Goal: Task Accomplishment & Management: Use online tool/utility

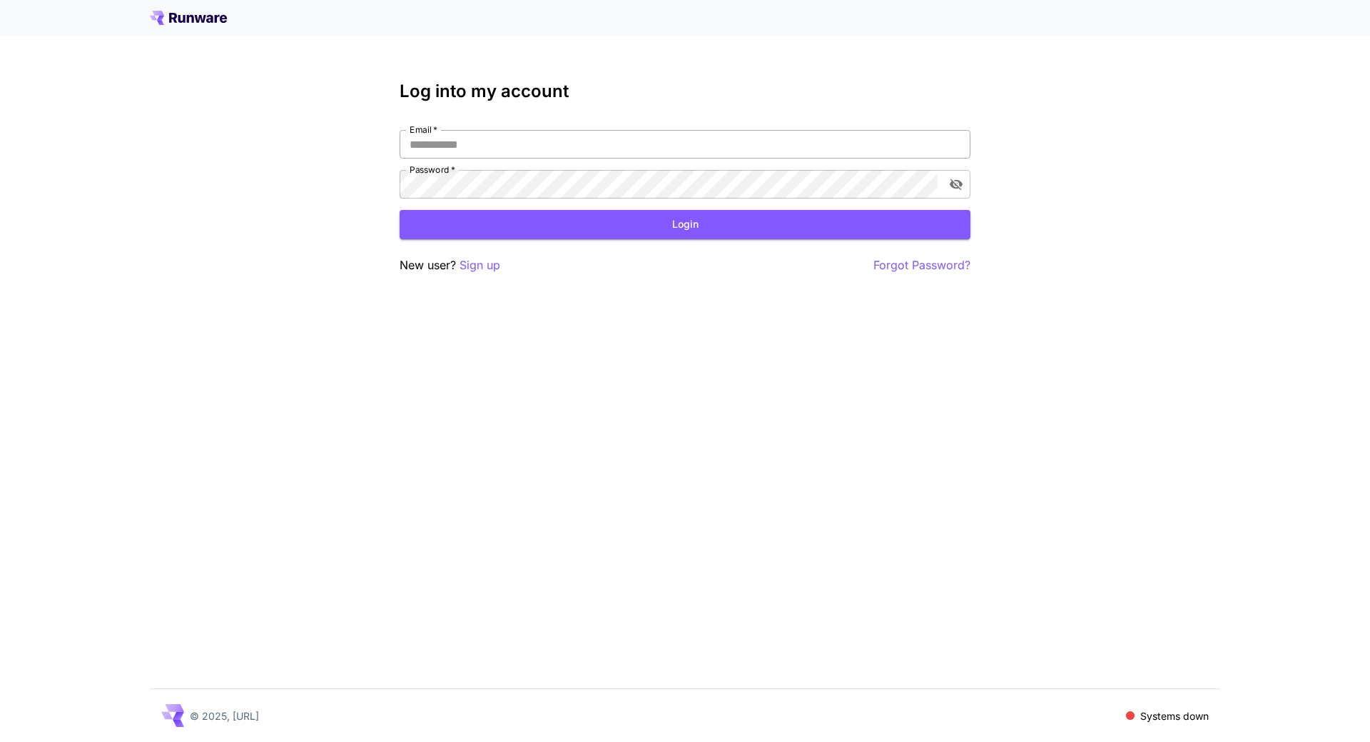
click at [540, 143] on input "Email   *" at bounding box center [685, 144] width 571 height 29
type input "**********"
click at [635, 219] on button "Login" at bounding box center [685, 224] width 571 height 29
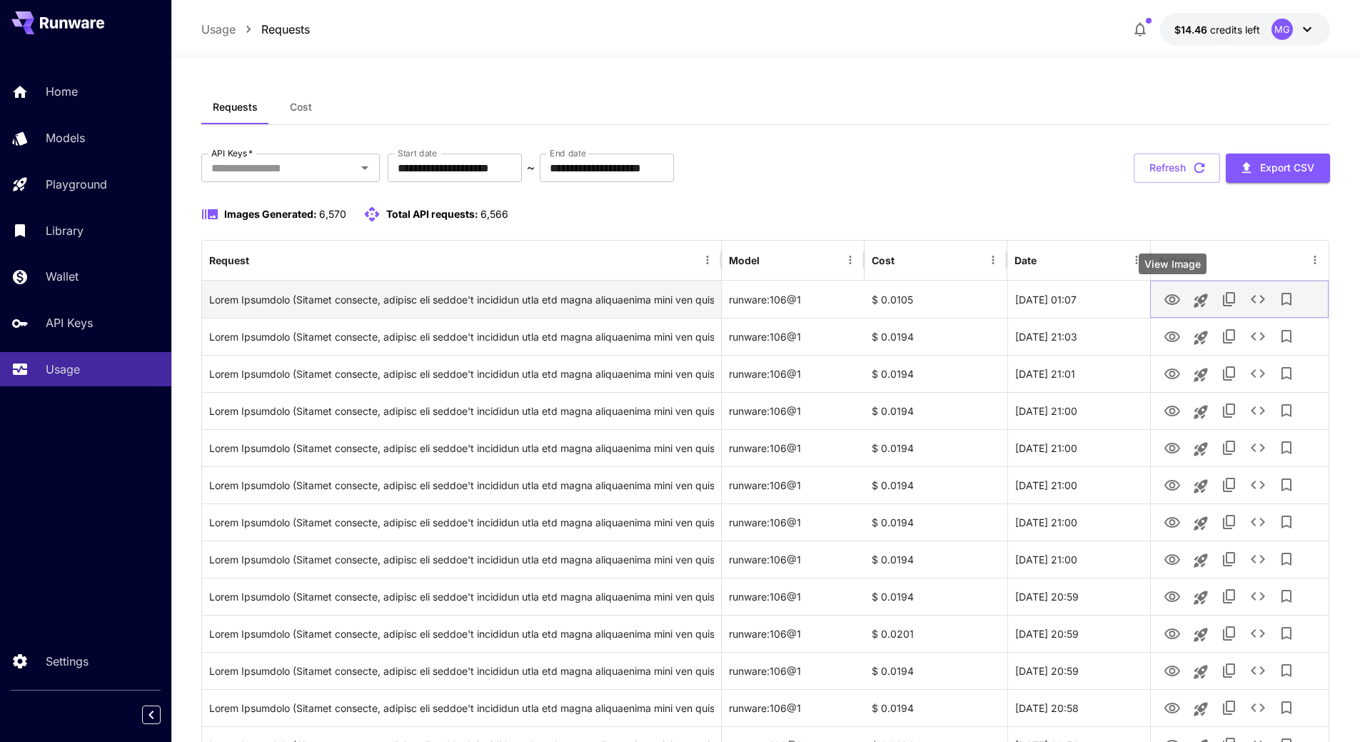
click at [1173, 299] on icon "View Image" at bounding box center [1171, 299] width 17 height 17
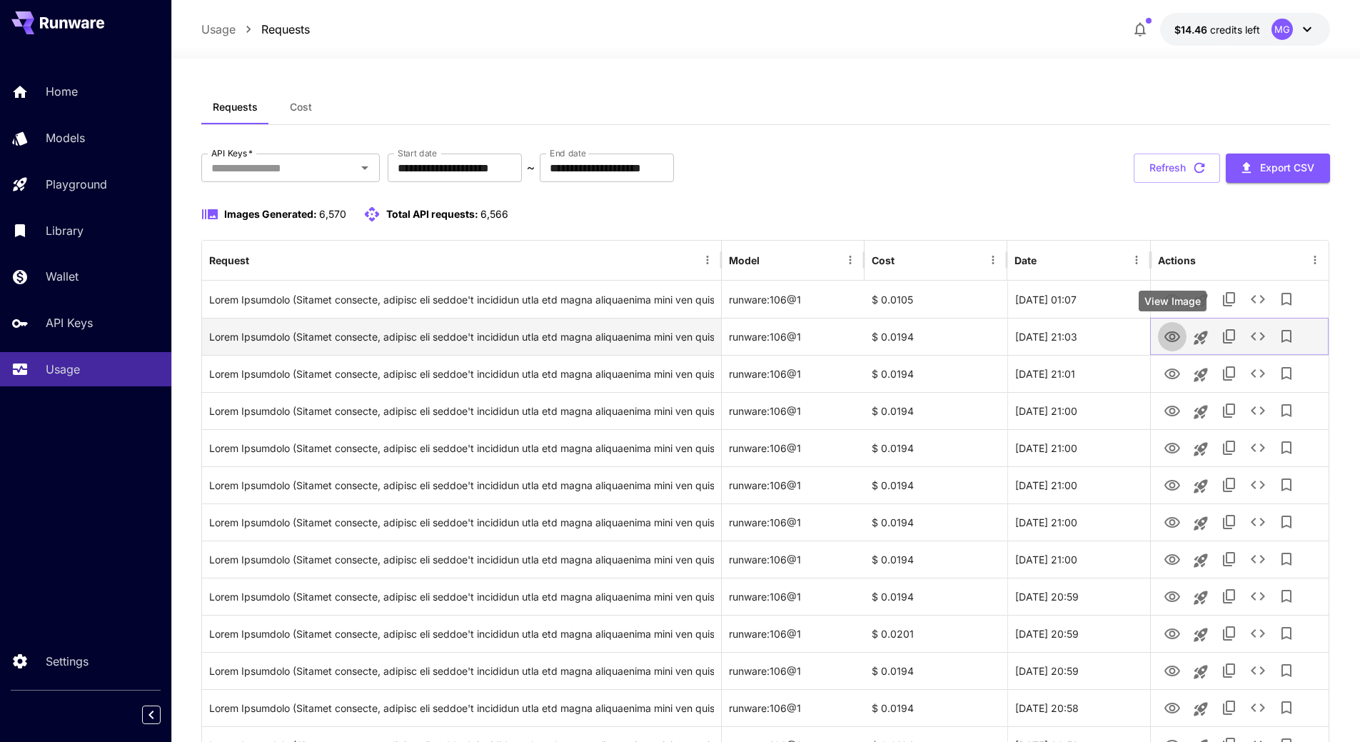
click at [1166, 338] on icon "View Image" at bounding box center [1172, 336] width 16 height 11
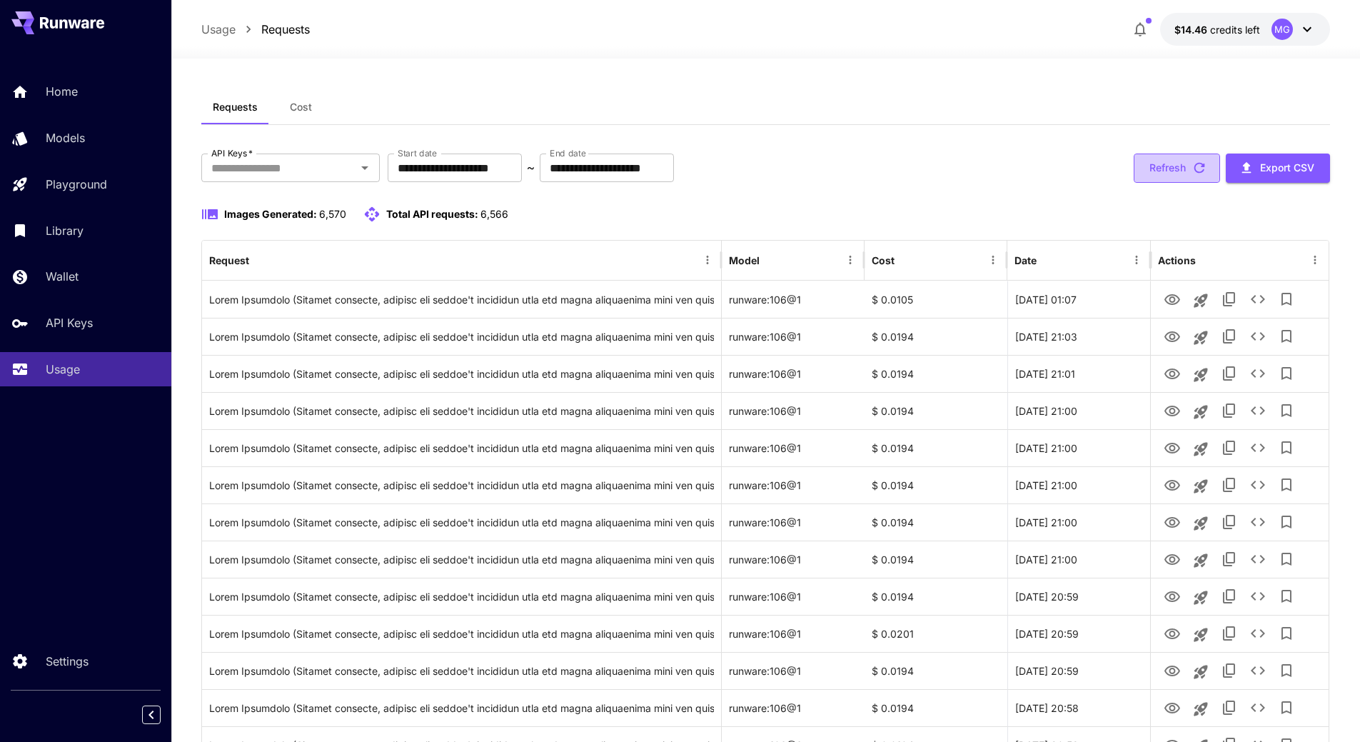
click at [1206, 160] on icon "button" at bounding box center [1199, 168] width 16 height 16
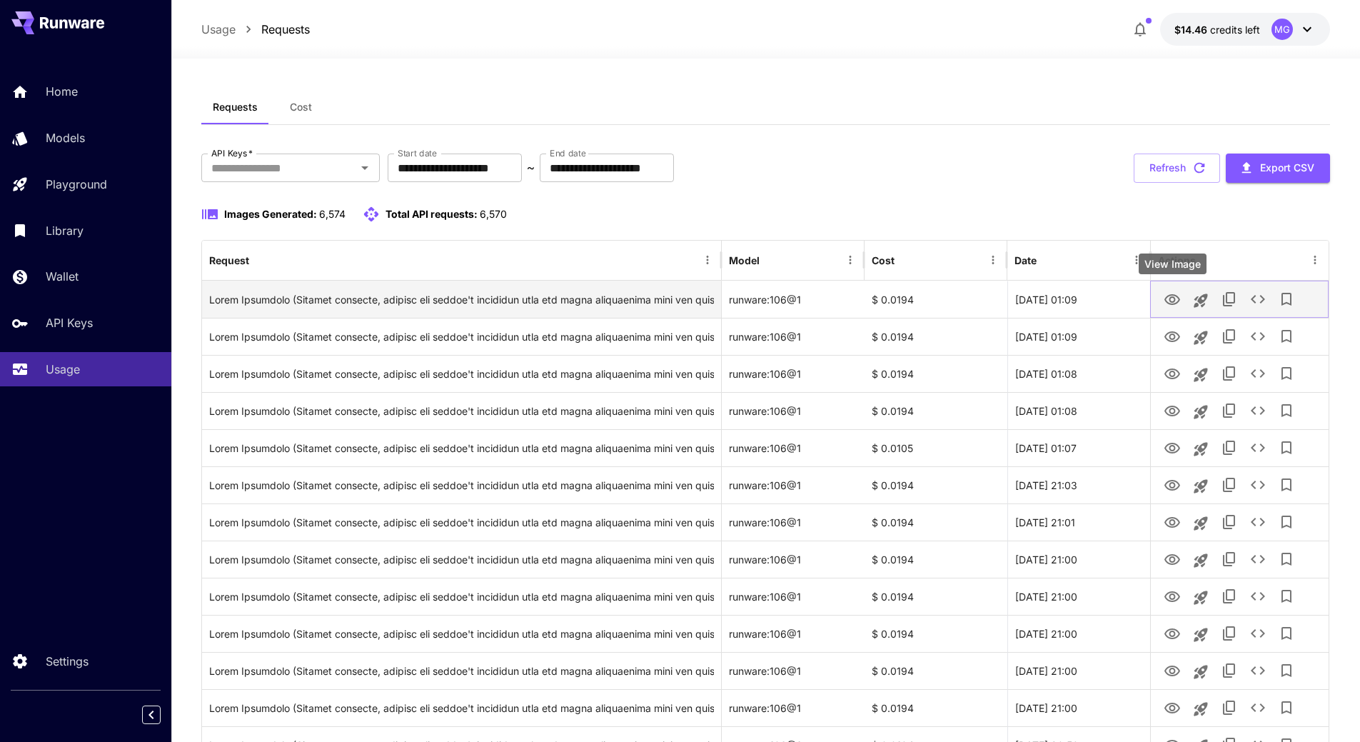
click at [1171, 299] on icon "View Image" at bounding box center [1171, 299] width 17 height 17
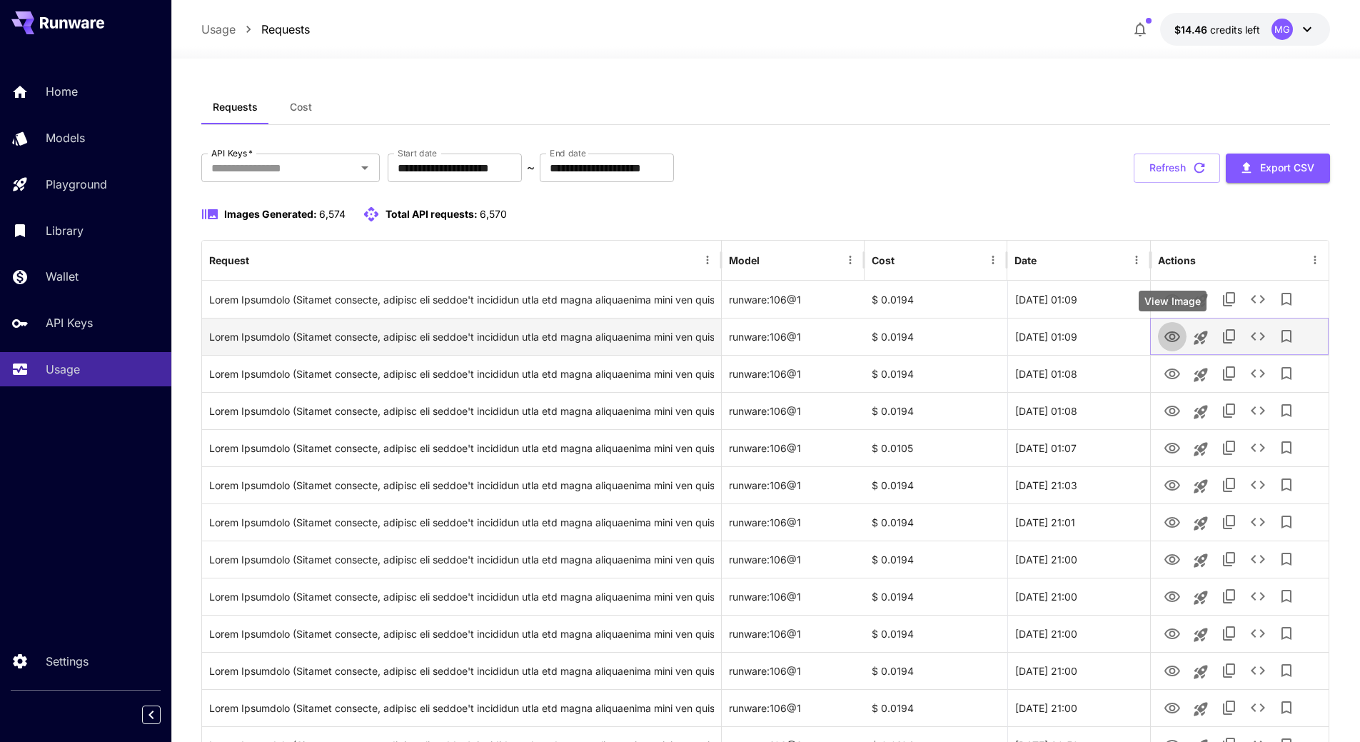
click at [1169, 335] on icon "View Image" at bounding box center [1172, 336] width 16 height 11
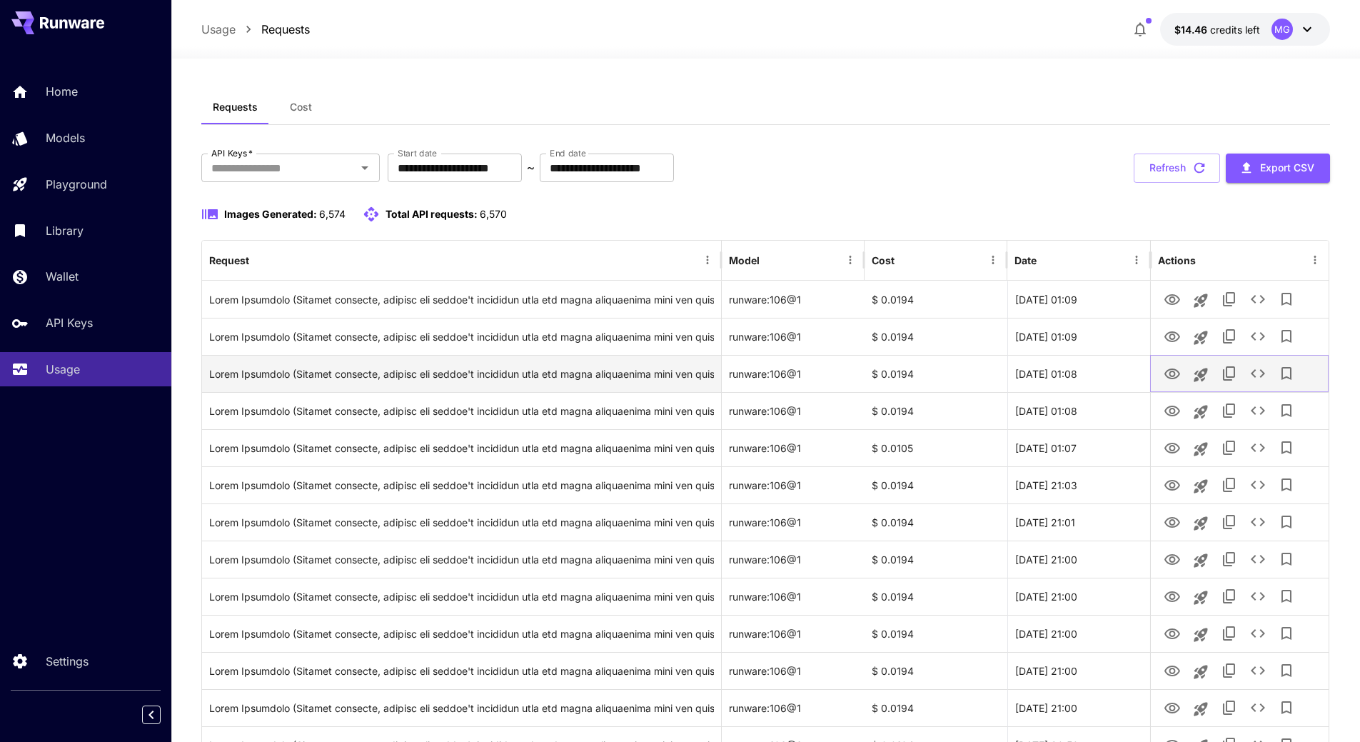
click at [1173, 372] on icon "View Image" at bounding box center [1172, 373] width 16 height 11
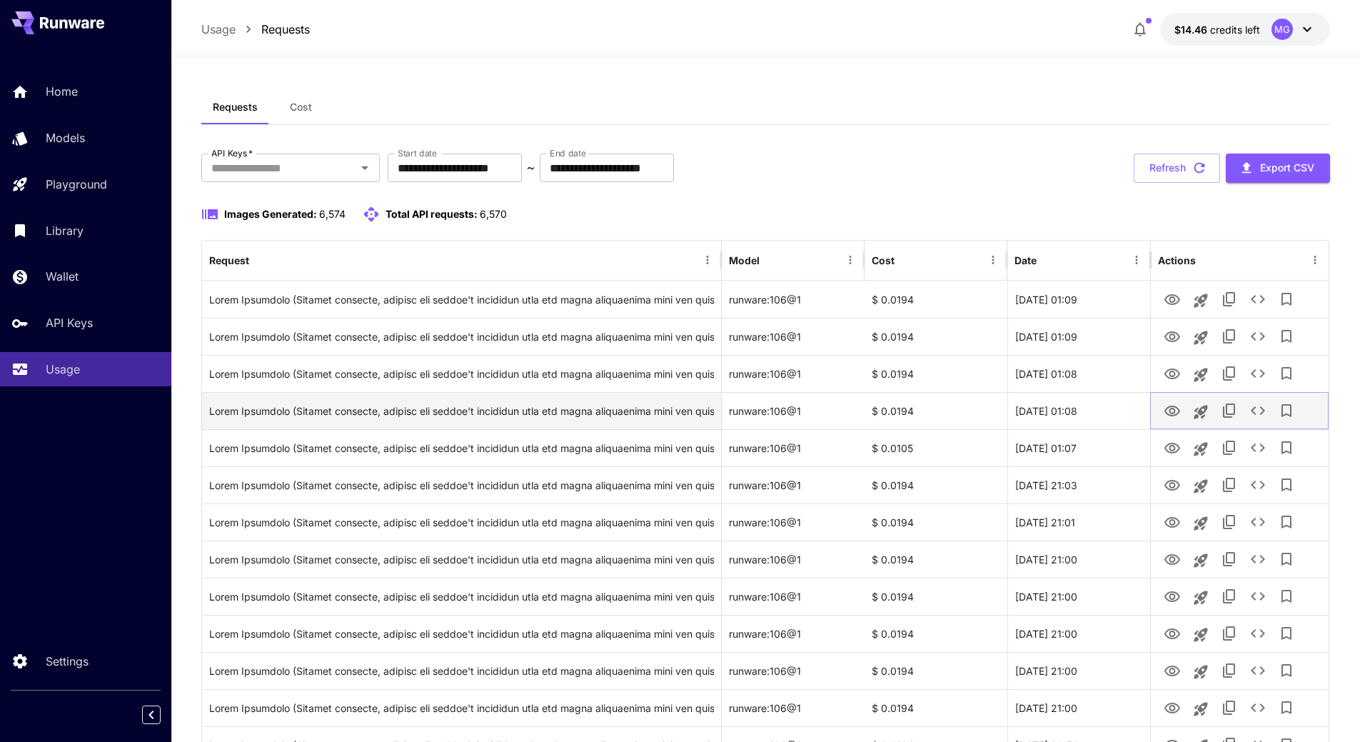
click at [1173, 408] on icon "View Image" at bounding box center [1171, 411] width 17 height 17
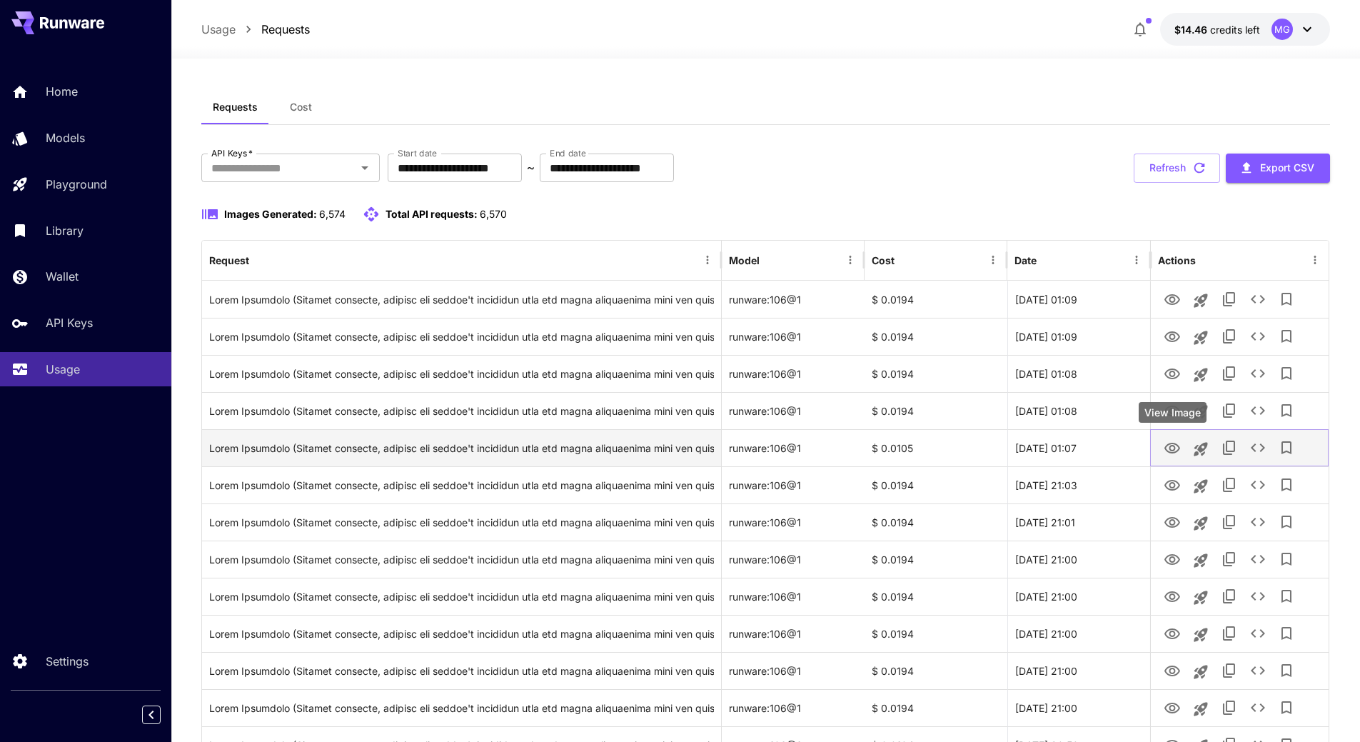
click at [1171, 450] on icon "View Image" at bounding box center [1172, 448] width 16 height 11
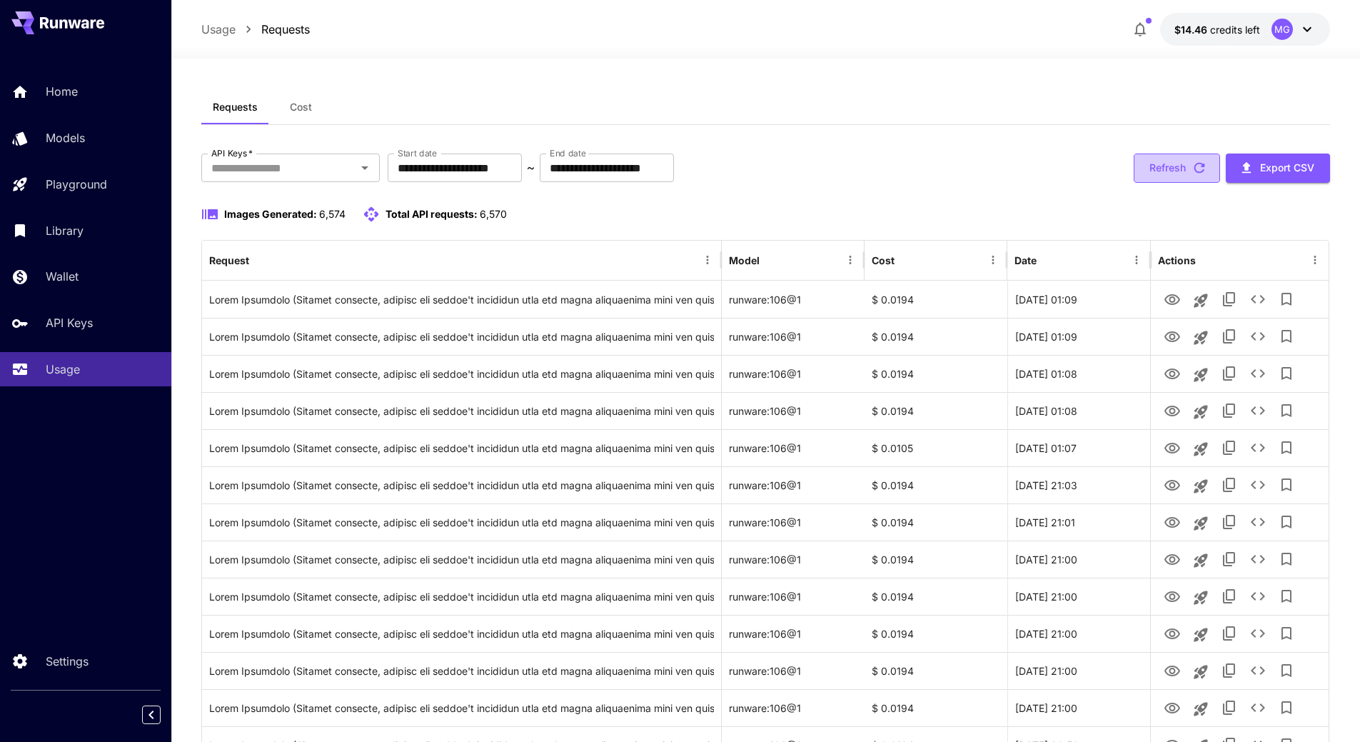
click at [1206, 163] on icon "button" at bounding box center [1199, 168] width 16 height 16
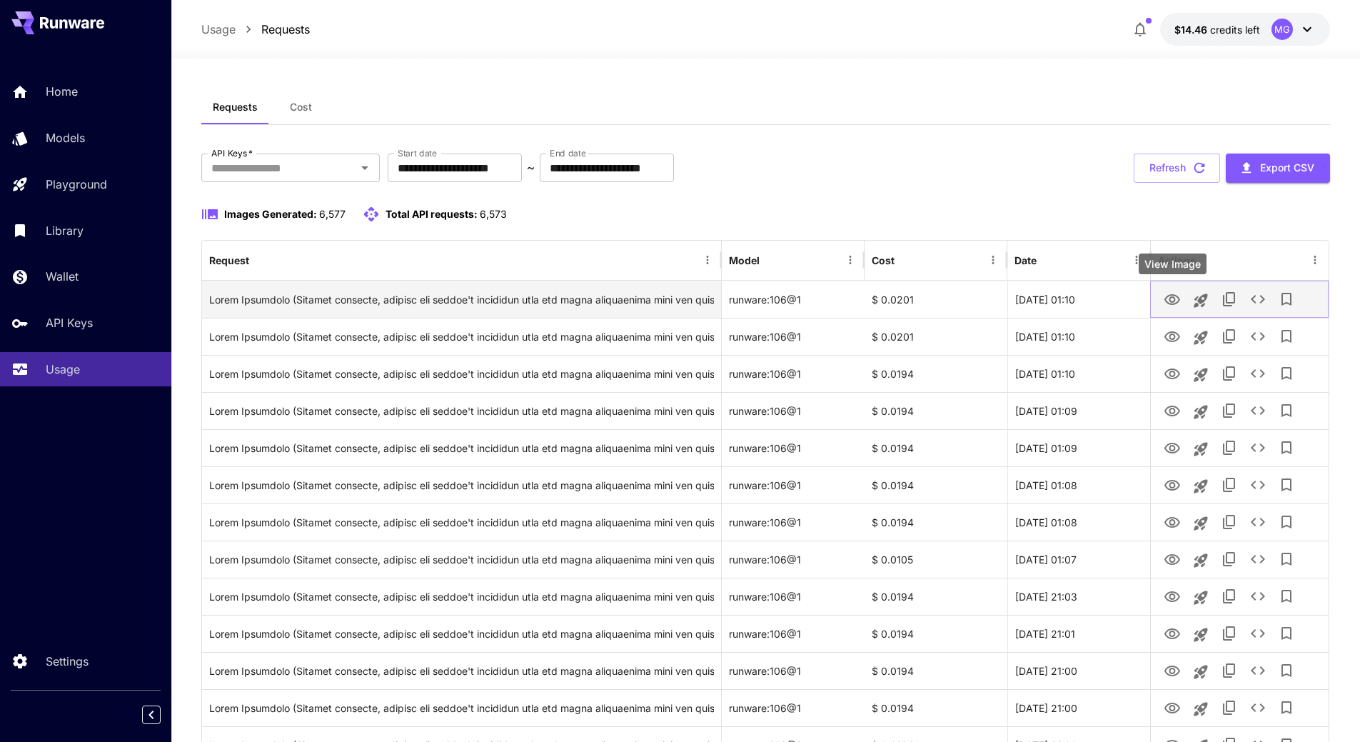
click at [1171, 300] on icon "View Image" at bounding box center [1172, 299] width 16 height 11
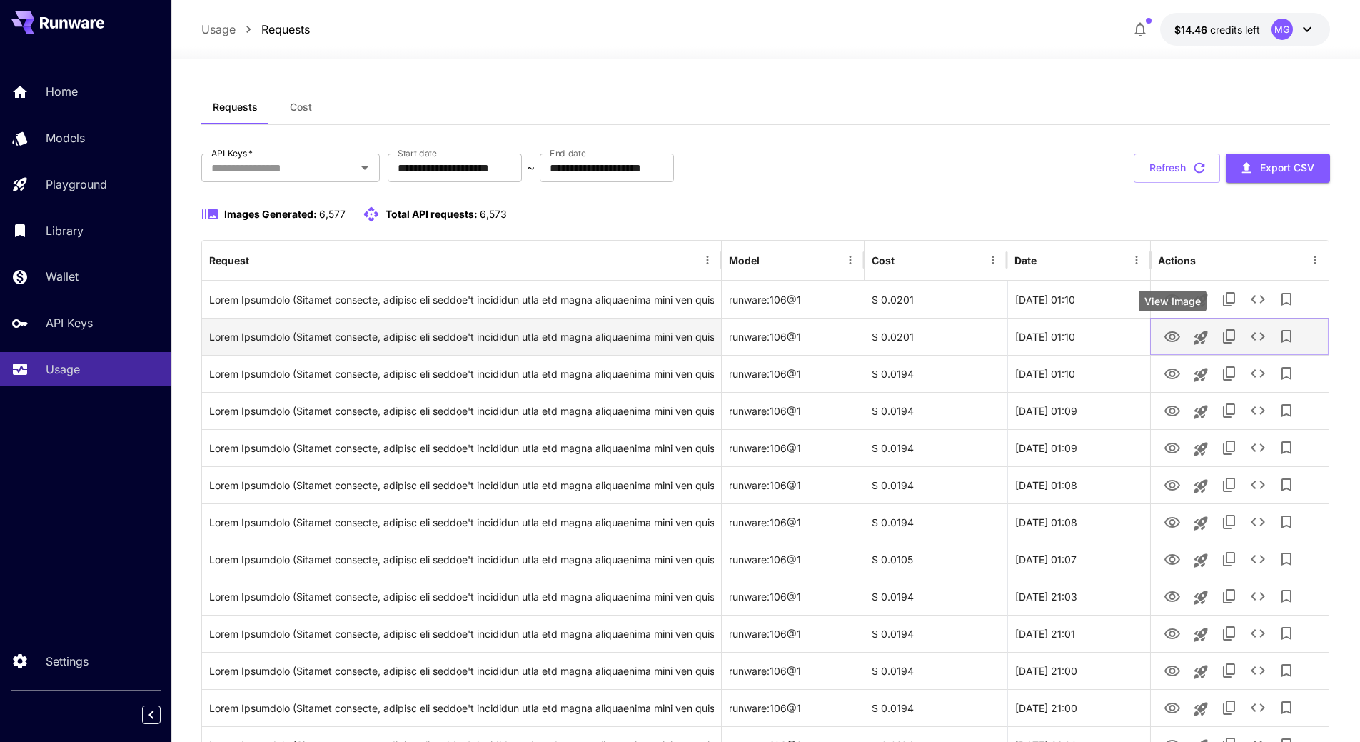
click at [1173, 336] on icon "View Image" at bounding box center [1171, 336] width 17 height 17
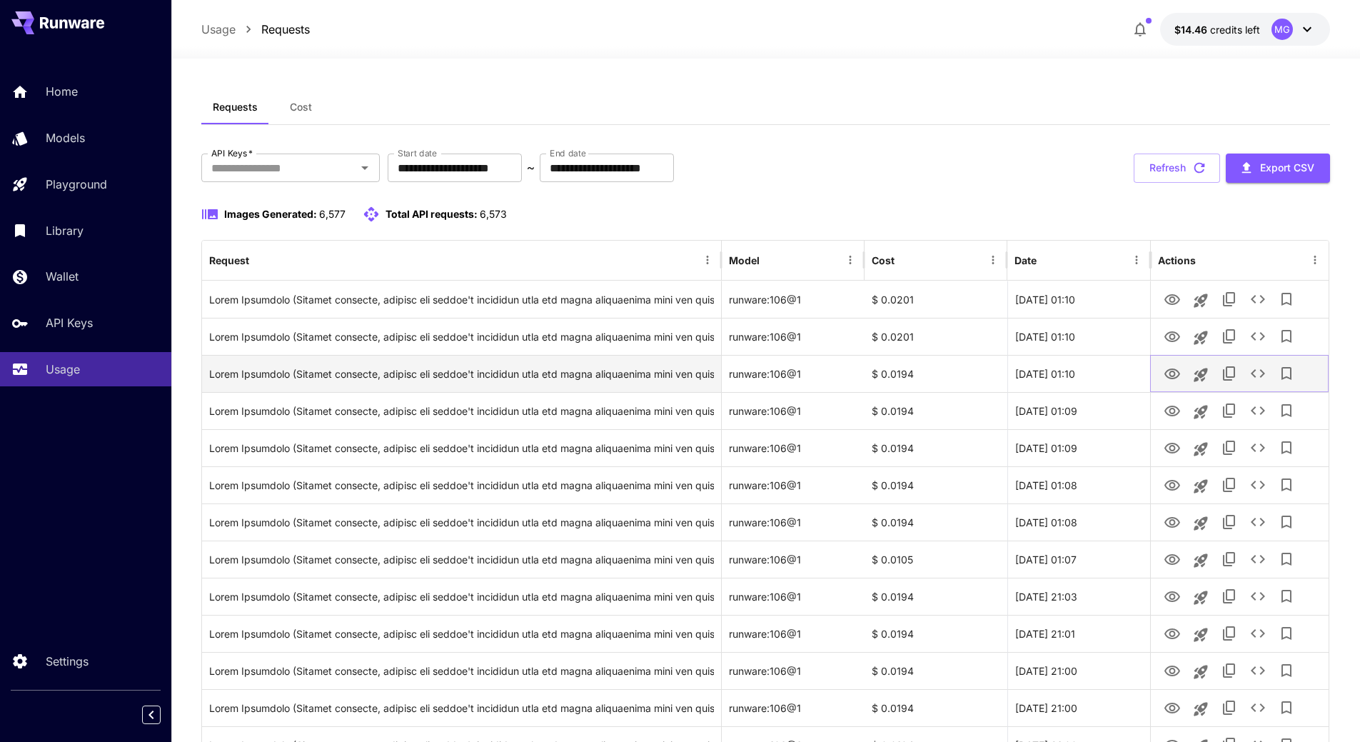
click at [1169, 374] on icon "View Image" at bounding box center [1172, 373] width 16 height 11
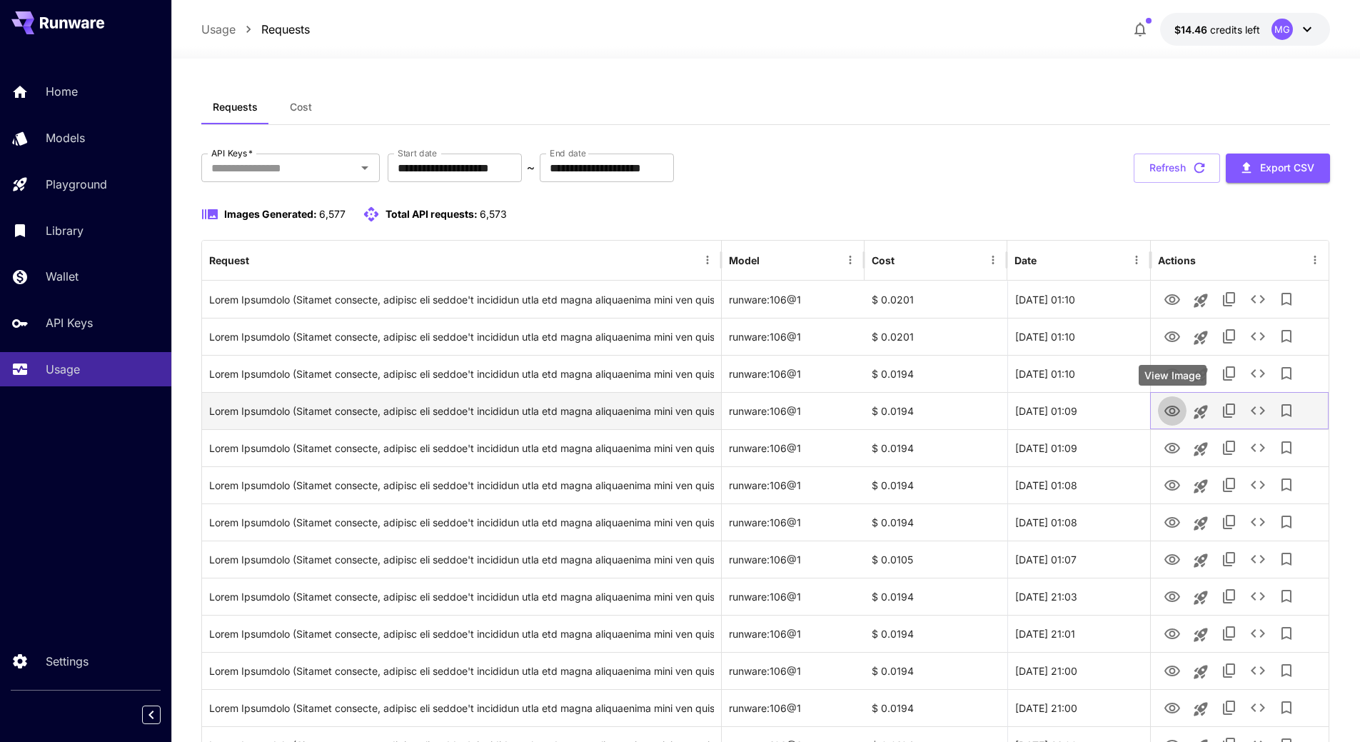
click at [1167, 411] on icon "View Image" at bounding box center [1171, 411] width 17 height 17
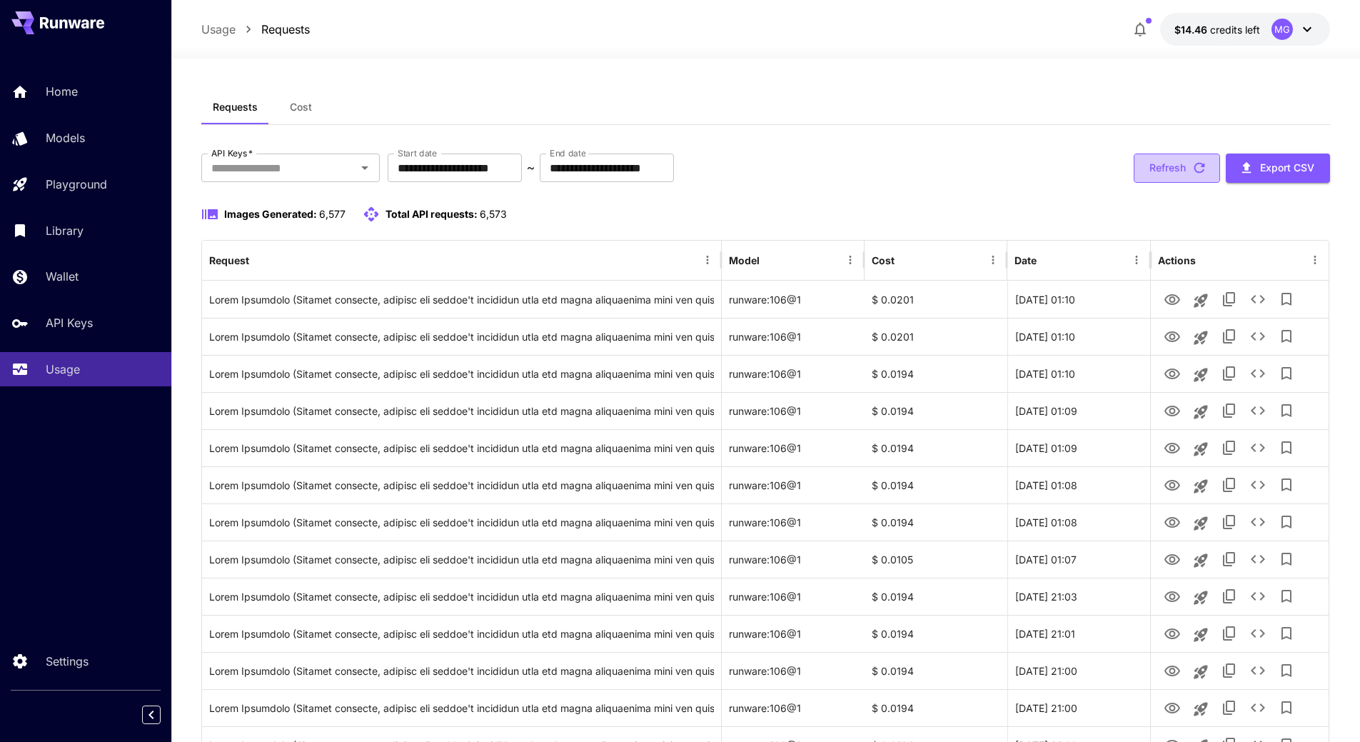
click at [1196, 164] on icon "button" at bounding box center [1199, 168] width 11 height 11
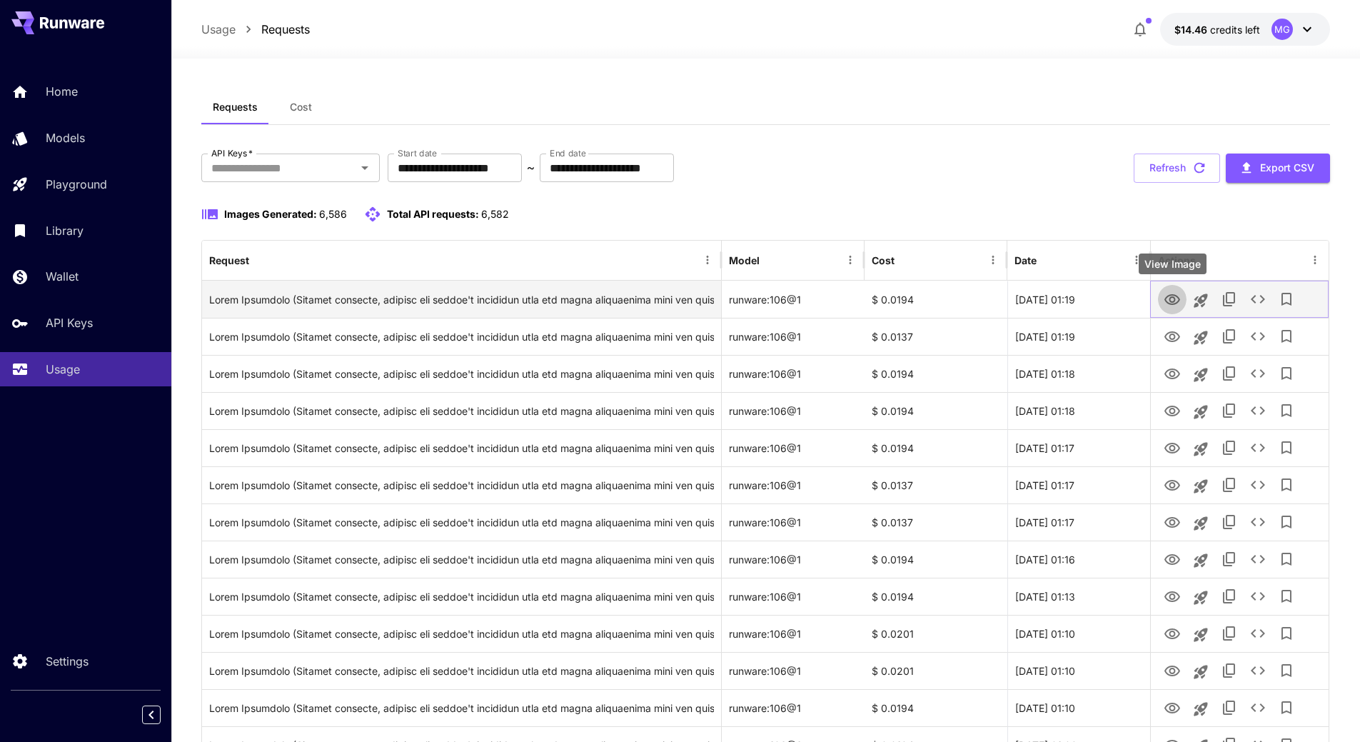
drag, startPoint x: 1174, startPoint y: 290, endPoint x: 1171, endPoint y: 297, distance: 7.7
click at [1171, 297] on icon "View Image" at bounding box center [1172, 299] width 16 height 11
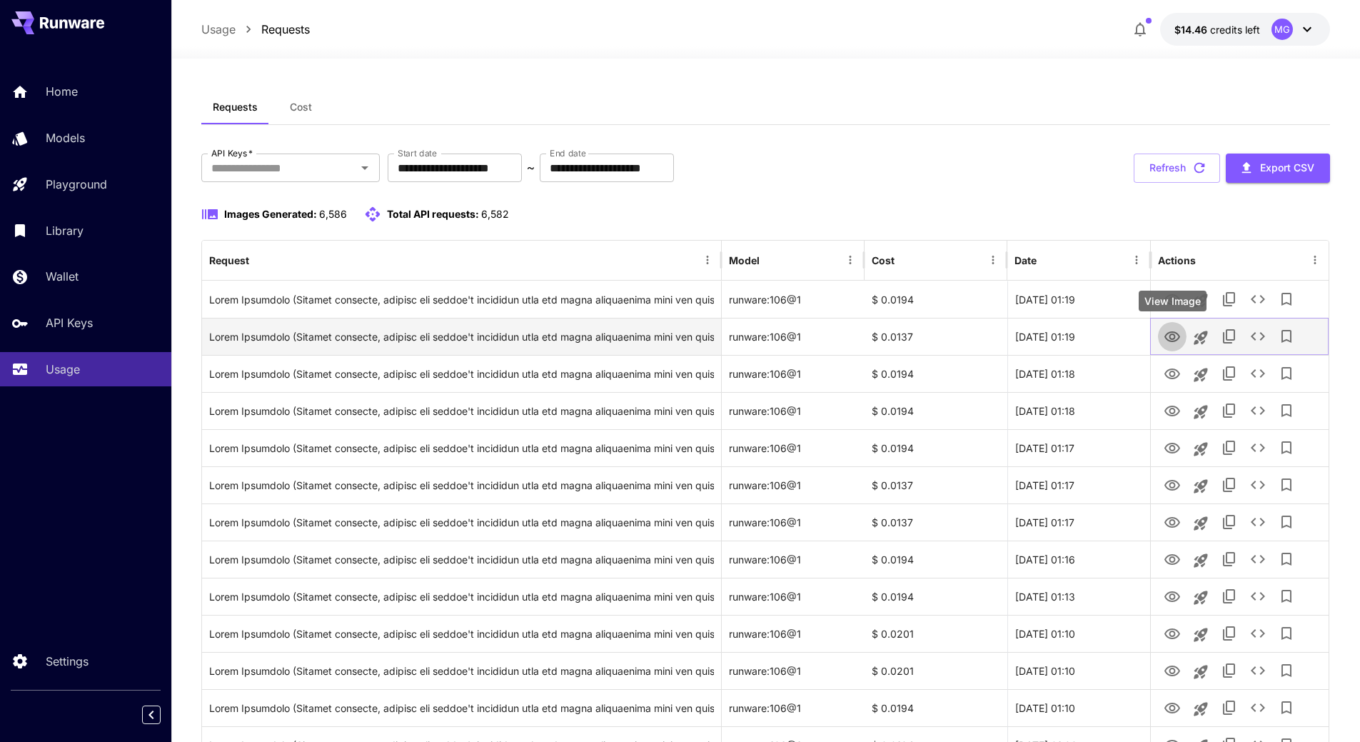
click at [1172, 336] on icon "View Image" at bounding box center [1171, 336] width 17 height 17
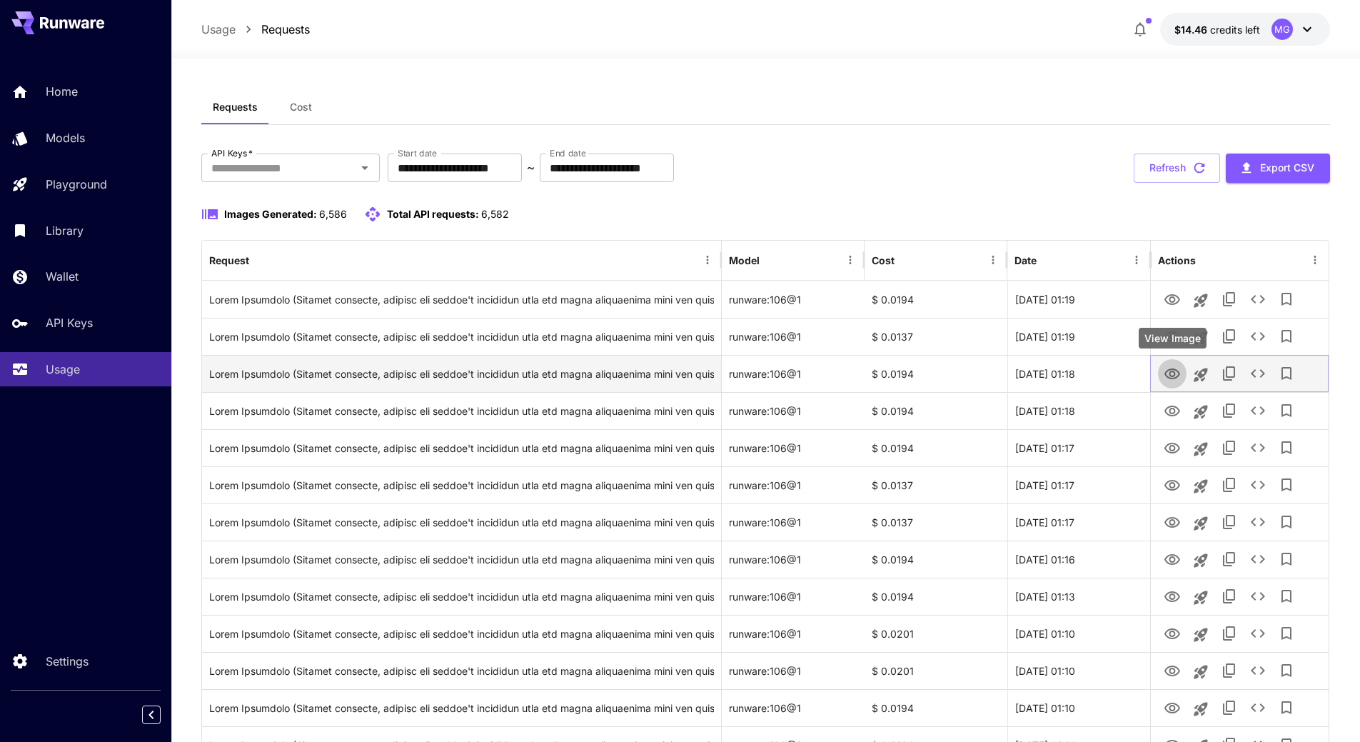
click at [1172, 373] on icon "View Image" at bounding box center [1171, 373] width 17 height 17
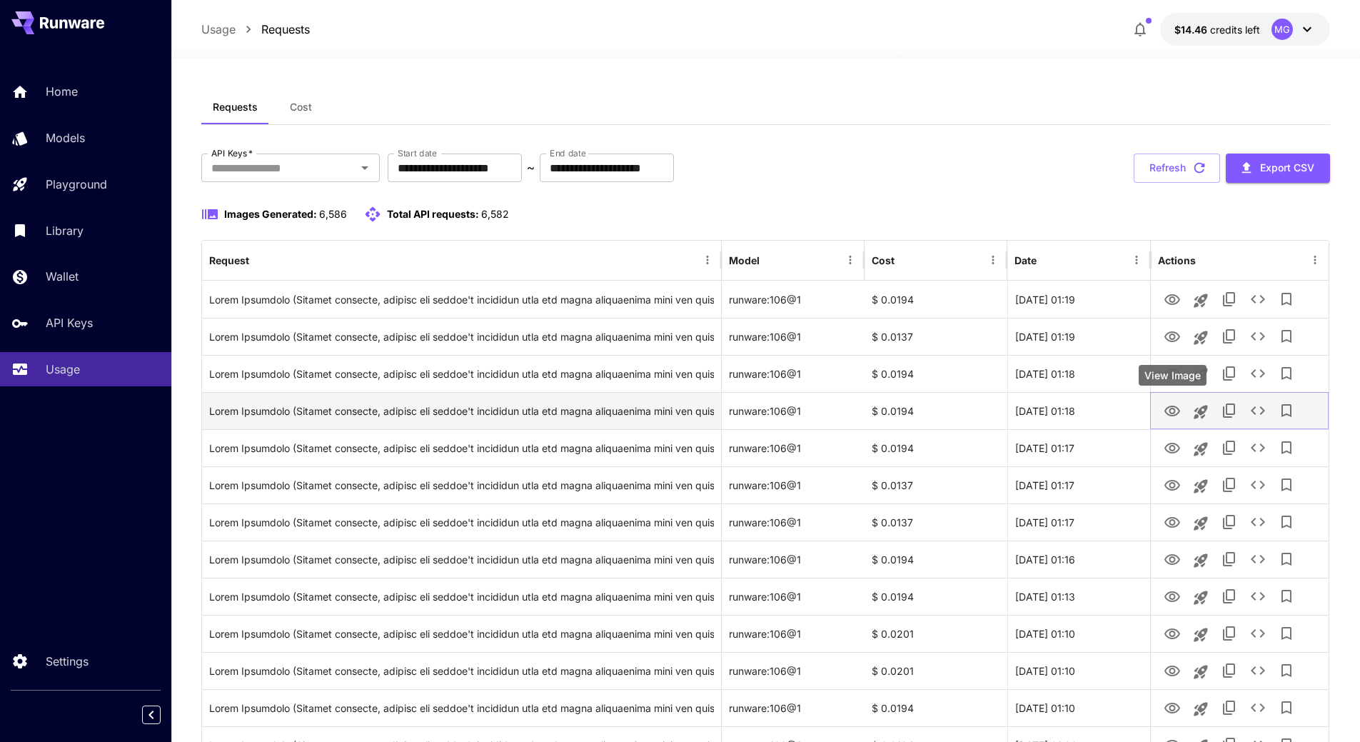
drag, startPoint x: 1170, startPoint y: 407, endPoint x: 1168, endPoint y: 399, distance: 8.0
click at [1170, 407] on icon "View Image" at bounding box center [1172, 410] width 16 height 11
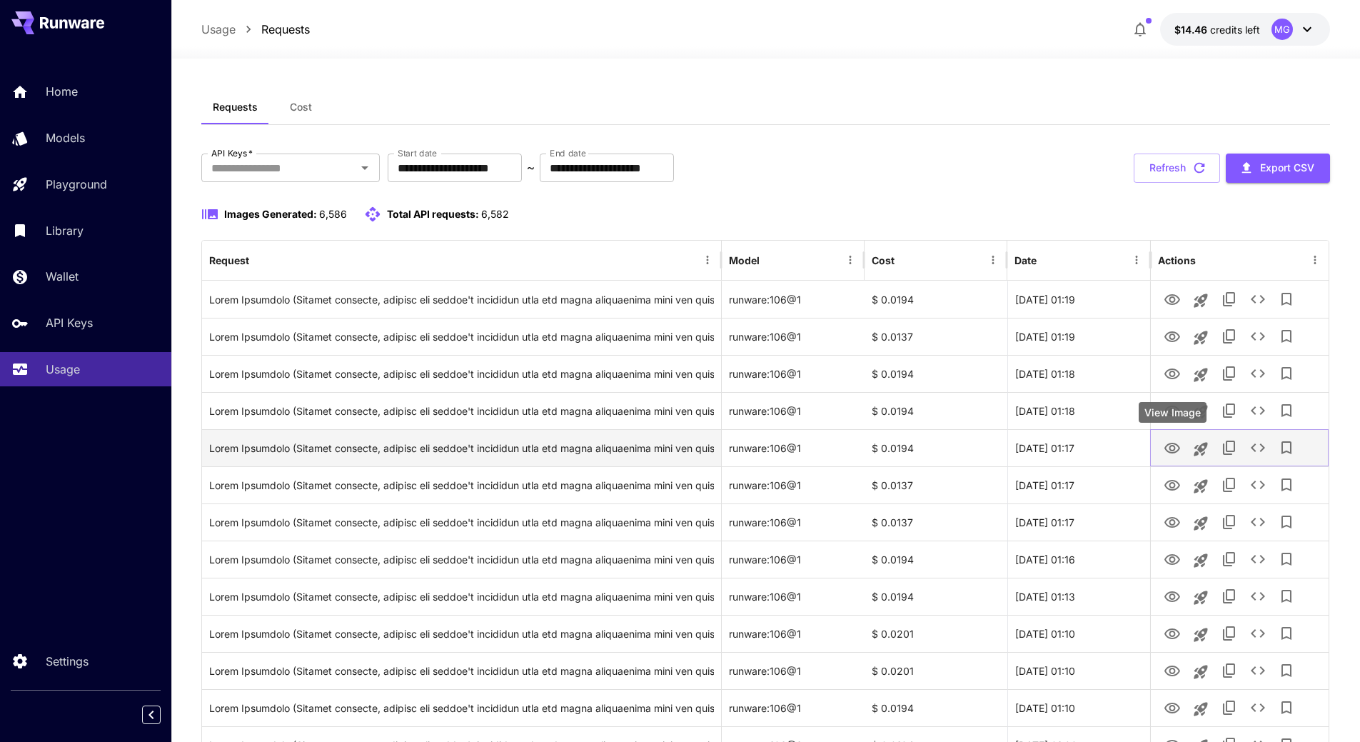
click at [1173, 449] on icon "View Image" at bounding box center [1172, 448] width 16 height 11
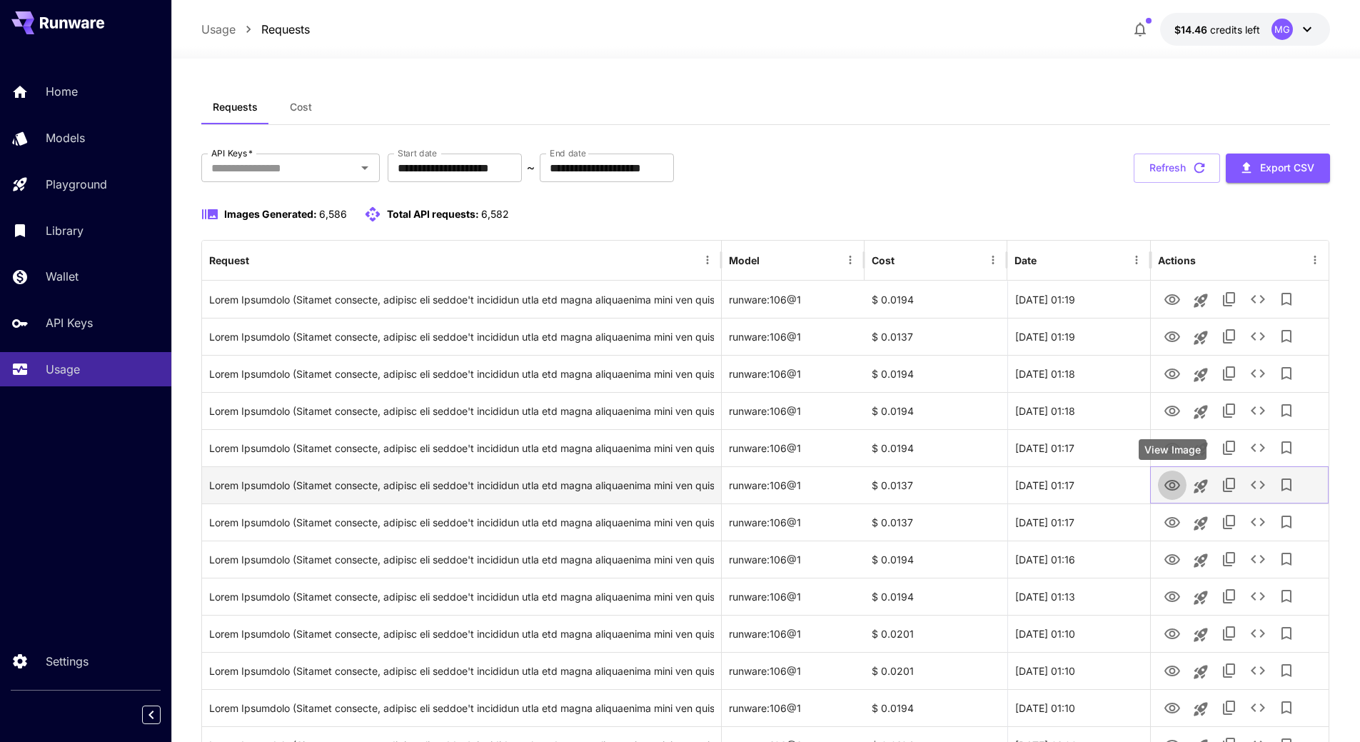
click at [1175, 489] on icon "View Image" at bounding box center [1172, 485] width 16 height 11
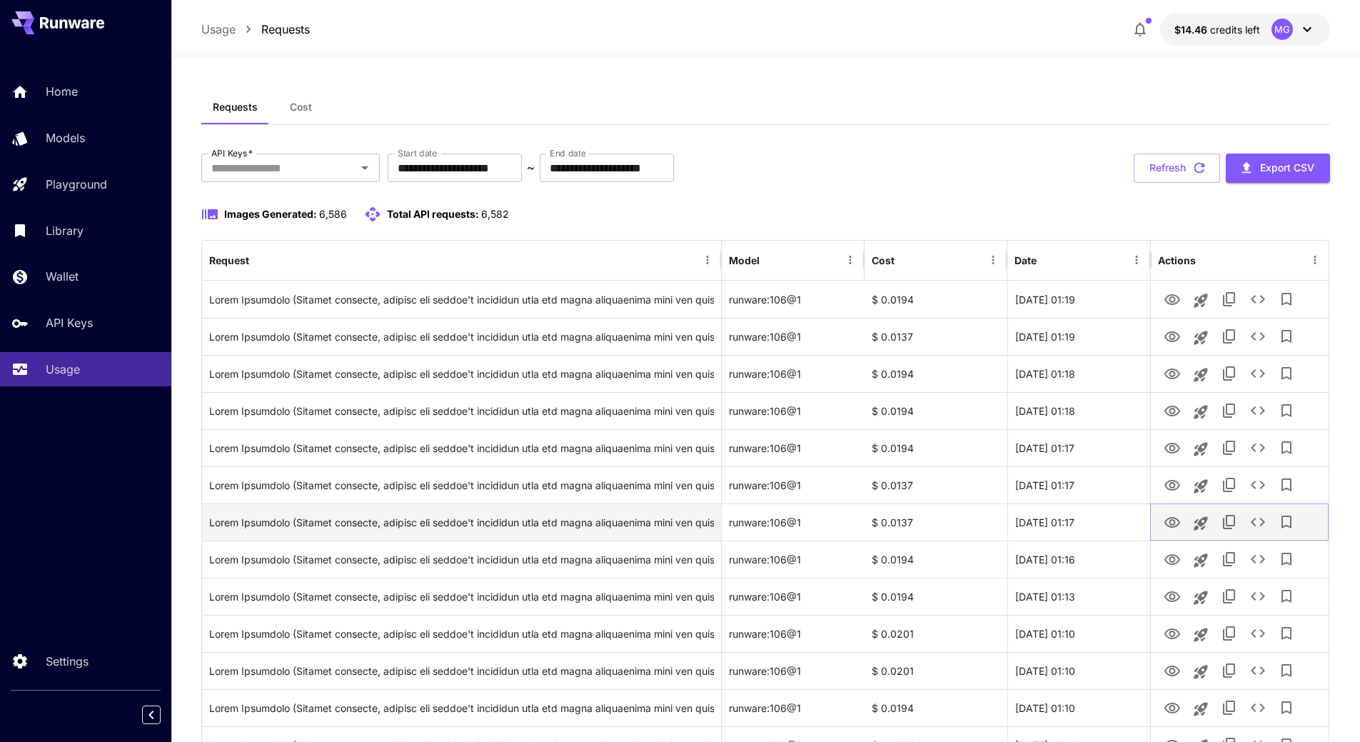
click at [1171, 521] on icon "View Image" at bounding box center [1171, 522] width 17 height 17
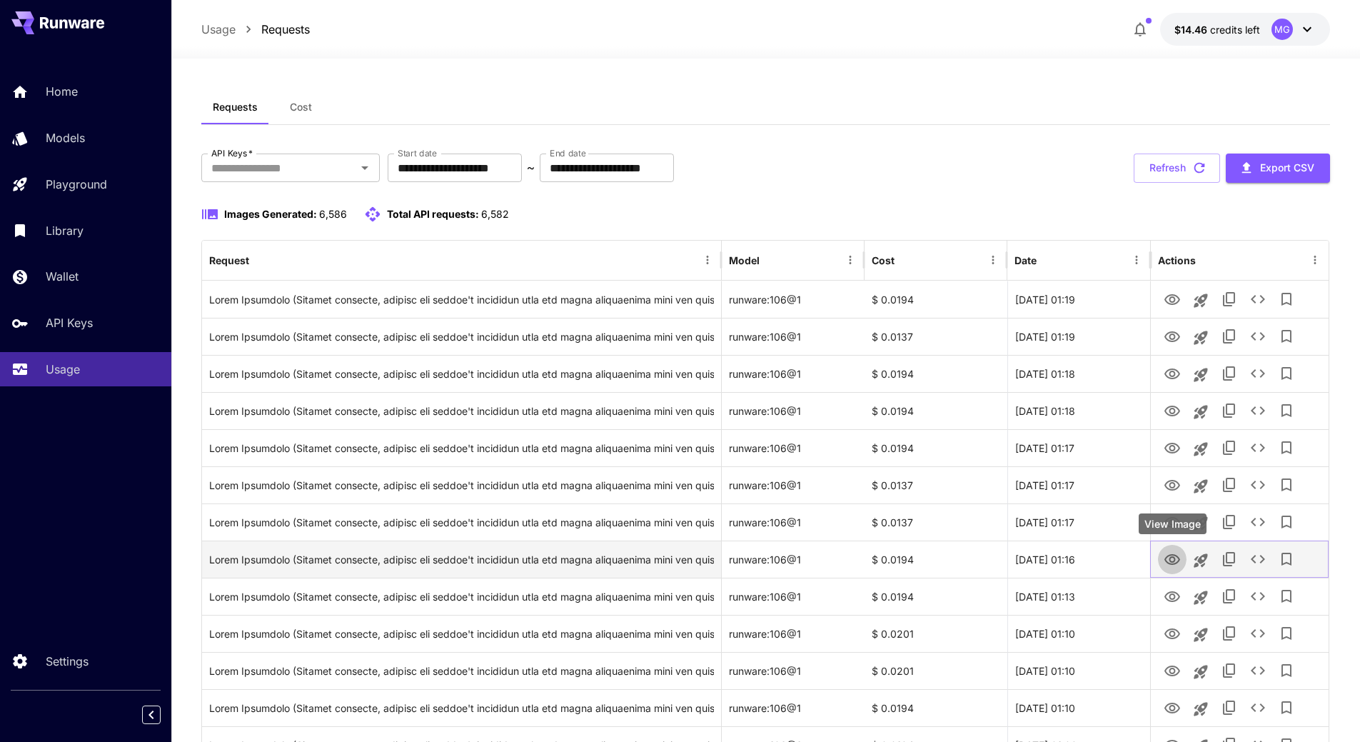
click at [1171, 557] on icon "View Image" at bounding box center [1172, 559] width 16 height 11
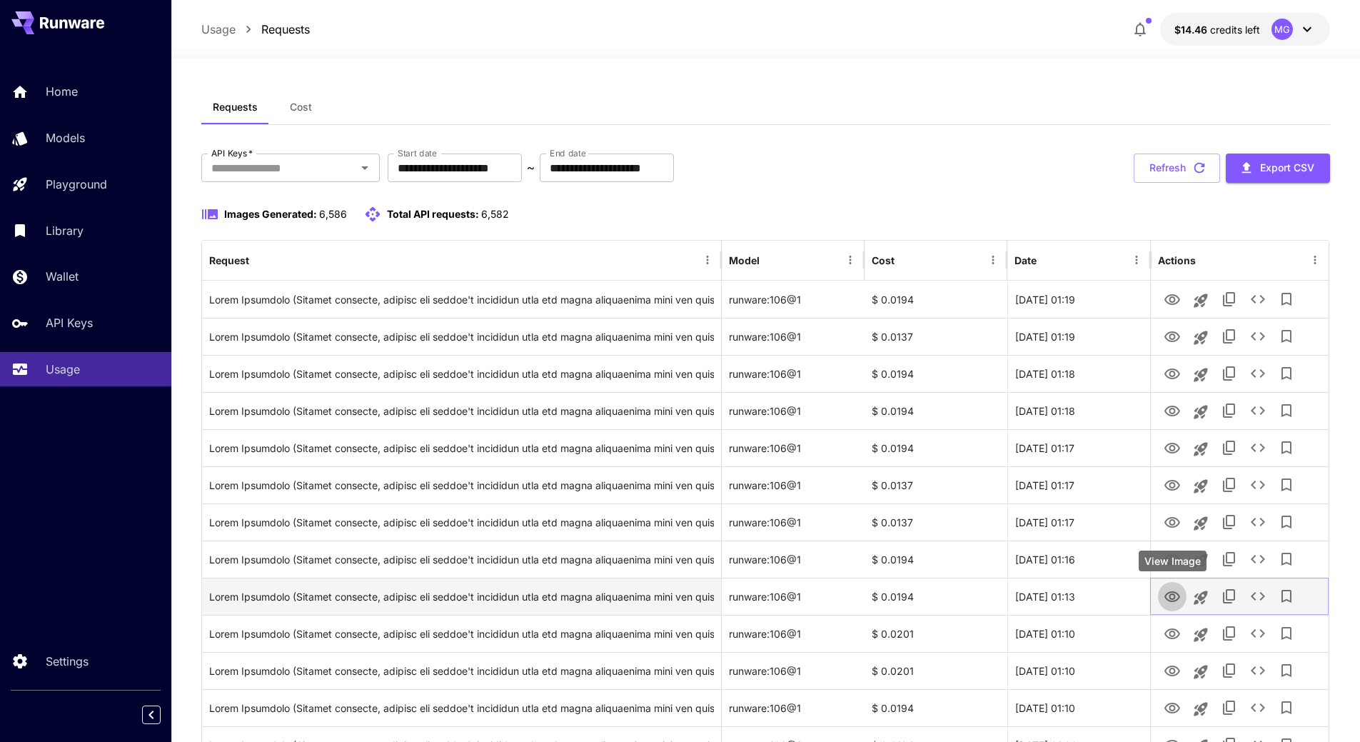
click at [1173, 593] on icon "View Image" at bounding box center [1171, 596] width 17 height 17
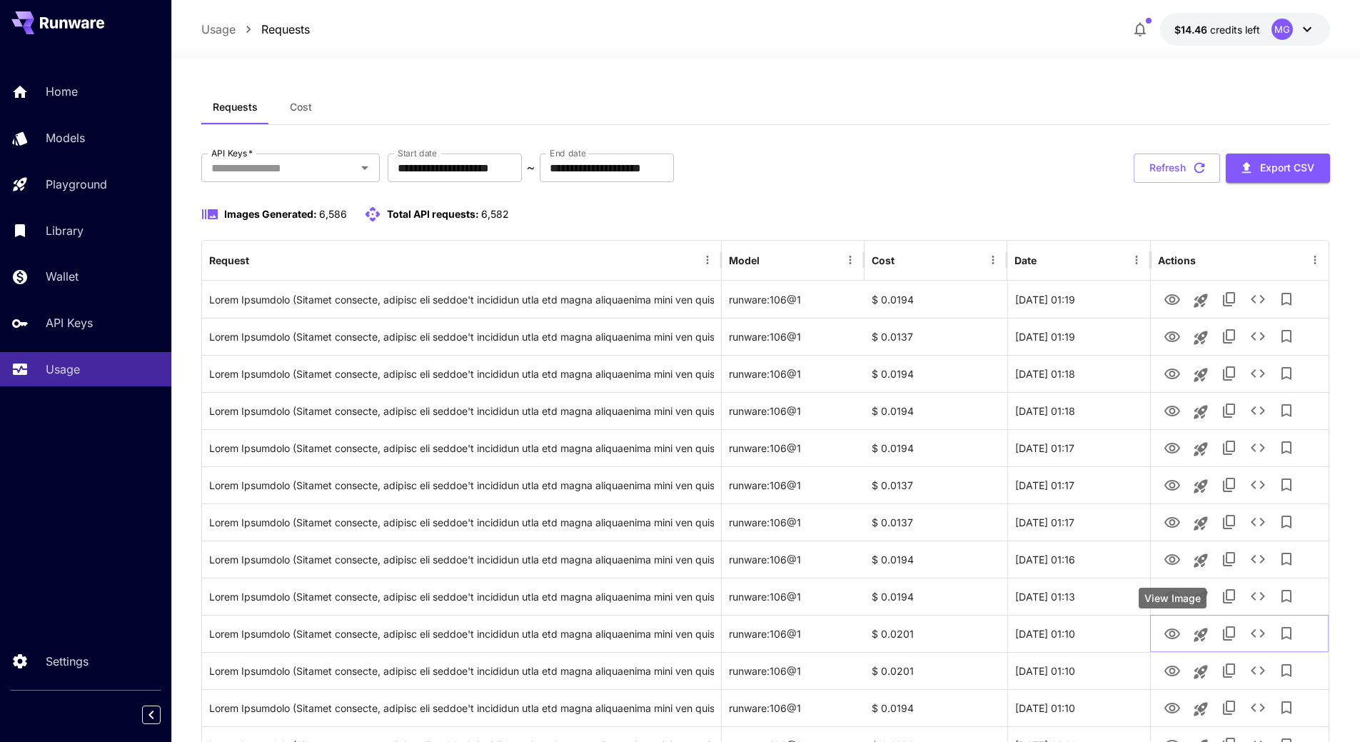
drag, startPoint x: 1171, startPoint y: 629, endPoint x: 1176, endPoint y: 617, distance: 12.5
click at [1171, 629] on icon "View Image" at bounding box center [1172, 633] width 16 height 11
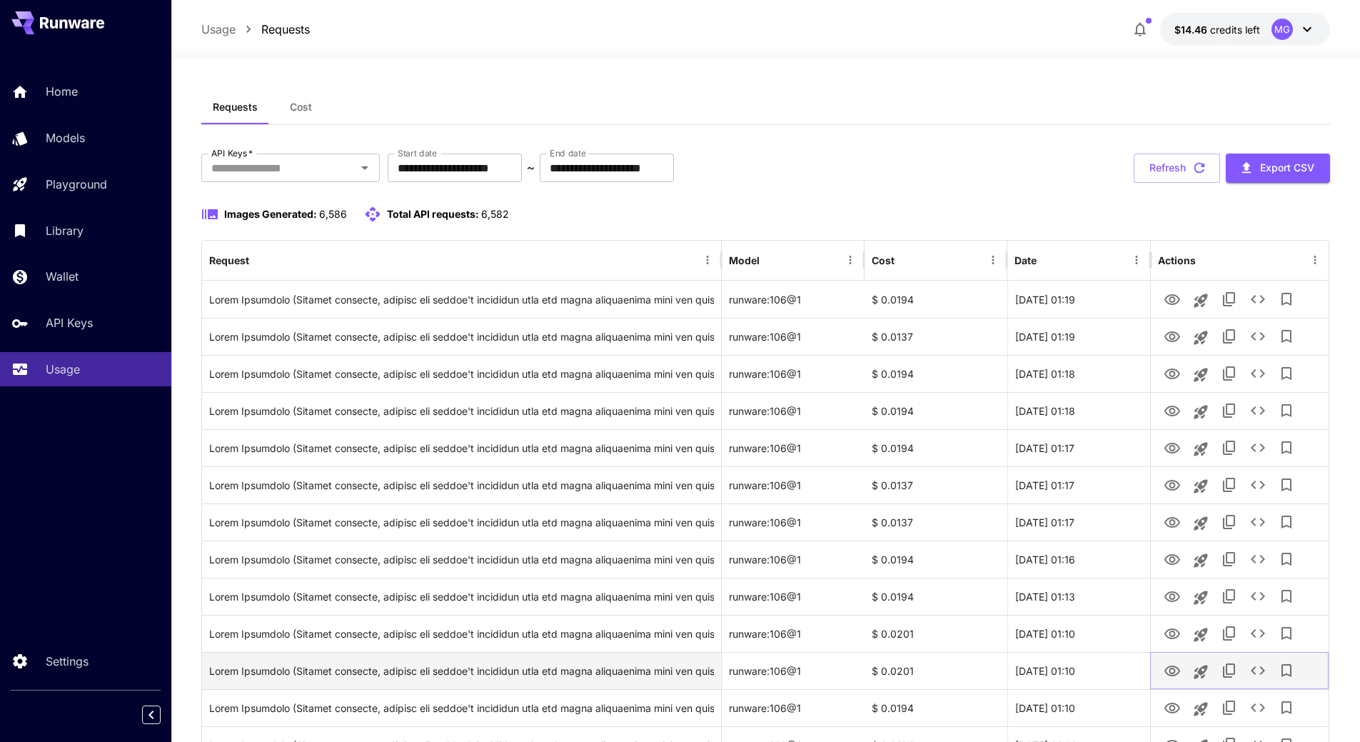
click at [1174, 667] on icon "View Image" at bounding box center [1171, 670] width 17 height 17
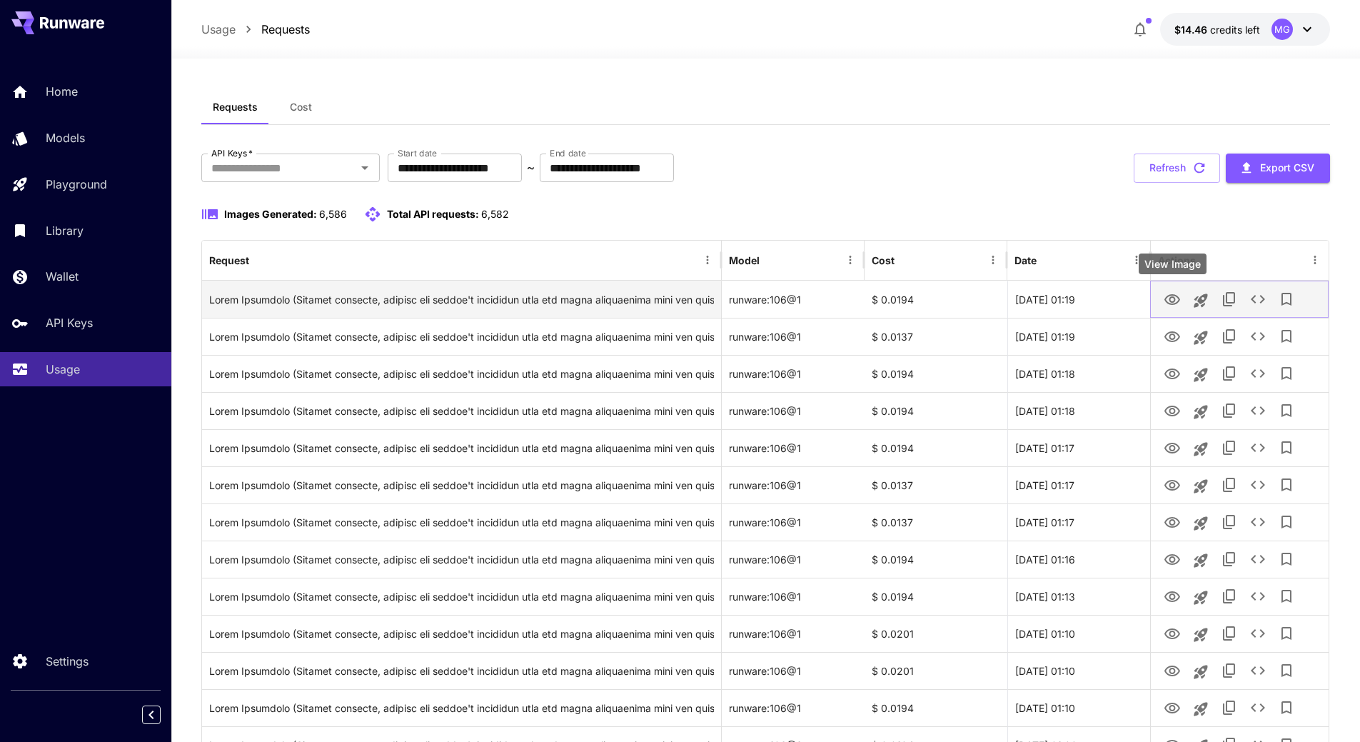
click at [1174, 298] on icon "View Image" at bounding box center [1172, 299] width 16 height 11
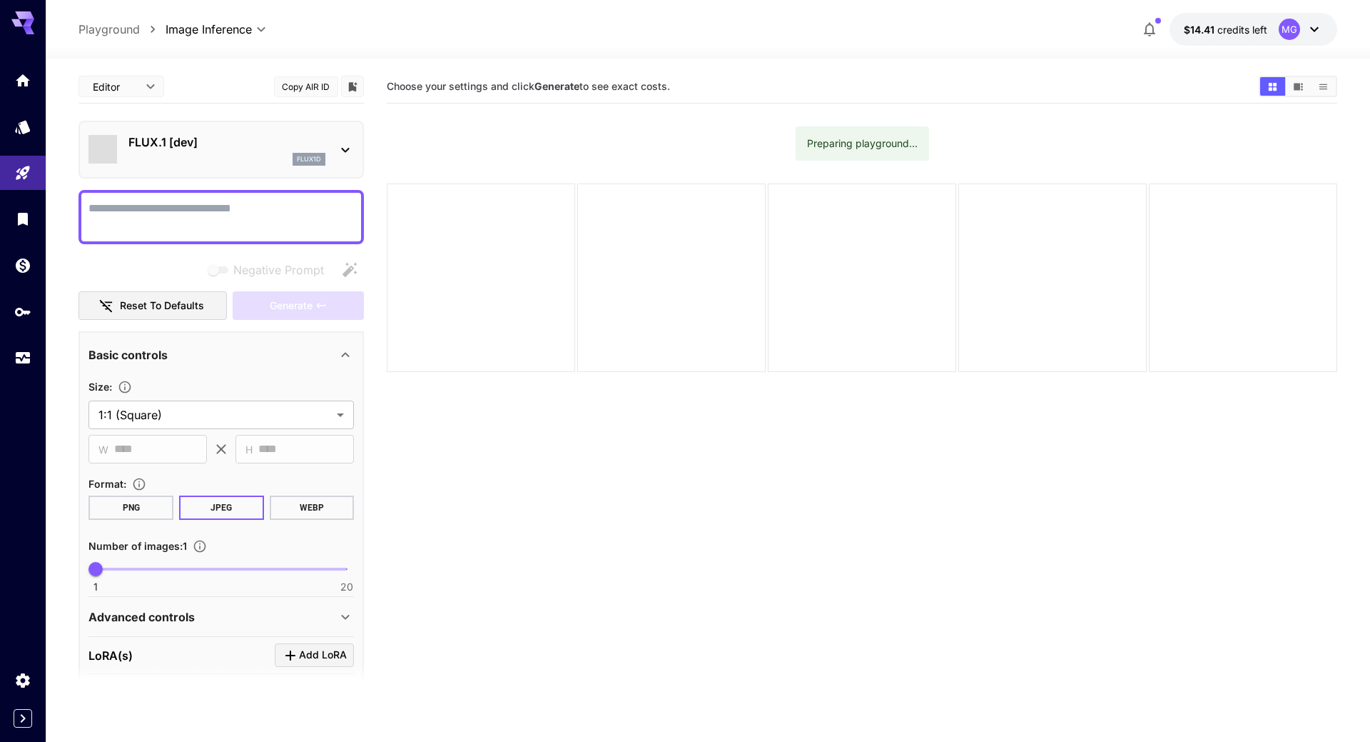
type input "**********"
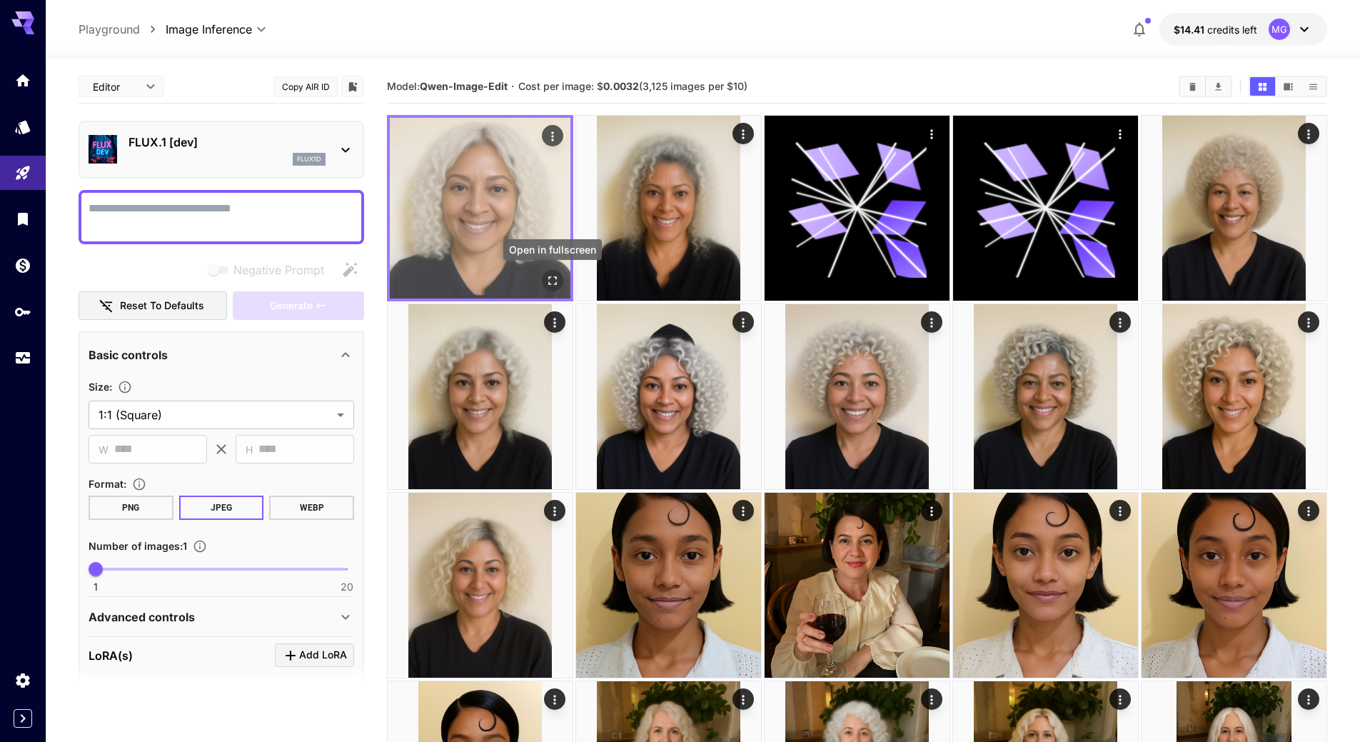
click at [549, 278] on icon "Open in fullscreen" at bounding box center [552, 280] width 9 height 9
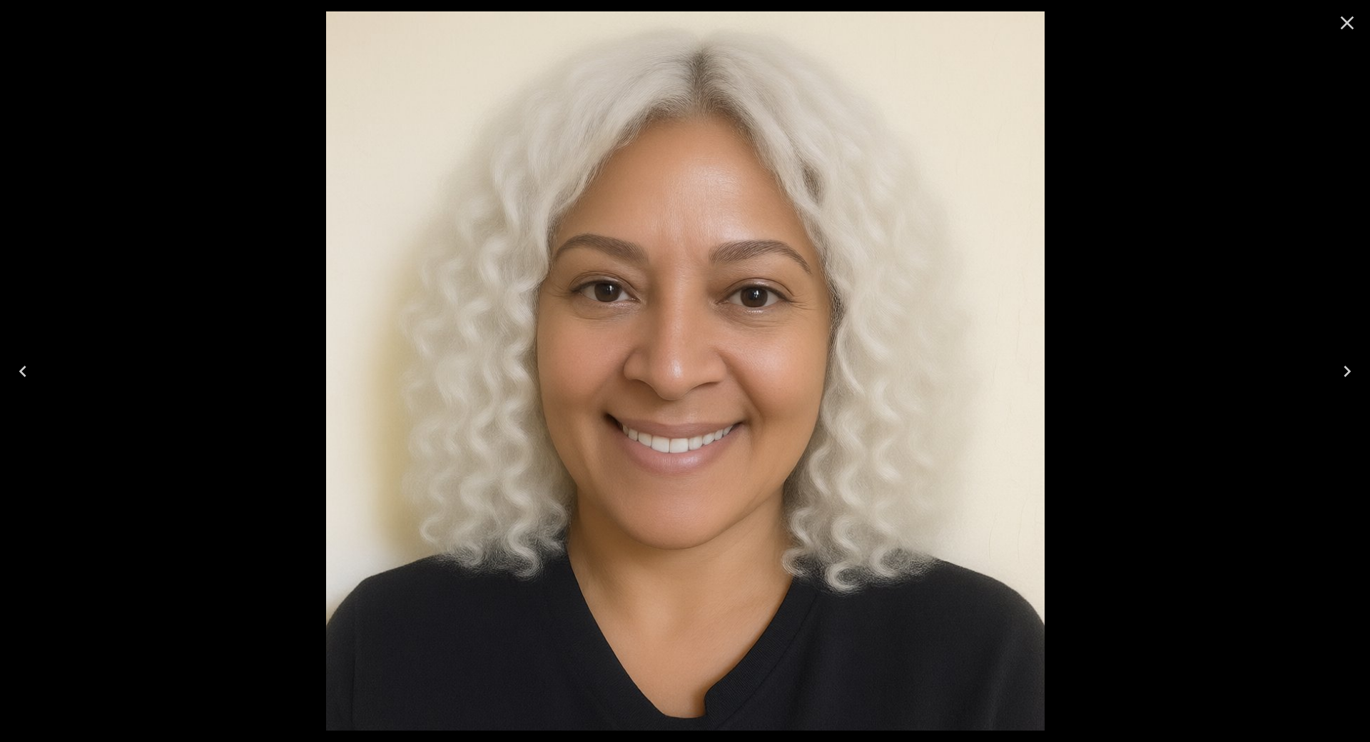
click at [1345, 25] on icon "Close" at bounding box center [1348, 23] width 14 height 14
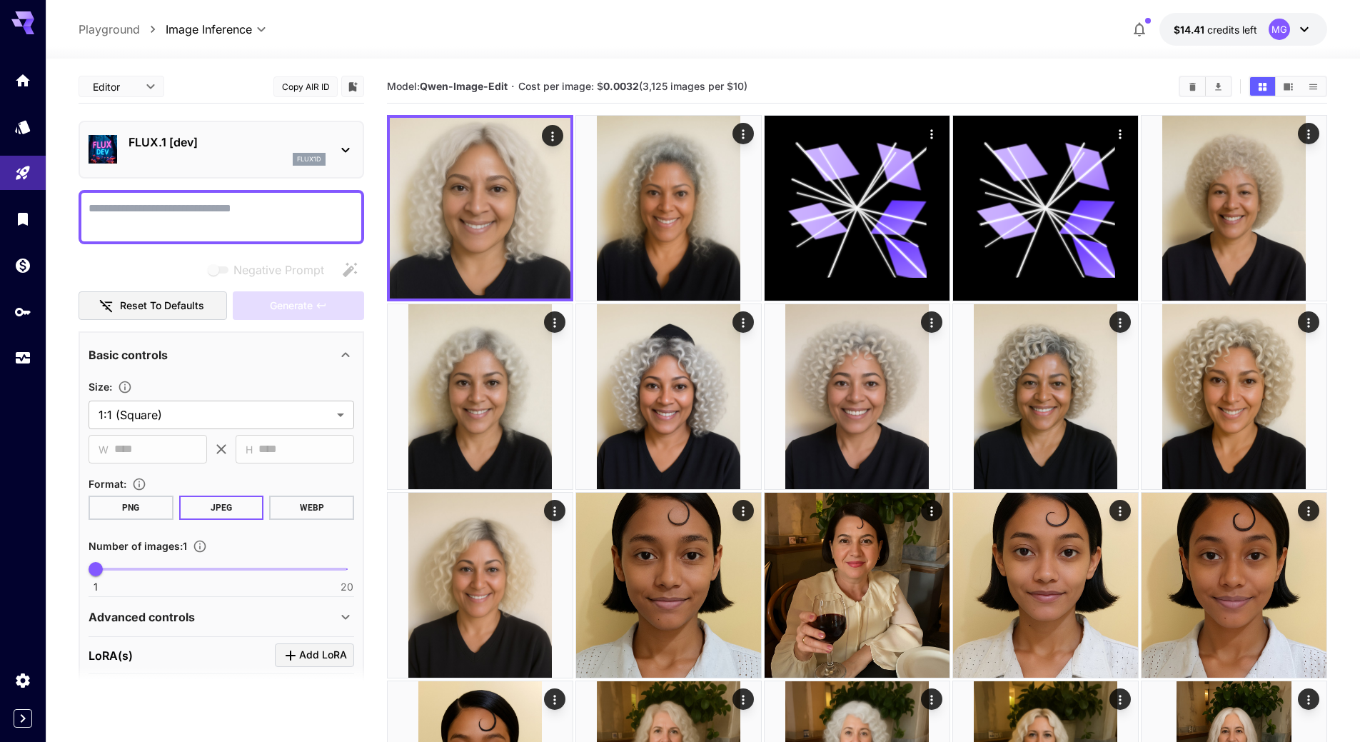
click at [345, 153] on icon at bounding box center [345, 149] width 17 height 17
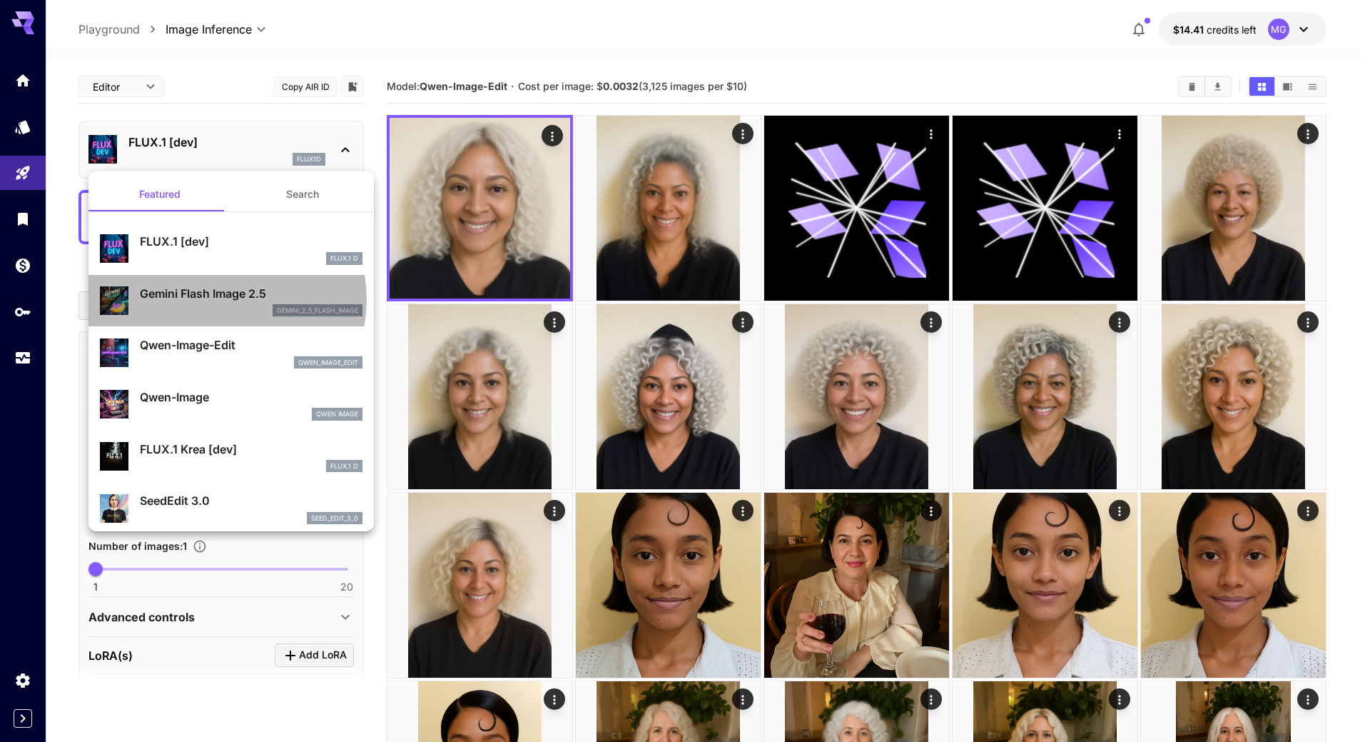
click at [221, 300] on p "Gemini Flash Image 2.5" at bounding box center [251, 293] width 223 height 17
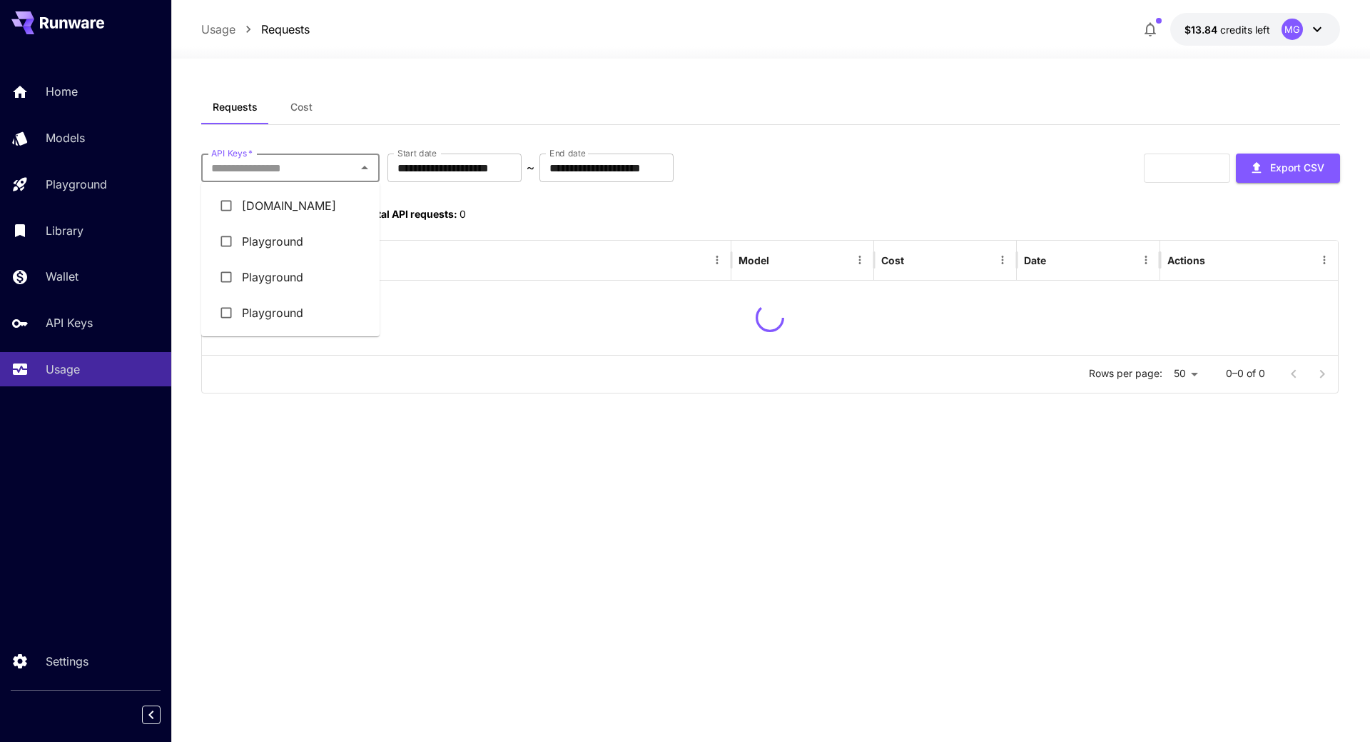
click at [334, 176] on input "API Keys   *" at bounding box center [279, 168] width 146 height 20
click at [315, 206] on li "[DOMAIN_NAME]" at bounding box center [290, 206] width 178 height 36
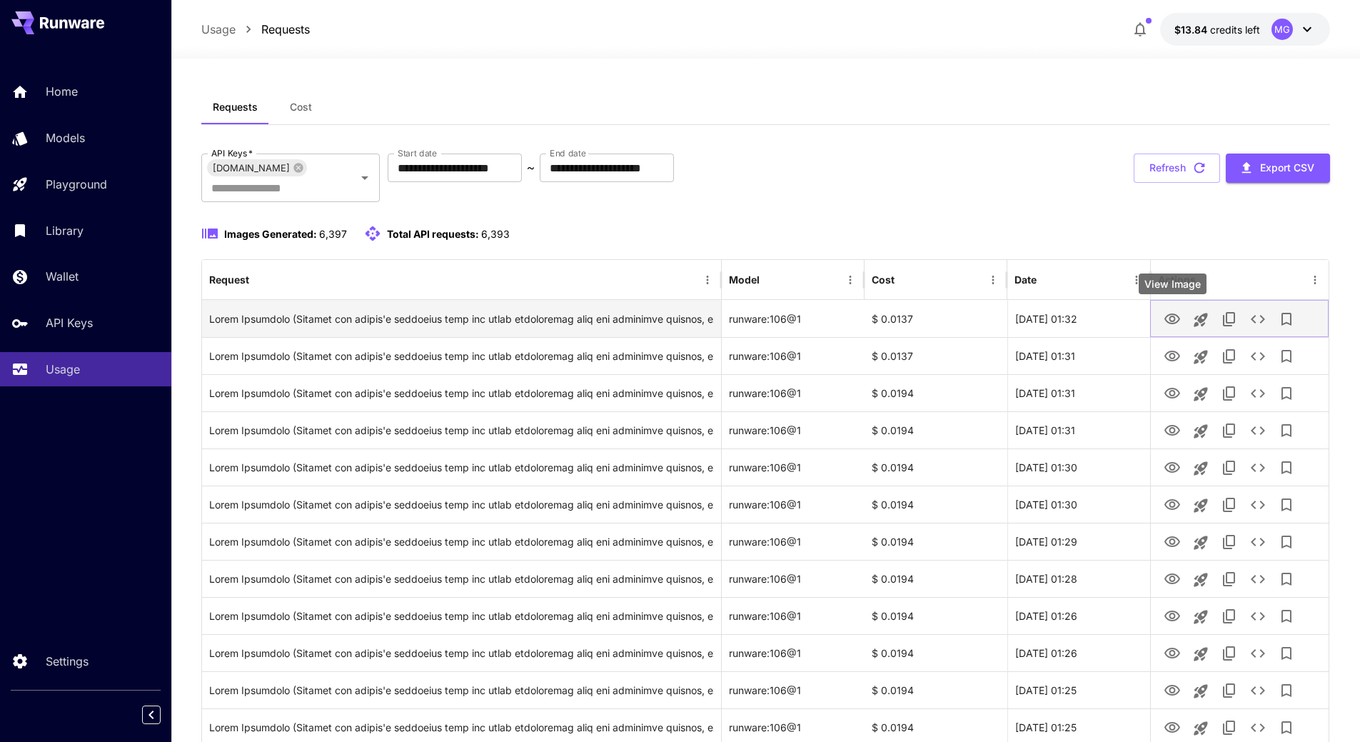
click at [1171, 315] on icon "View Image" at bounding box center [1171, 318] width 17 height 17
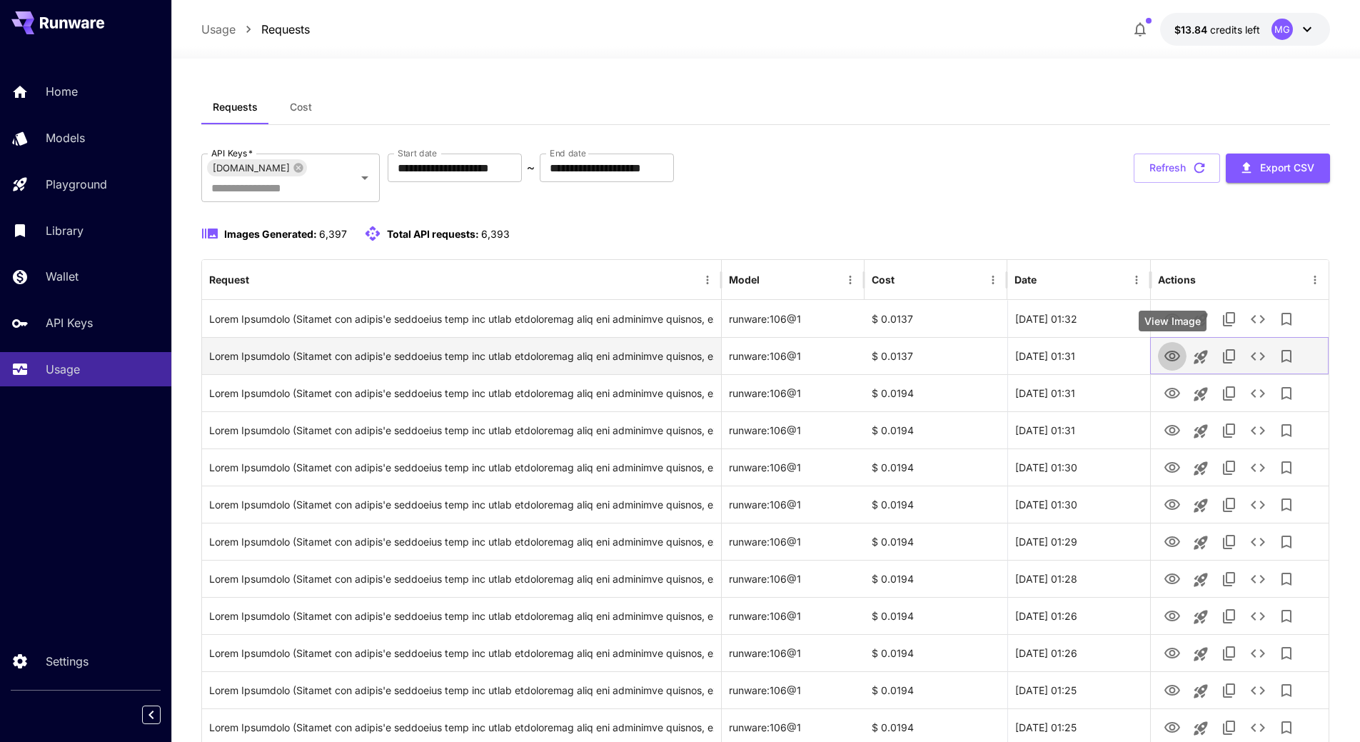
click at [1171, 353] on icon "View Image" at bounding box center [1171, 356] width 17 height 17
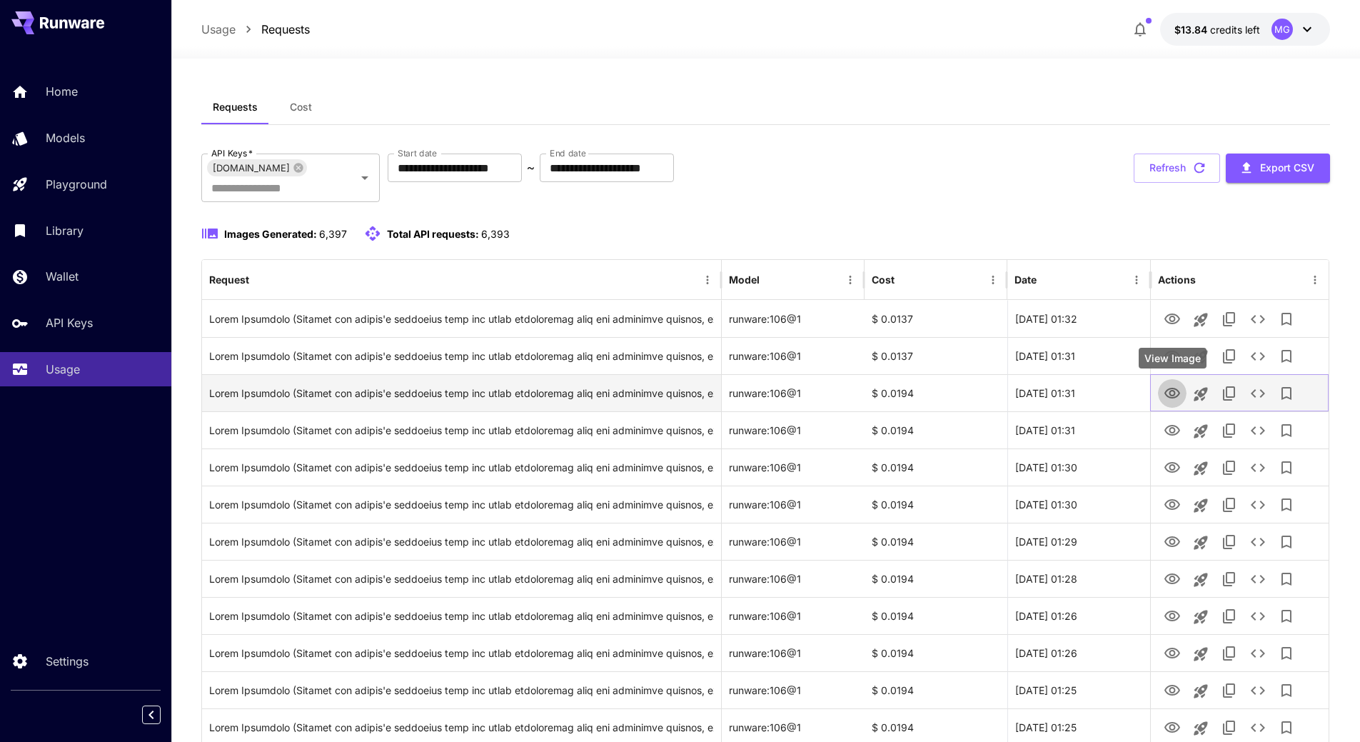
click at [1167, 391] on icon "View Image" at bounding box center [1171, 393] width 17 height 17
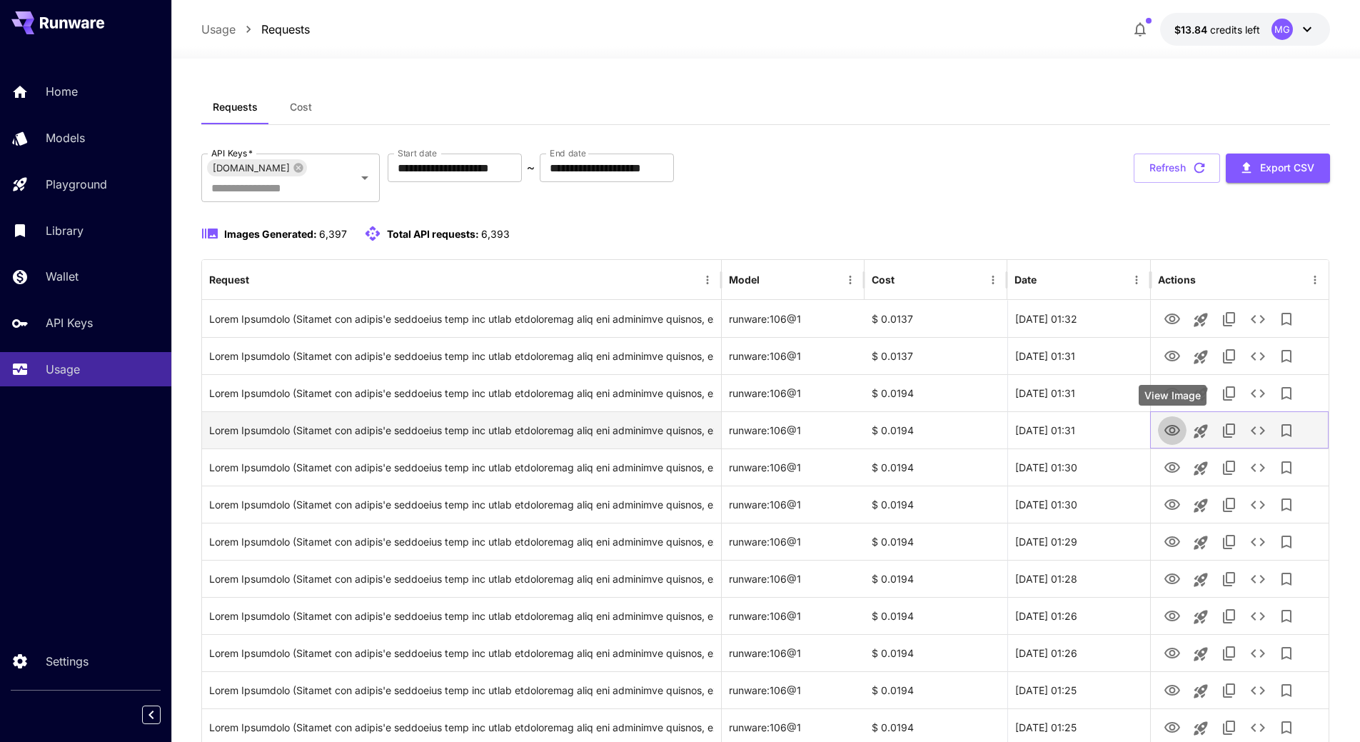
click at [1175, 432] on icon "View Image" at bounding box center [1171, 430] width 17 height 17
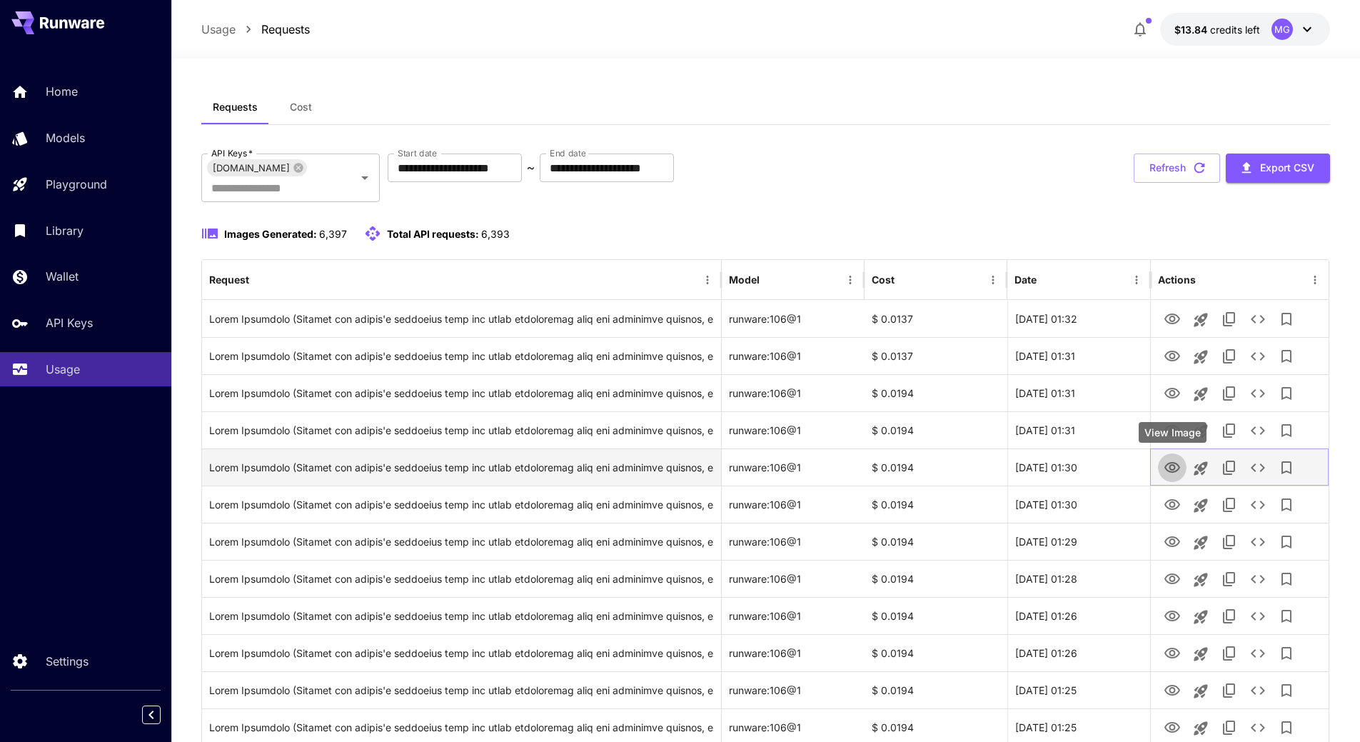
click at [1170, 464] on icon "View Image" at bounding box center [1171, 467] width 17 height 17
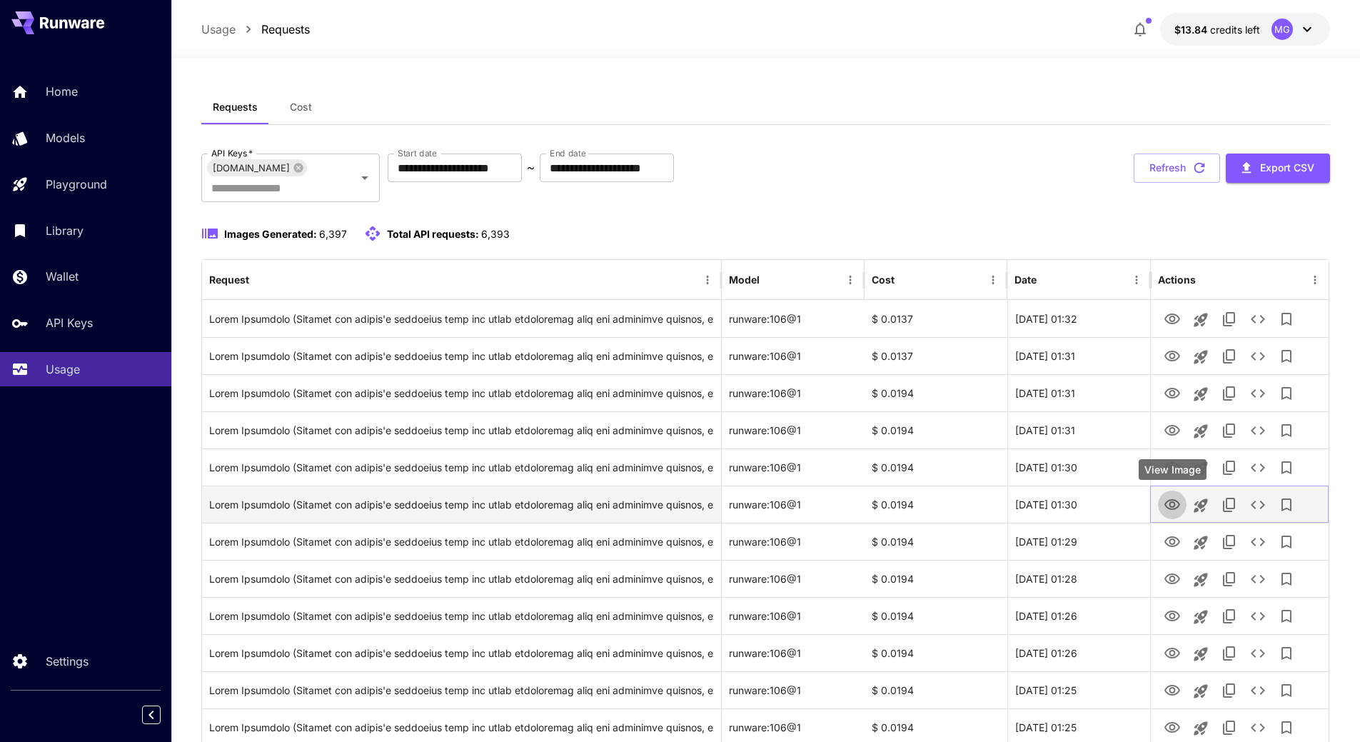
click at [1173, 505] on icon "View Image" at bounding box center [1171, 504] width 17 height 17
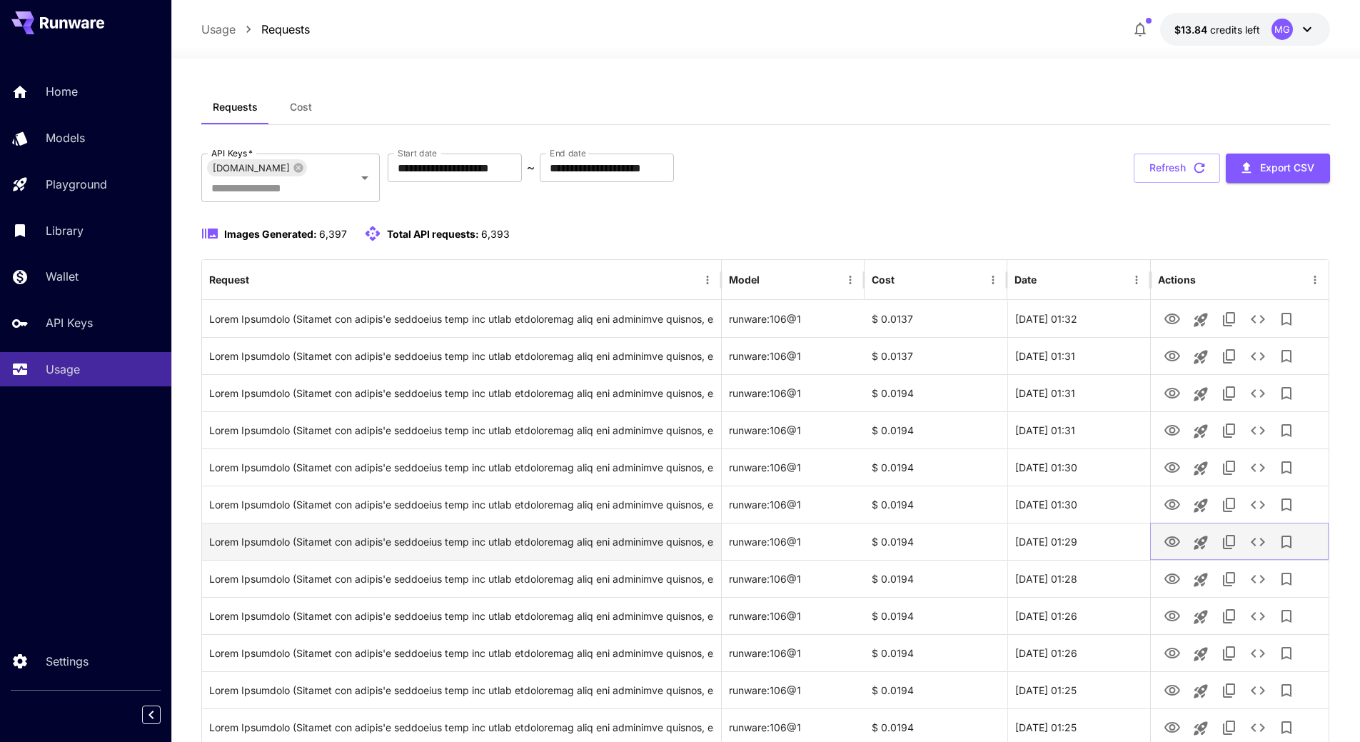
click at [1169, 540] on icon "View Image" at bounding box center [1171, 541] width 17 height 17
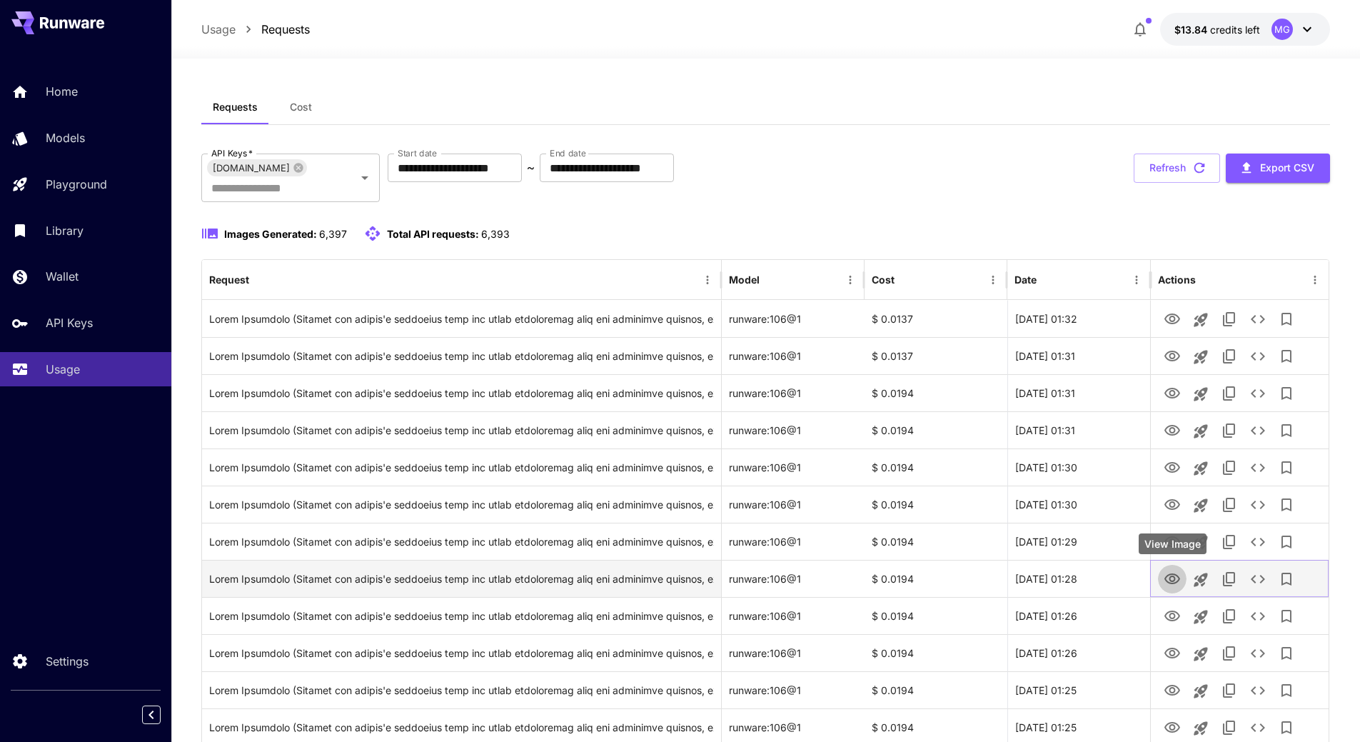
drag, startPoint x: 1174, startPoint y: 577, endPoint x: 1175, endPoint y: 567, distance: 10.0
click at [1174, 577] on icon "View Image" at bounding box center [1172, 578] width 16 height 11
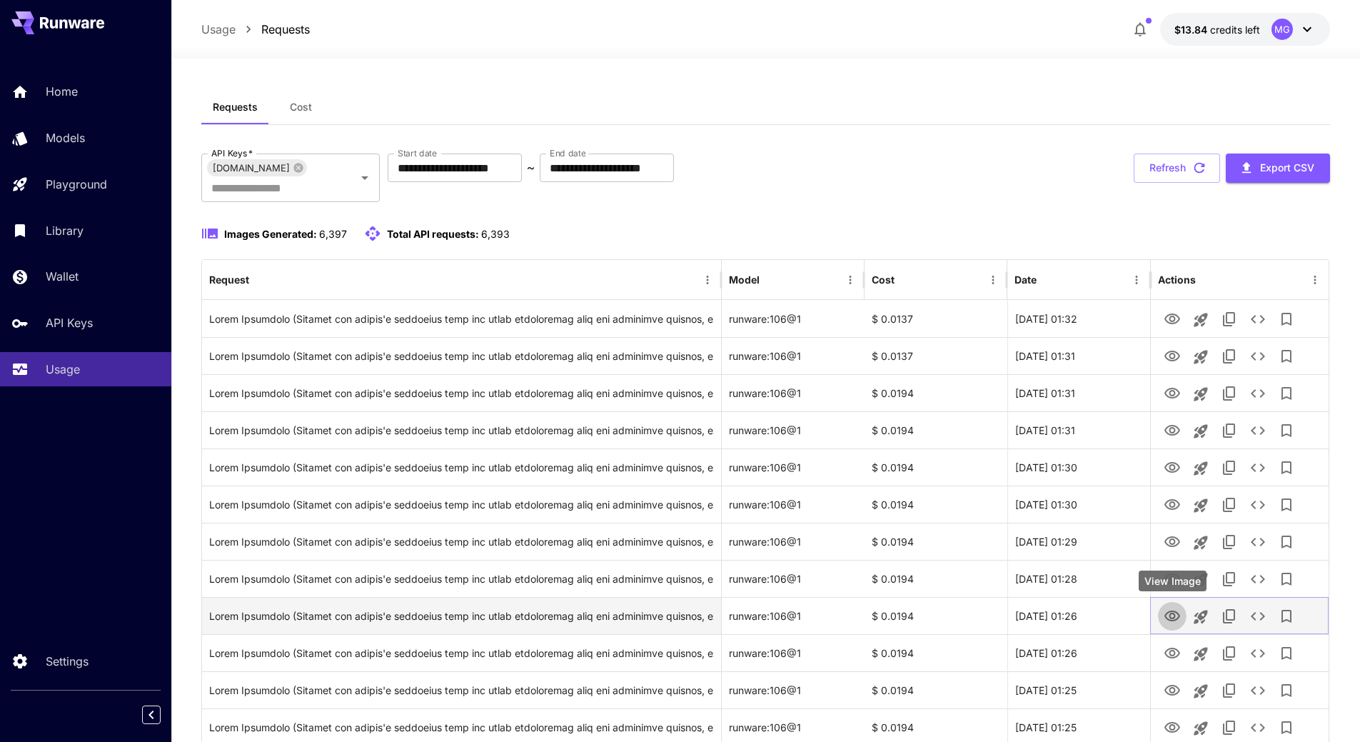
click at [1175, 615] on icon "View Image" at bounding box center [1172, 615] width 16 height 11
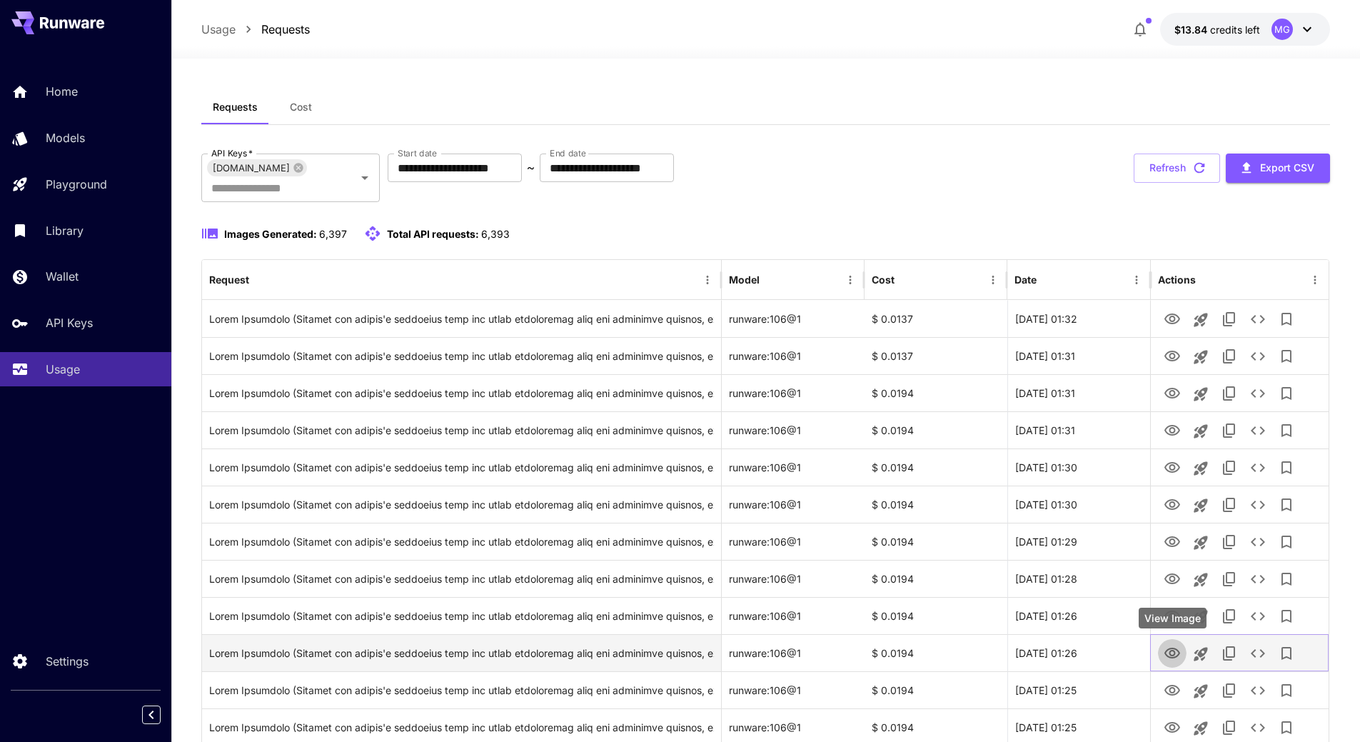
click at [1172, 650] on icon "View Image" at bounding box center [1171, 653] width 17 height 17
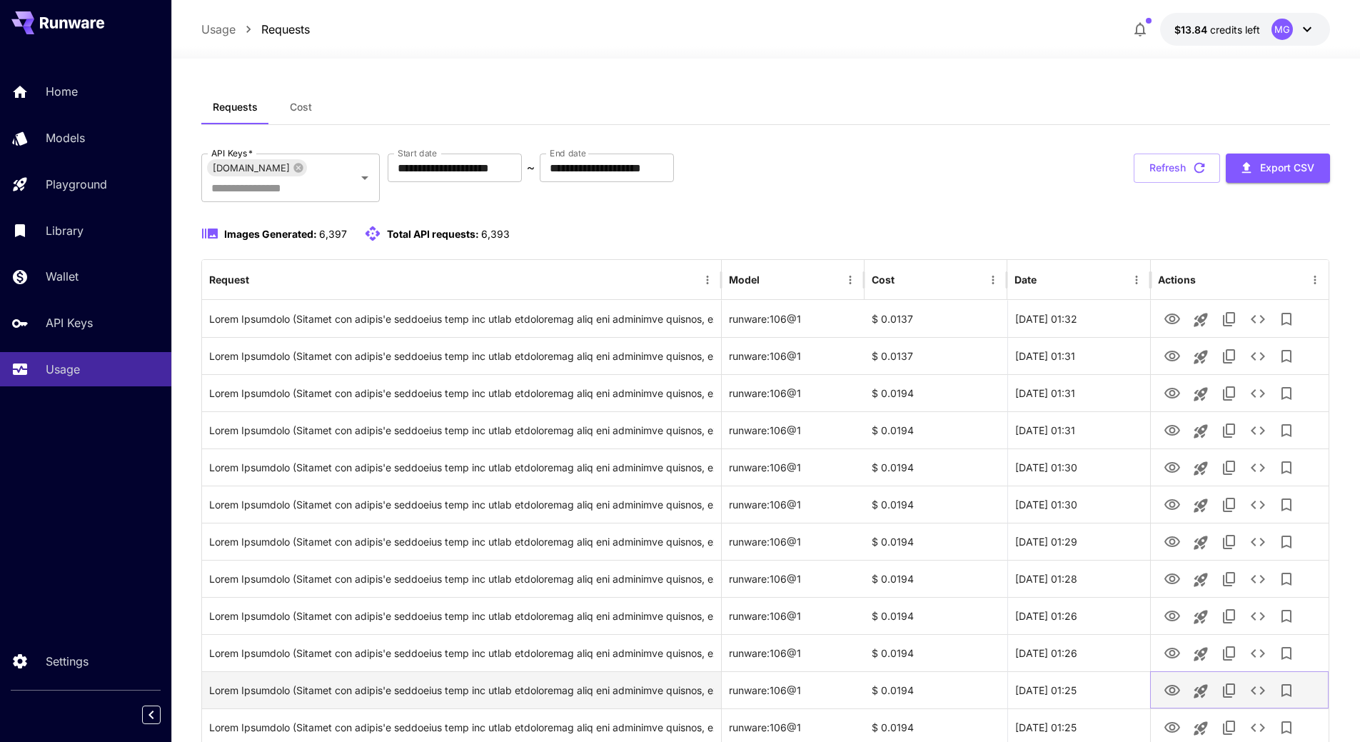
click at [1168, 686] on icon "View Image" at bounding box center [1172, 689] width 16 height 11
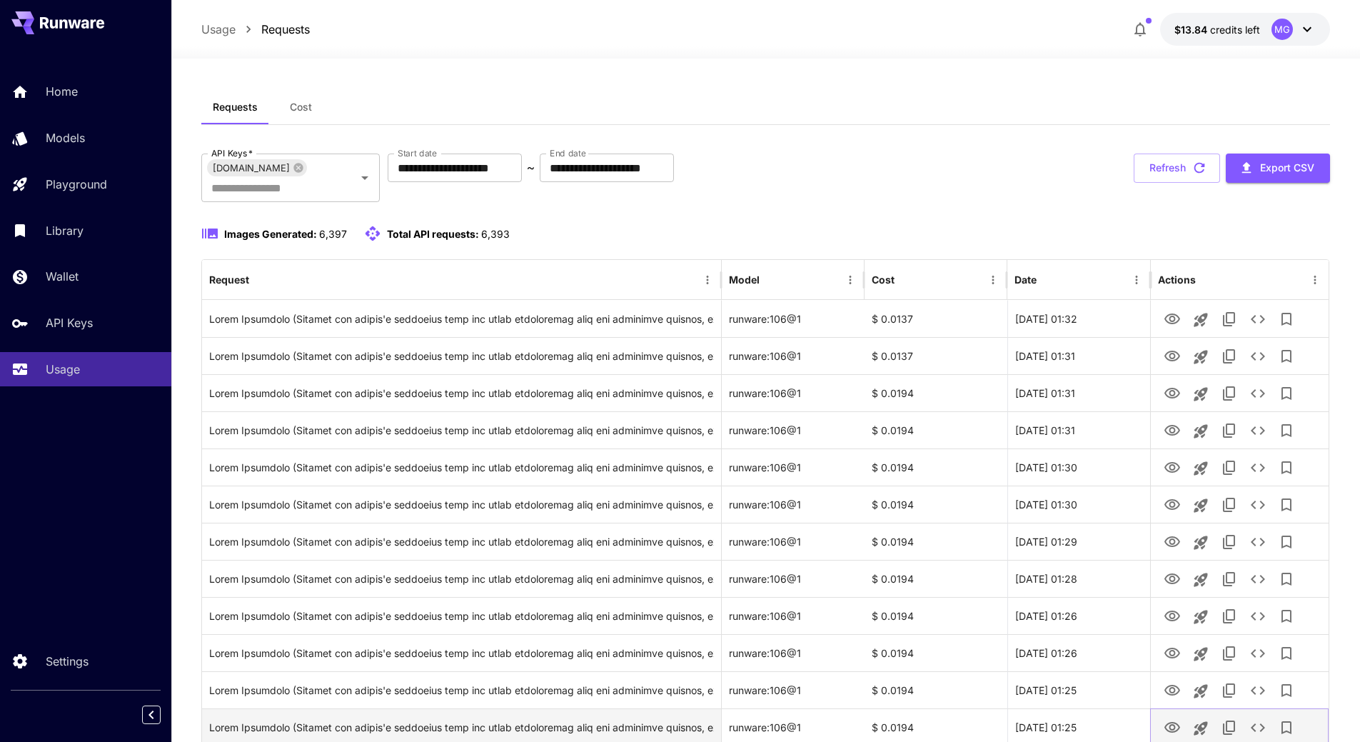
click at [1173, 728] on icon "View Image" at bounding box center [1172, 727] width 16 height 11
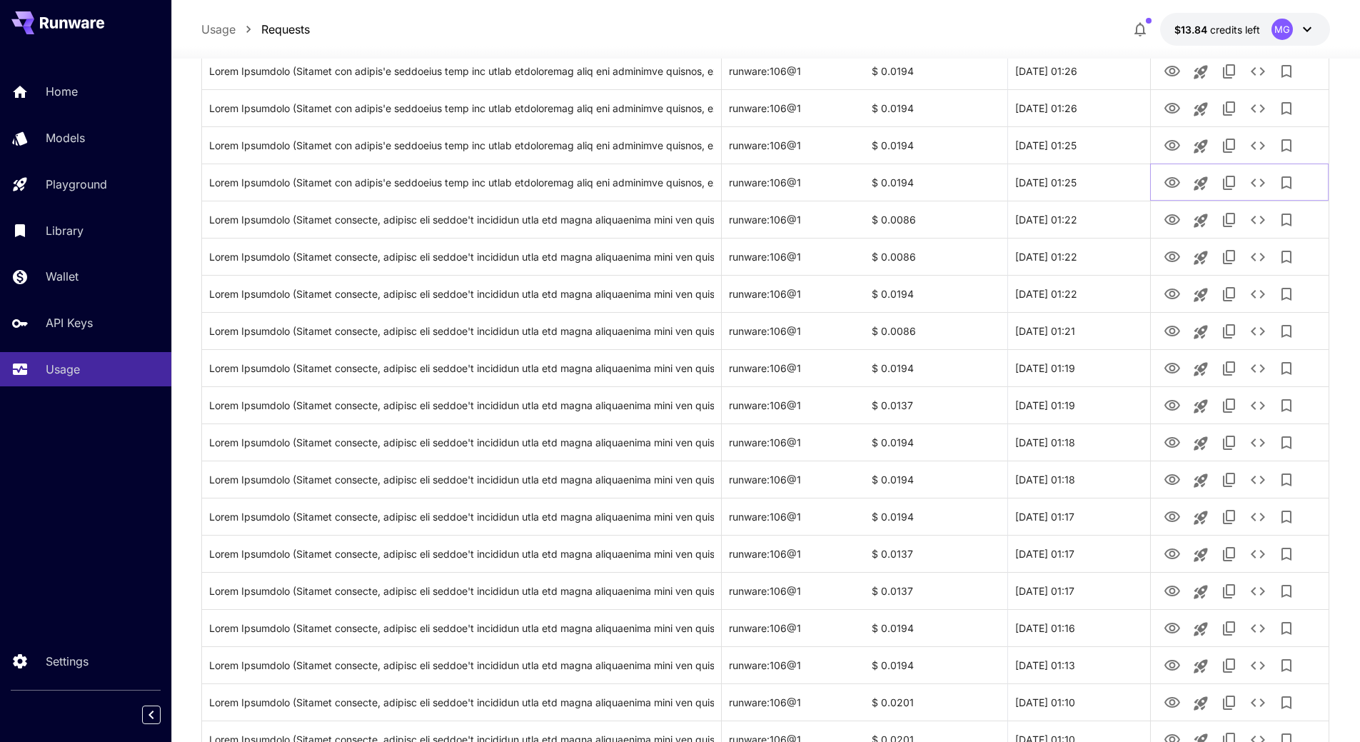
scroll to position [596, 0]
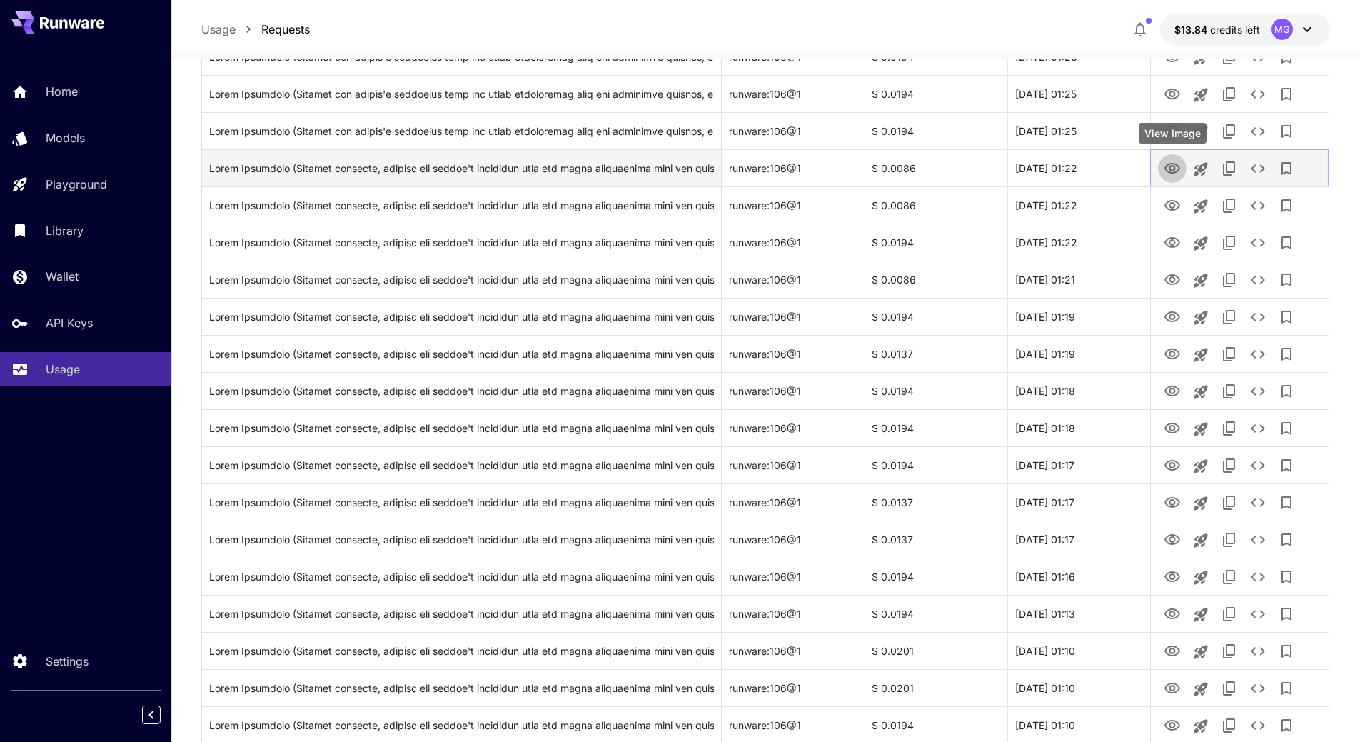
click at [1172, 171] on icon "View Image" at bounding box center [1172, 168] width 16 height 11
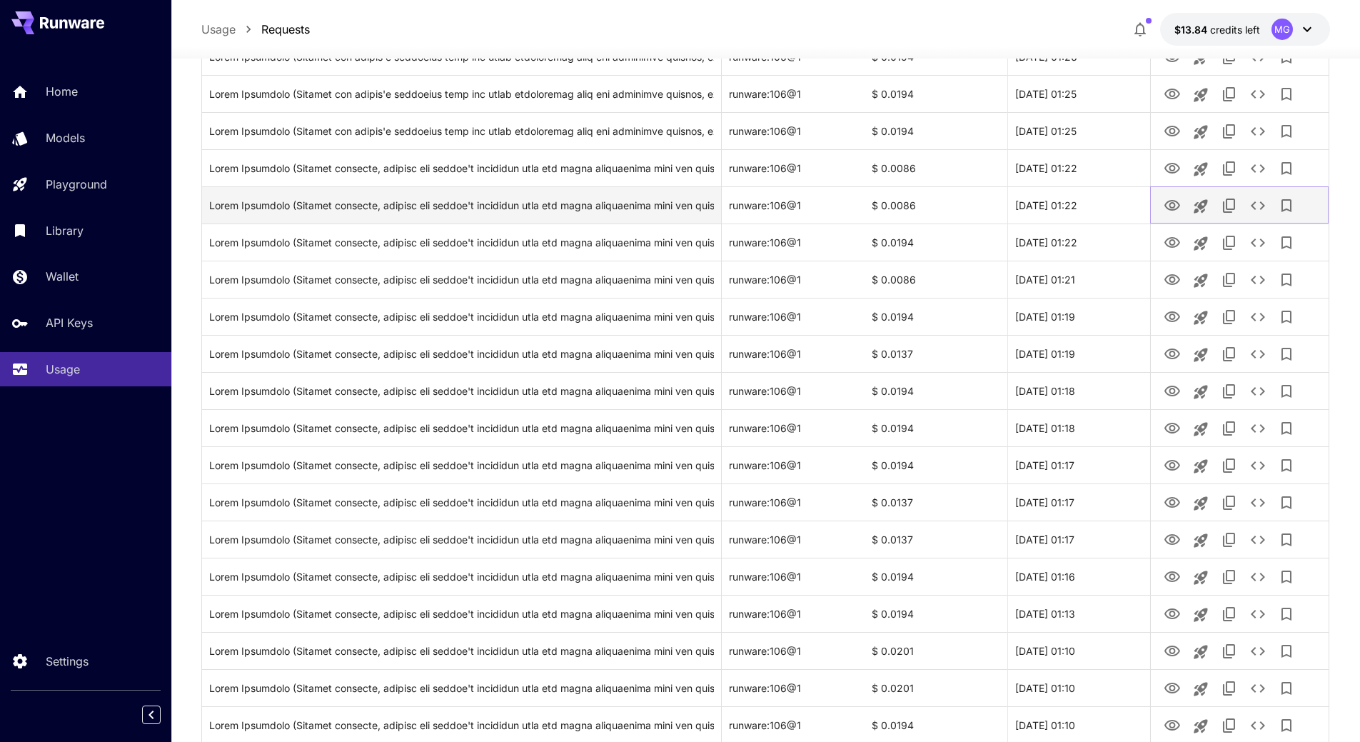
click at [1170, 203] on icon "View Image" at bounding box center [1171, 205] width 17 height 17
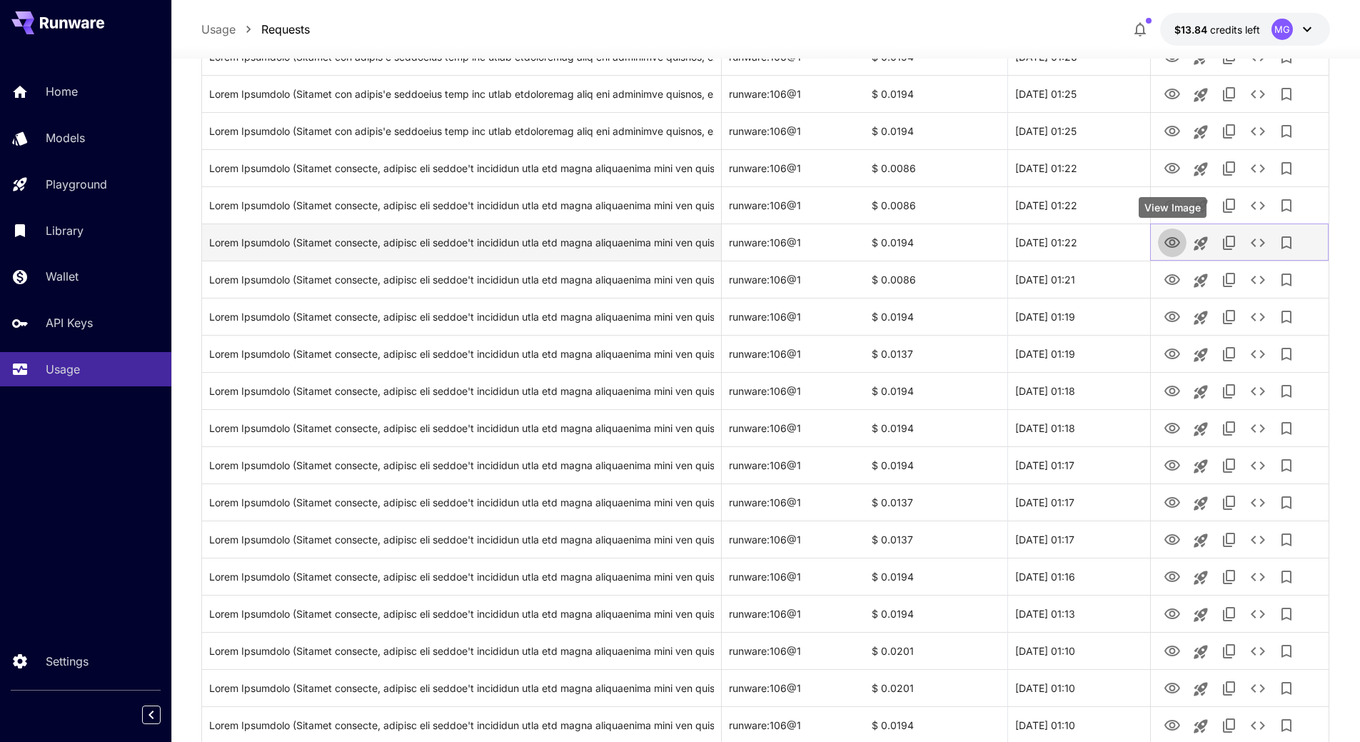
click at [1170, 246] on icon "View Image" at bounding box center [1172, 242] width 16 height 11
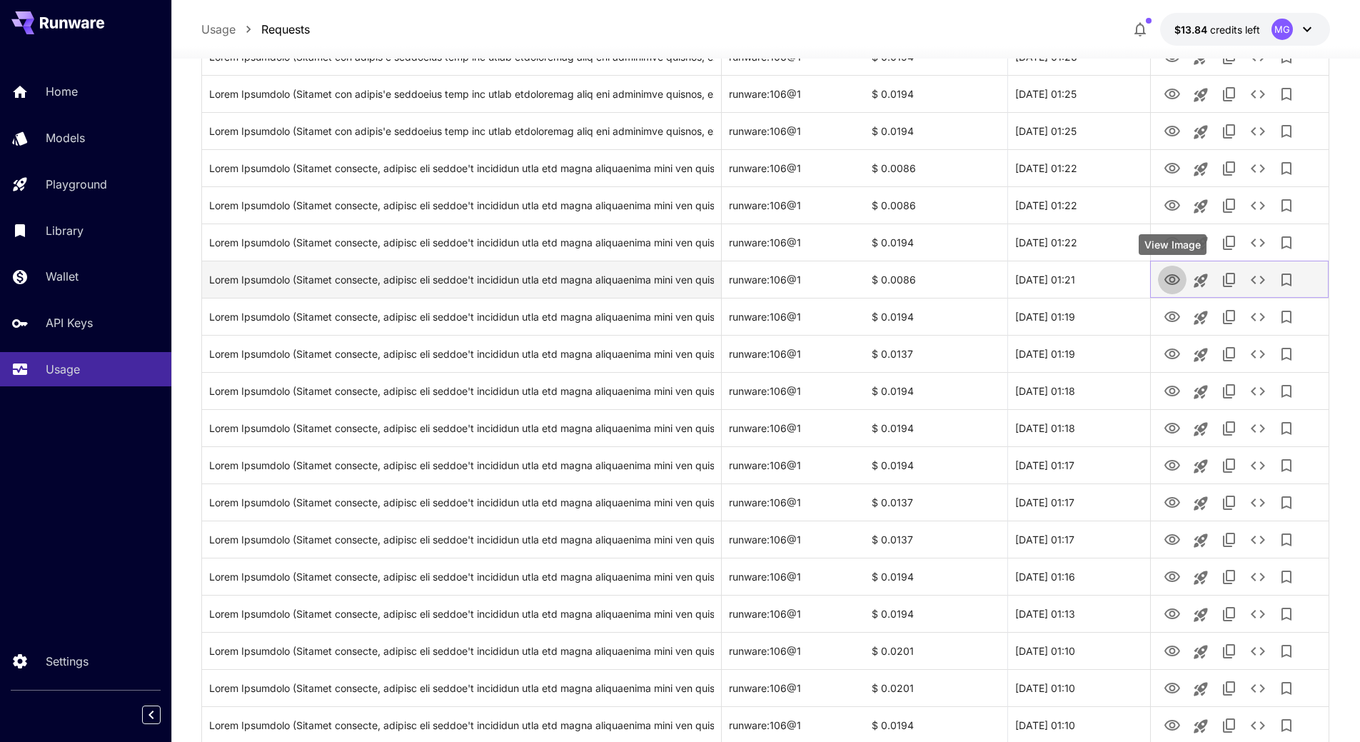
click at [1176, 283] on icon "View Image" at bounding box center [1172, 279] width 16 height 11
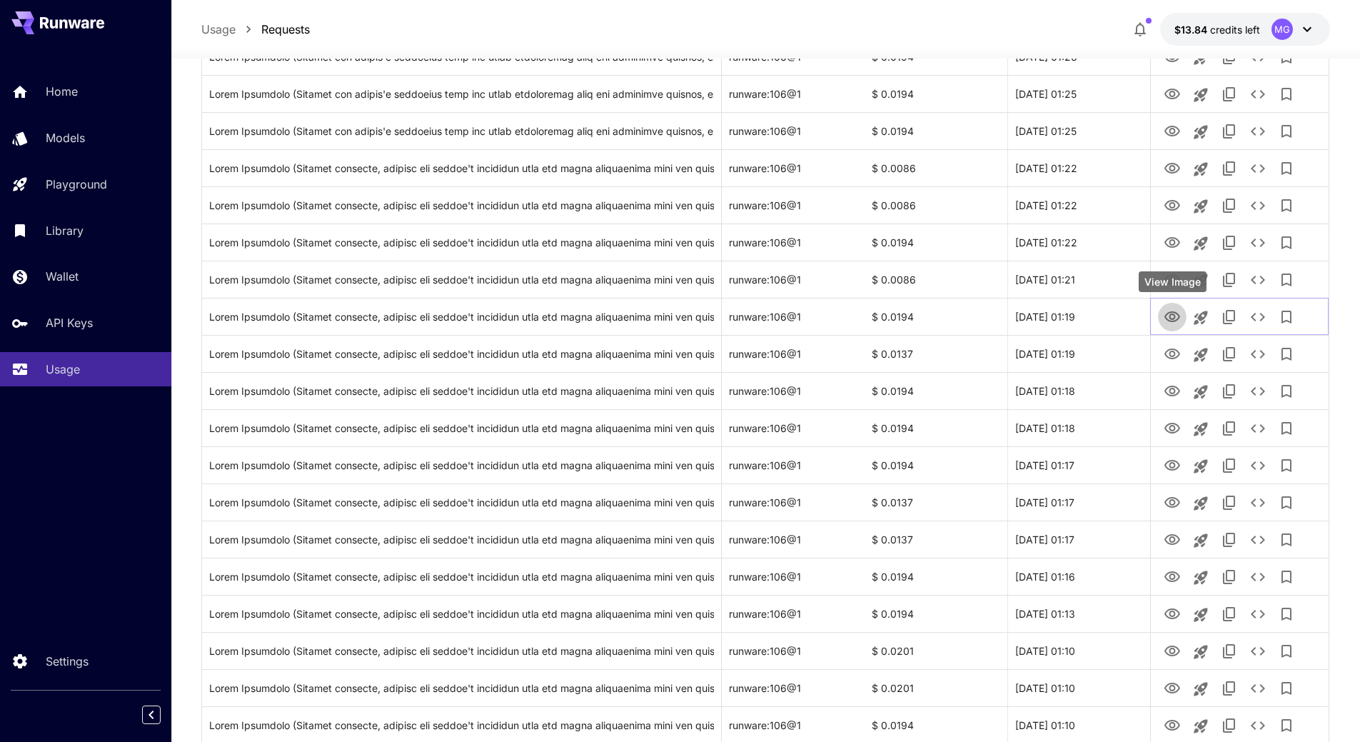
drag, startPoint x: 1171, startPoint y: 317, endPoint x: 1170, endPoint y: 300, distance: 17.1
click at [1171, 317] on icon "View Image" at bounding box center [1171, 316] width 17 height 17
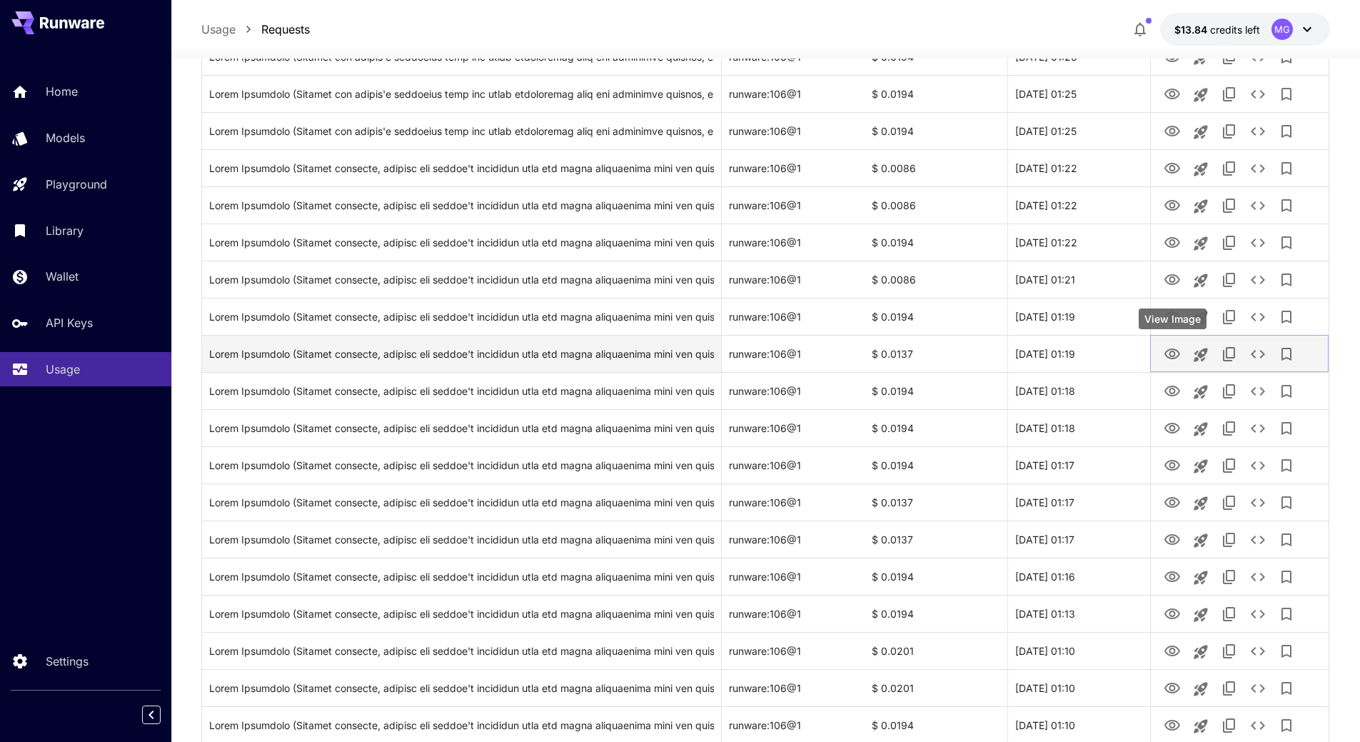
click at [1168, 350] on icon "View Image" at bounding box center [1172, 353] width 16 height 11
click at [1167, 352] on icon "View Image" at bounding box center [1171, 353] width 17 height 17
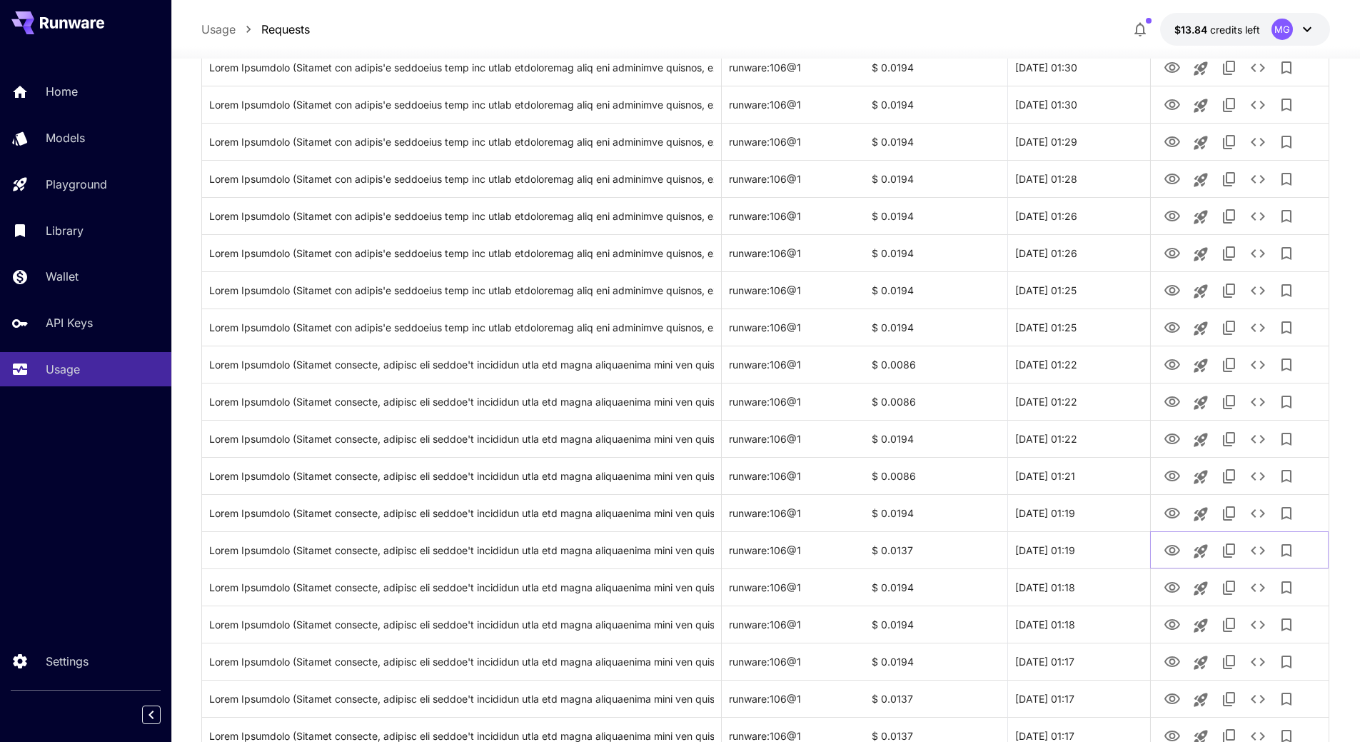
scroll to position [0, 0]
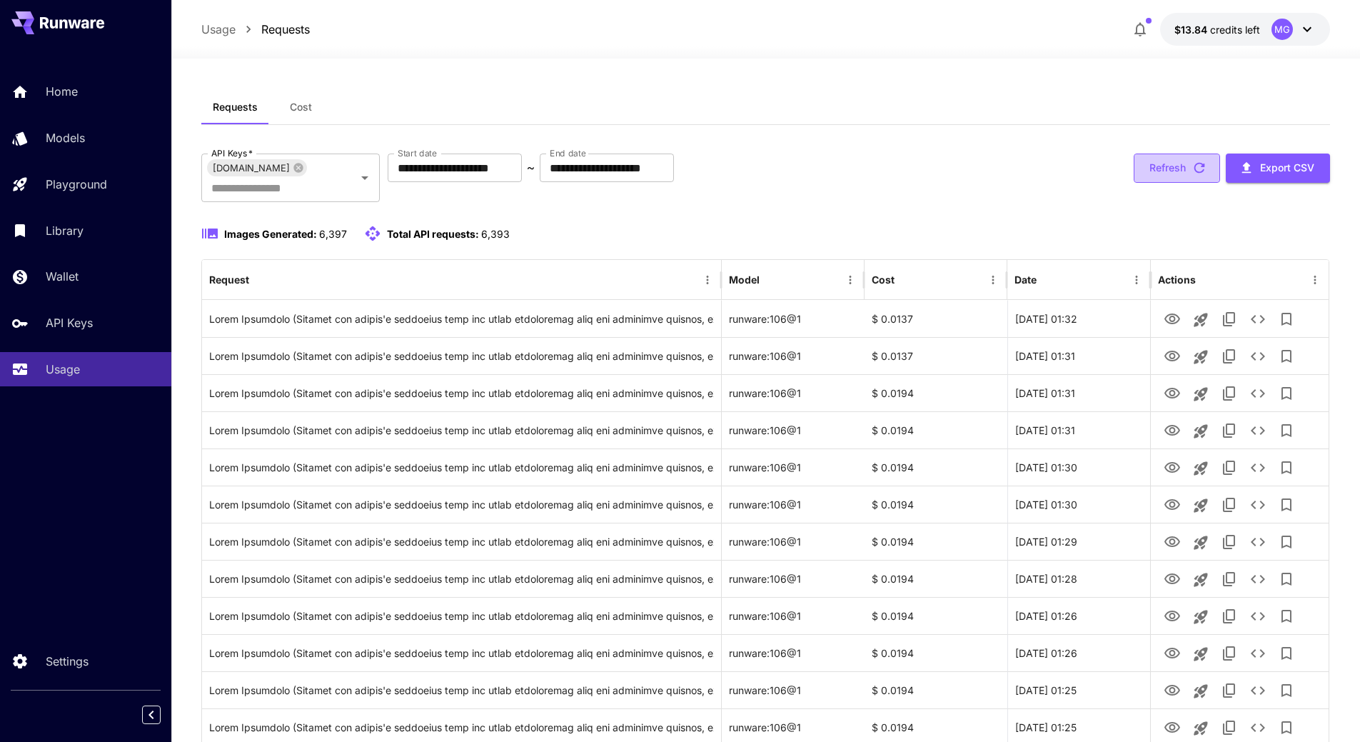
click at [1201, 168] on icon "button" at bounding box center [1199, 168] width 16 height 16
click at [507, 167] on input "**********" at bounding box center [455, 167] width 134 height 29
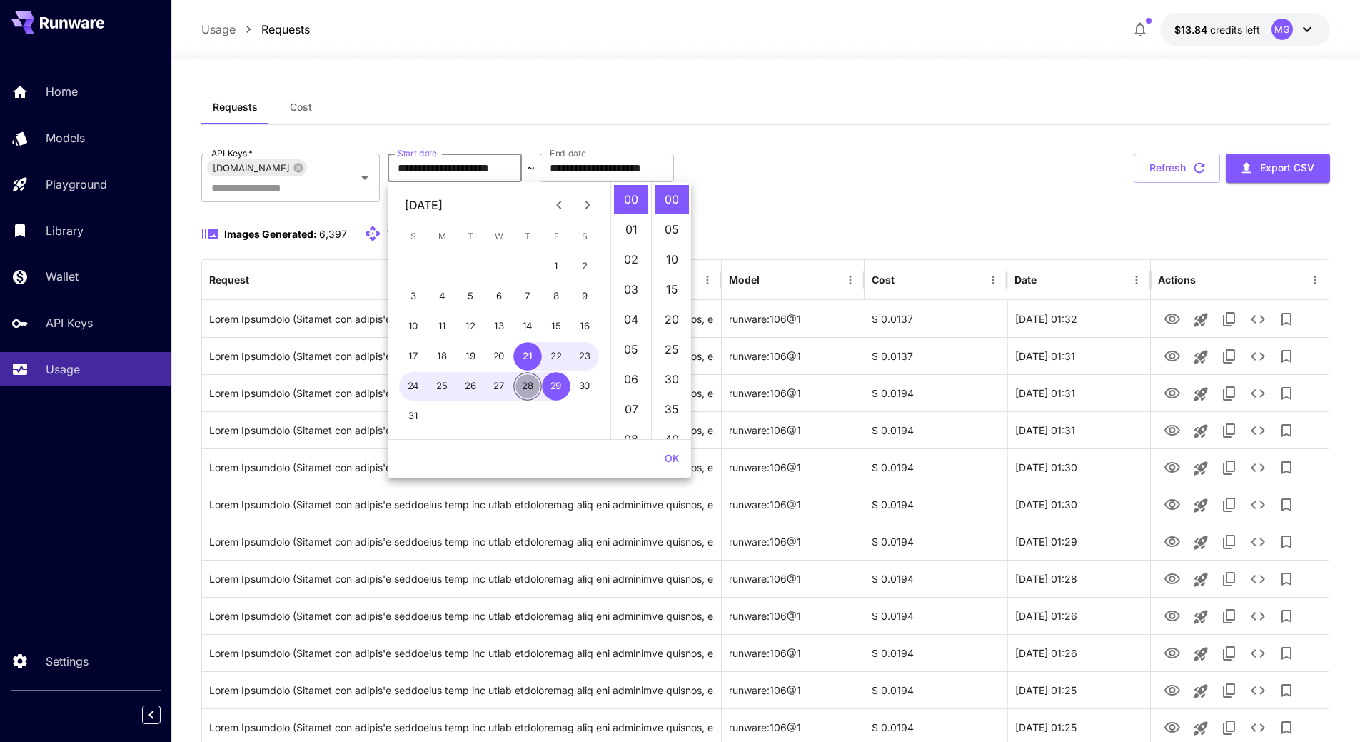
click at [531, 385] on button "28" at bounding box center [527, 386] width 29 height 29
type input "**********"
click at [675, 458] on button "OK" at bounding box center [672, 458] width 26 height 26
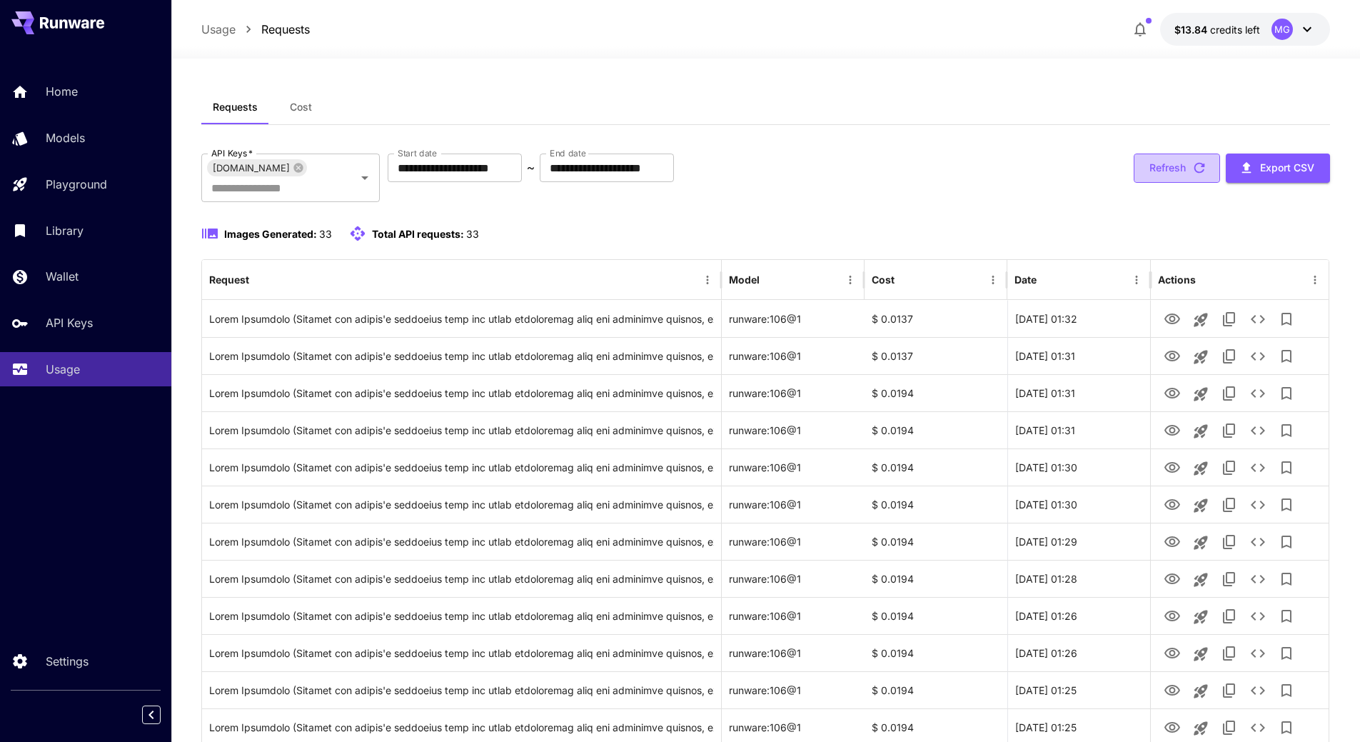
click at [1206, 168] on icon "button" at bounding box center [1199, 168] width 16 height 16
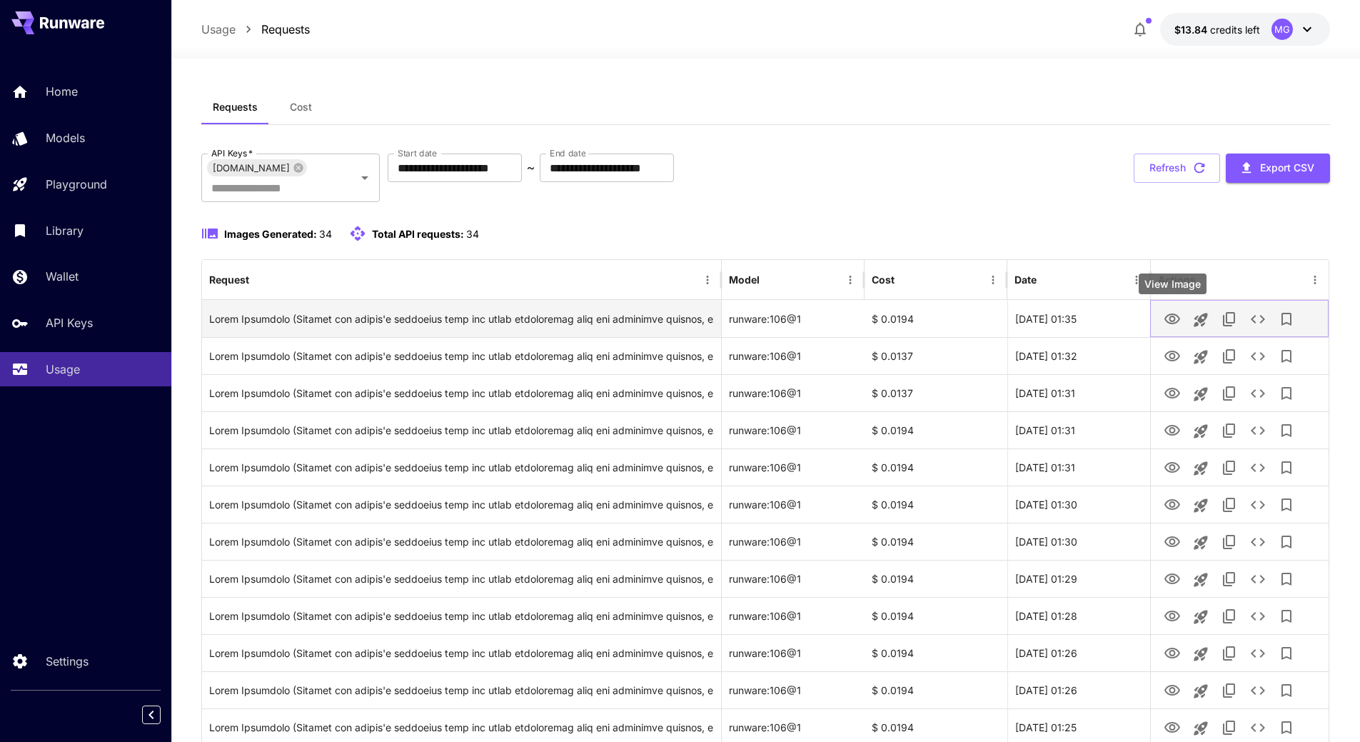
click at [1171, 318] on icon "View Image" at bounding box center [1171, 318] width 17 height 17
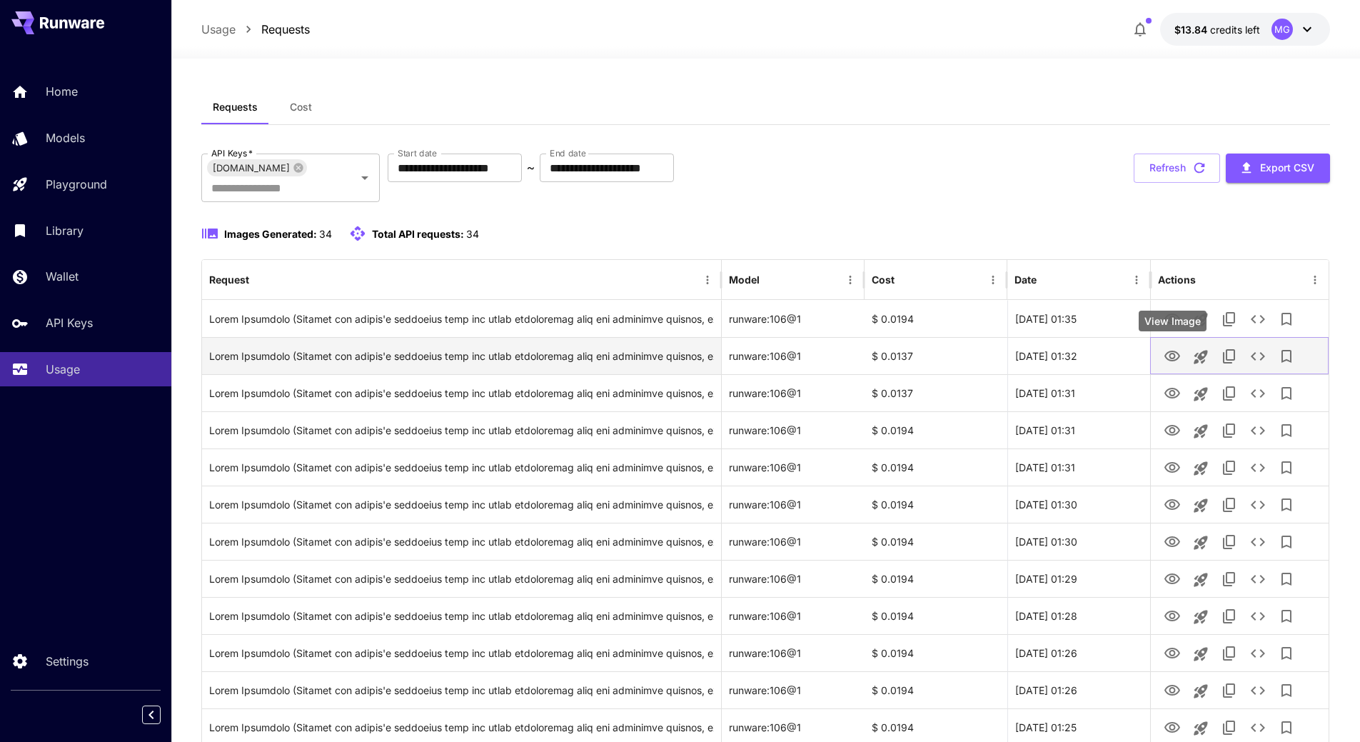
click at [1178, 353] on icon "View Image" at bounding box center [1172, 355] width 16 height 11
click at [1168, 360] on icon "View Image" at bounding box center [1172, 355] width 16 height 11
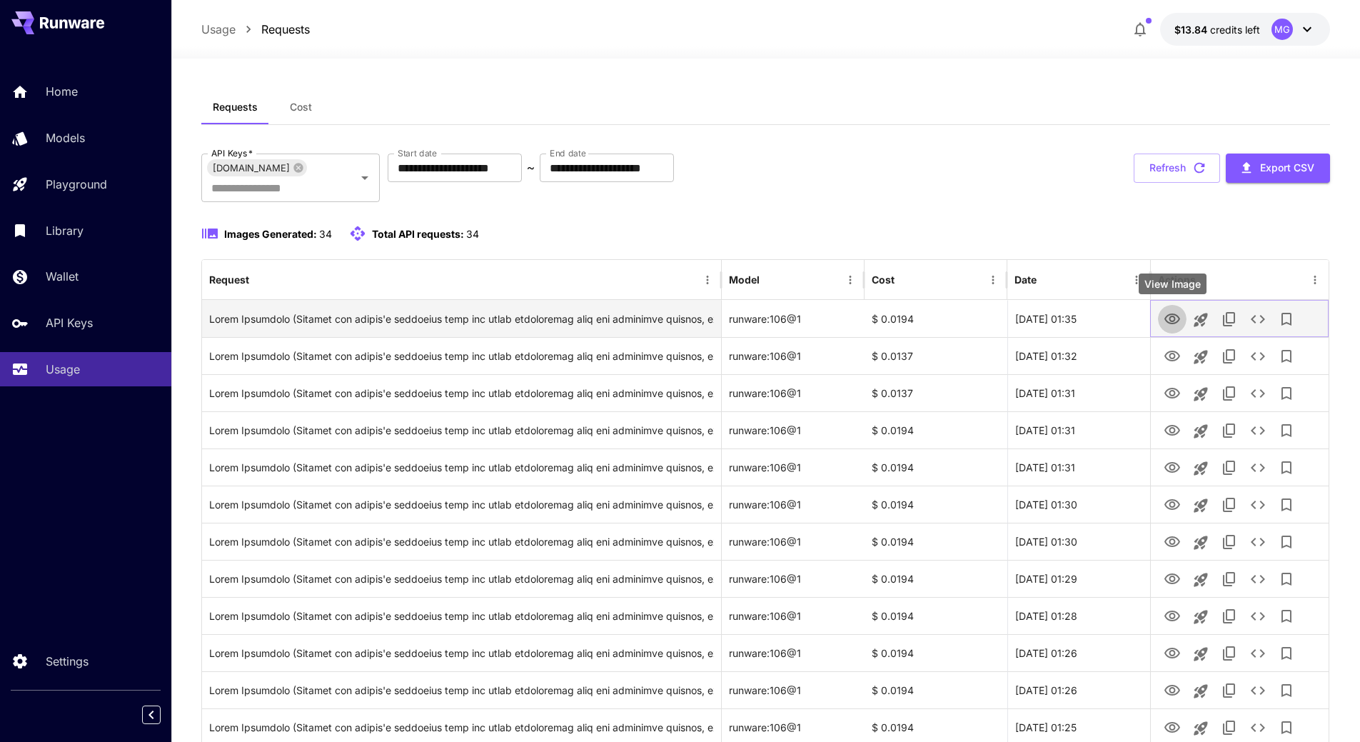
click at [1172, 321] on icon "View Image" at bounding box center [1172, 318] width 16 height 11
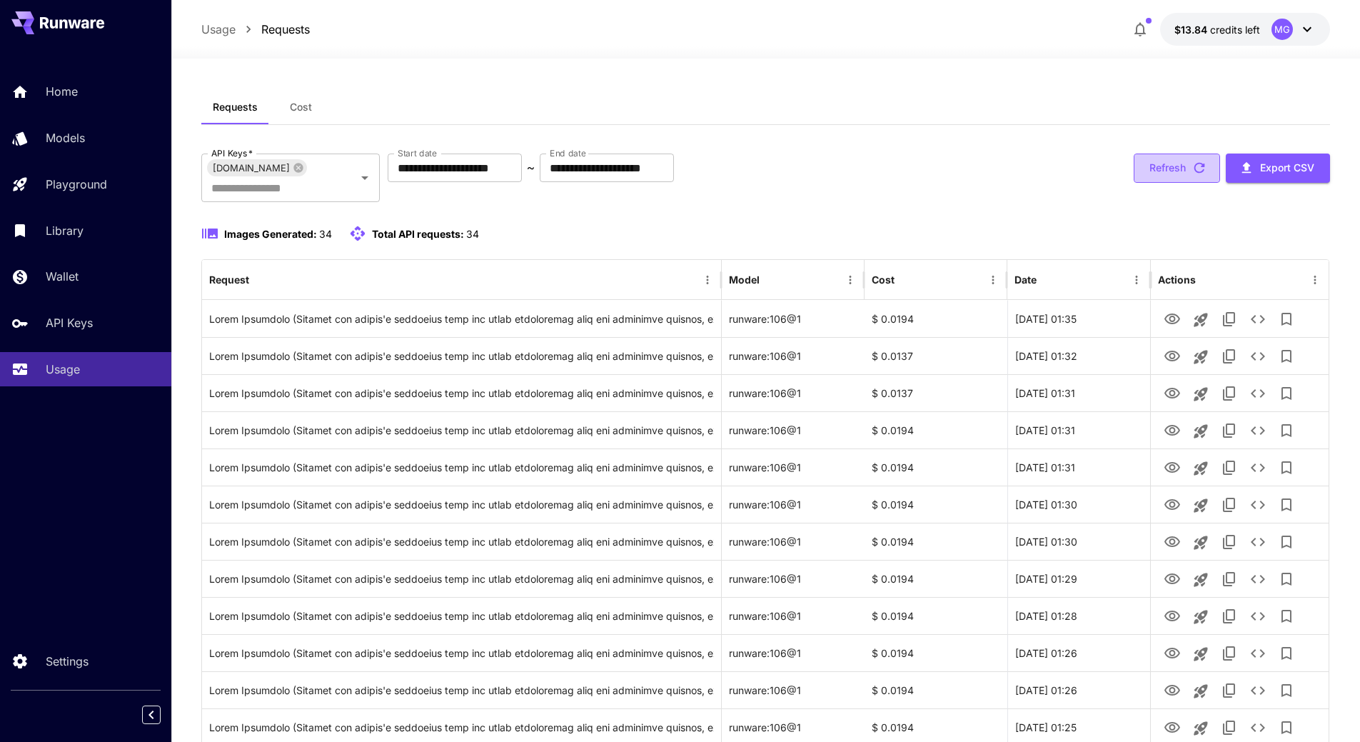
click at [1203, 163] on icon "button" at bounding box center [1199, 168] width 16 height 16
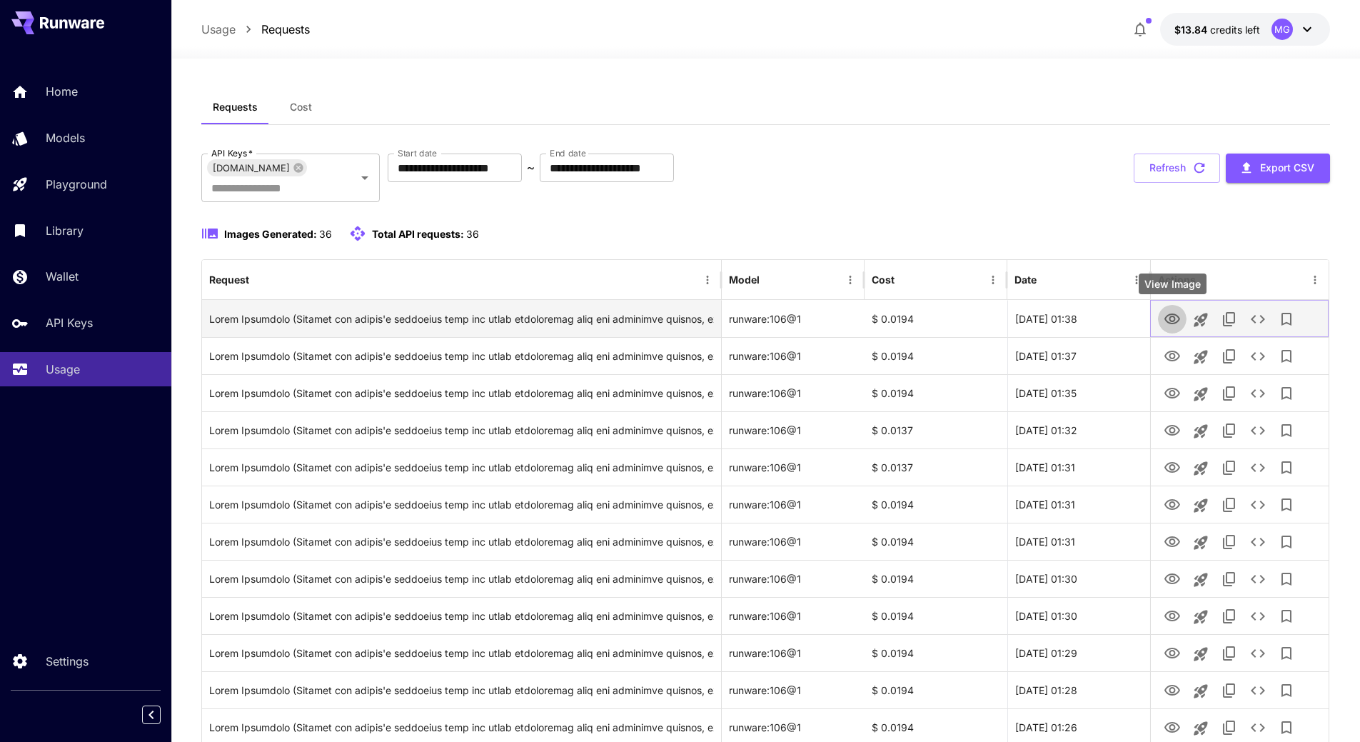
click at [1171, 319] on icon "View Image" at bounding box center [1171, 318] width 17 height 17
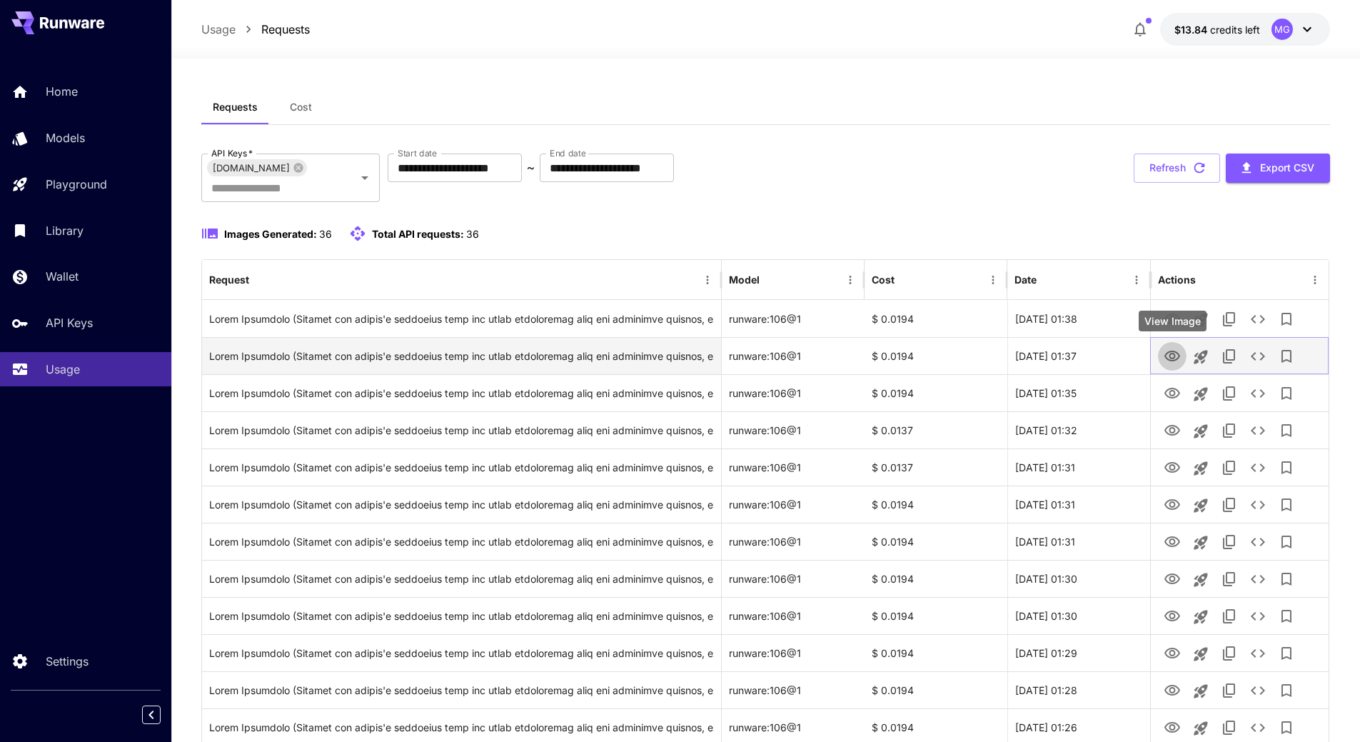
click at [1172, 357] on icon "View Image" at bounding box center [1171, 356] width 17 height 17
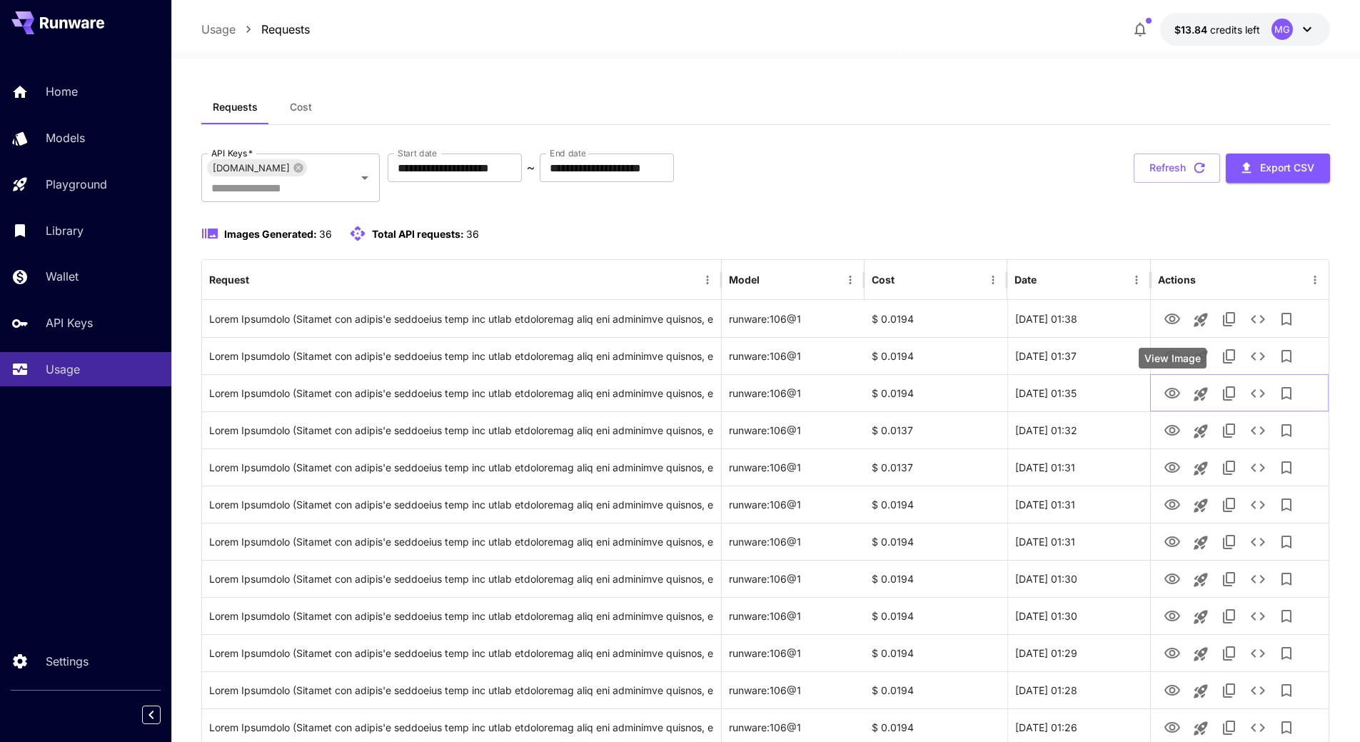
drag, startPoint x: 1172, startPoint y: 385, endPoint x: 1169, endPoint y: 367, distance: 18.1
click at [1172, 385] on icon "View Image" at bounding box center [1171, 393] width 17 height 17
click at [1198, 171] on icon "button" at bounding box center [1199, 168] width 16 height 16
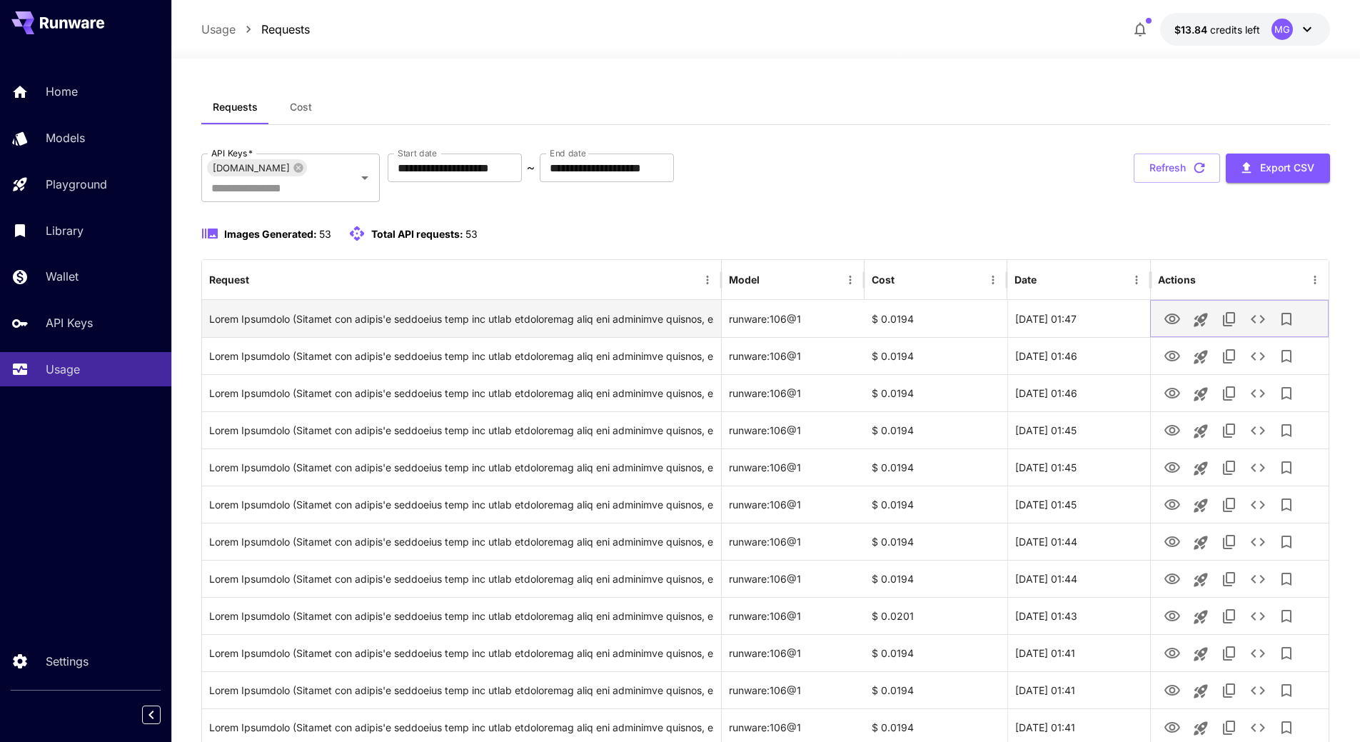
click at [1171, 315] on icon "View Image" at bounding box center [1171, 318] width 17 height 17
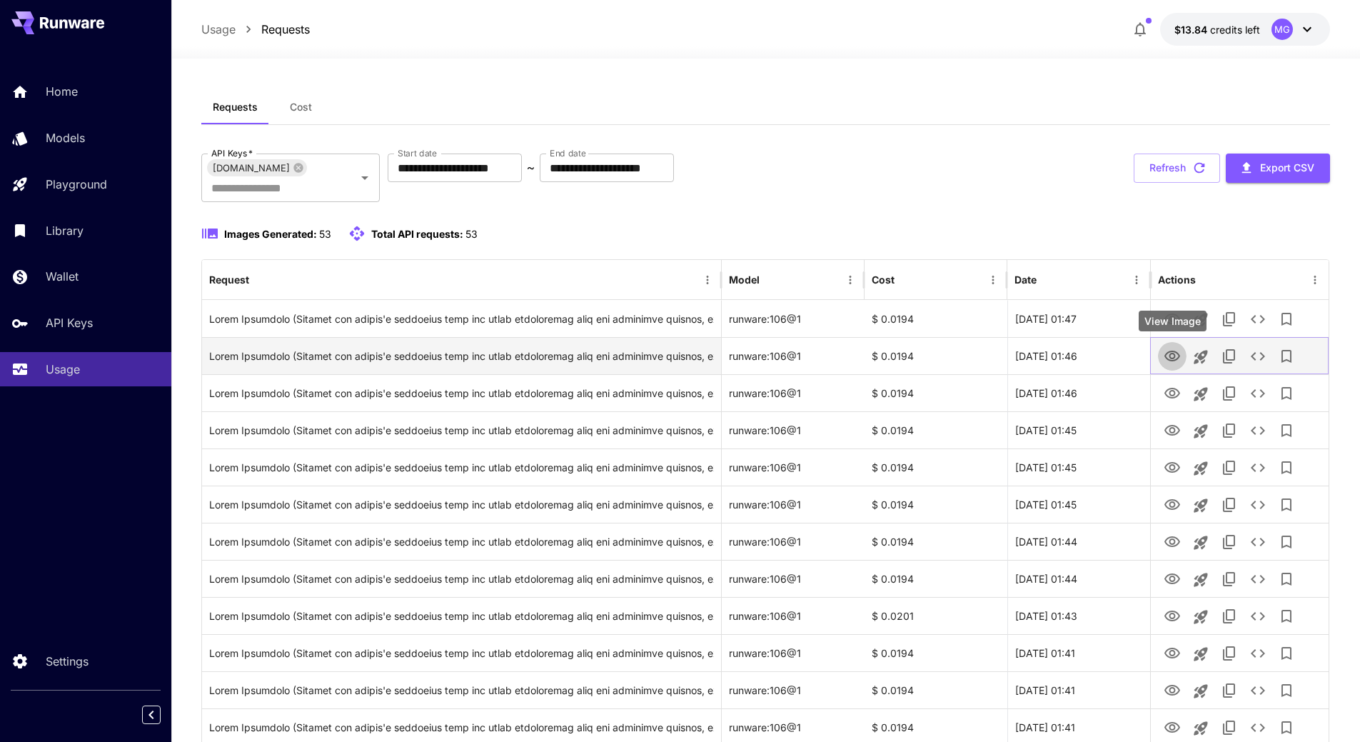
drag, startPoint x: 1172, startPoint y: 355, endPoint x: 1177, endPoint y: 348, distance: 8.1
click at [1173, 356] on icon "View Image" at bounding box center [1171, 356] width 17 height 17
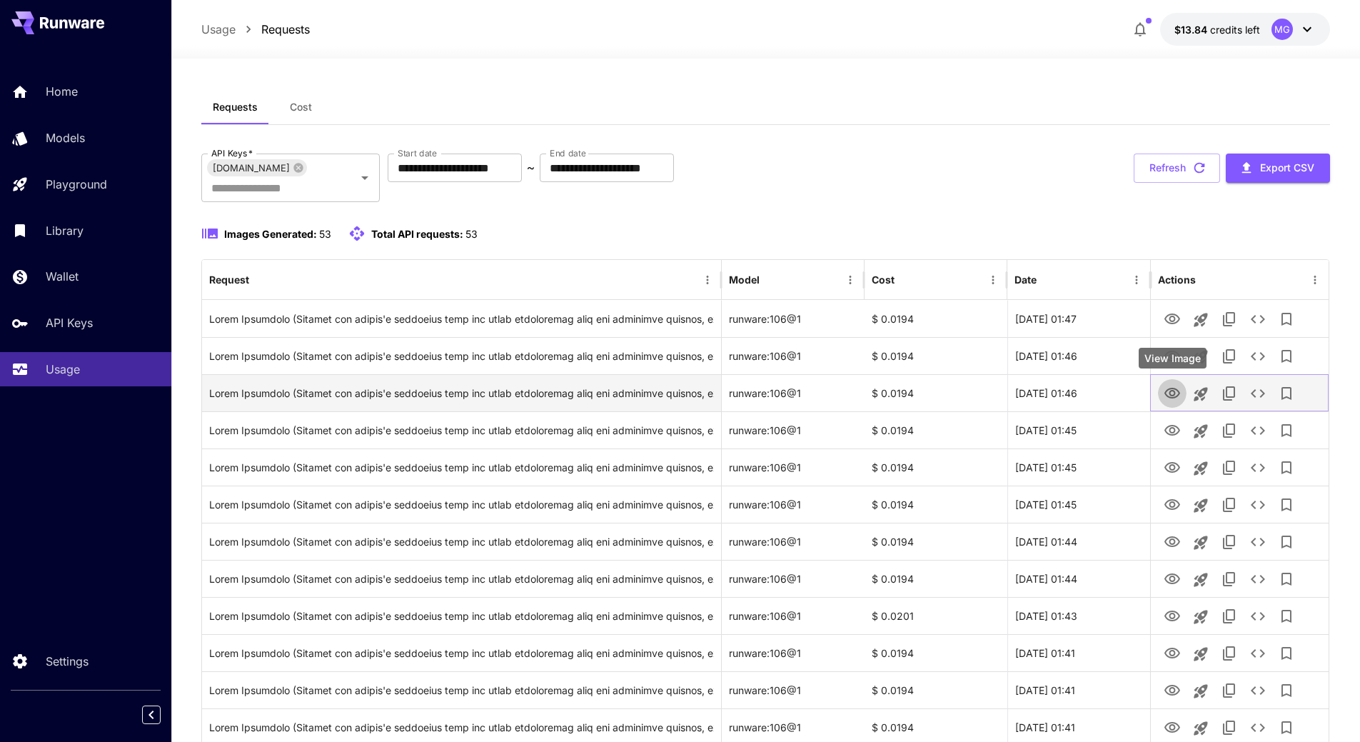
click at [1173, 386] on icon "View Image" at bounding box center [1171, 393] width 17 height 17
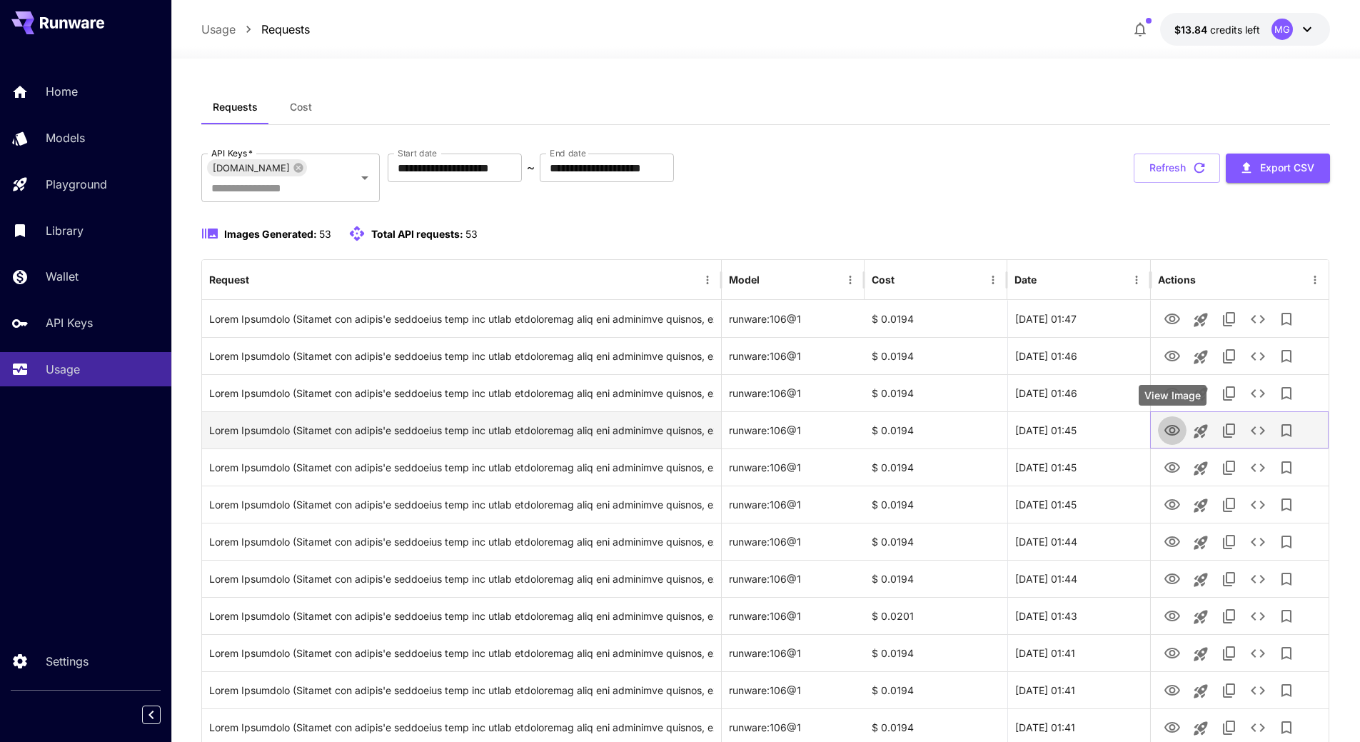
click at [1171, 427] on icon "View Image" at bounding box center [1171, 430] width 17 height 17
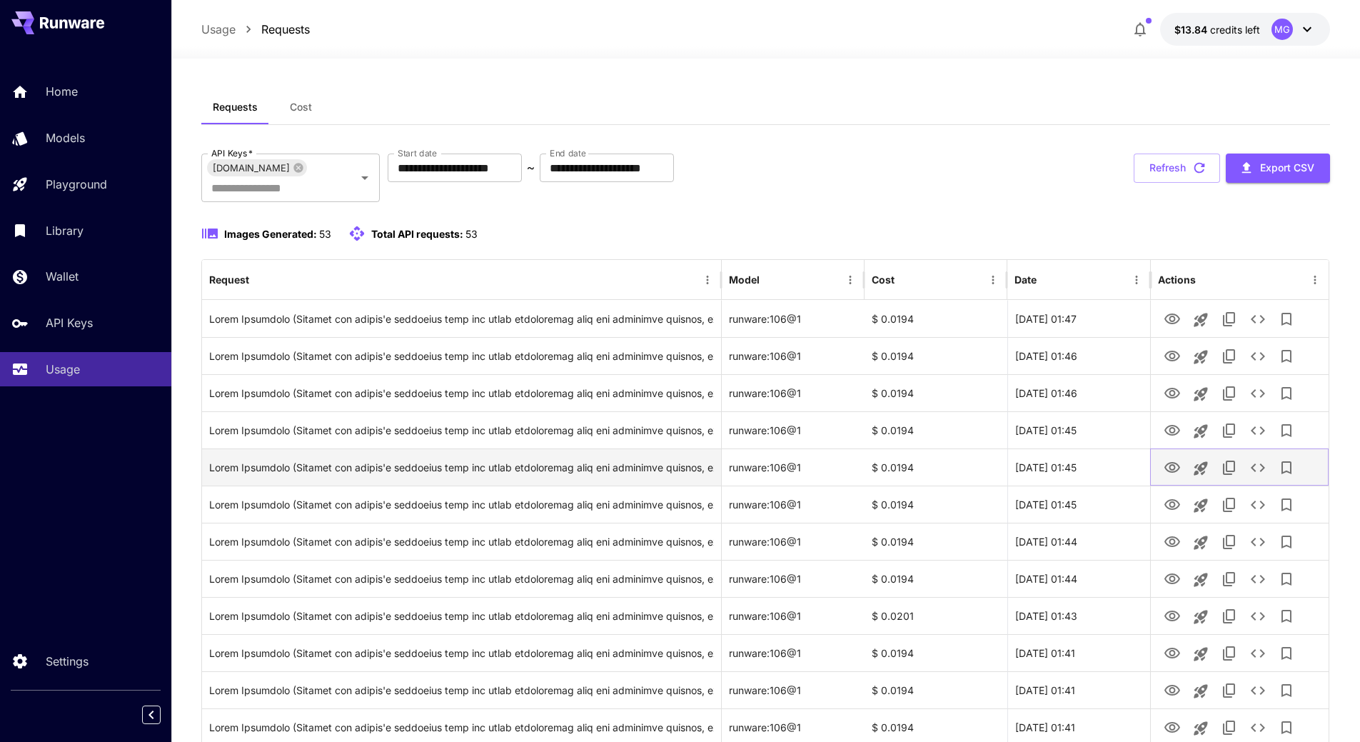
click at [1175, 470] on icon "View Image" at bounding box center [1171, 467] width 17 height 17
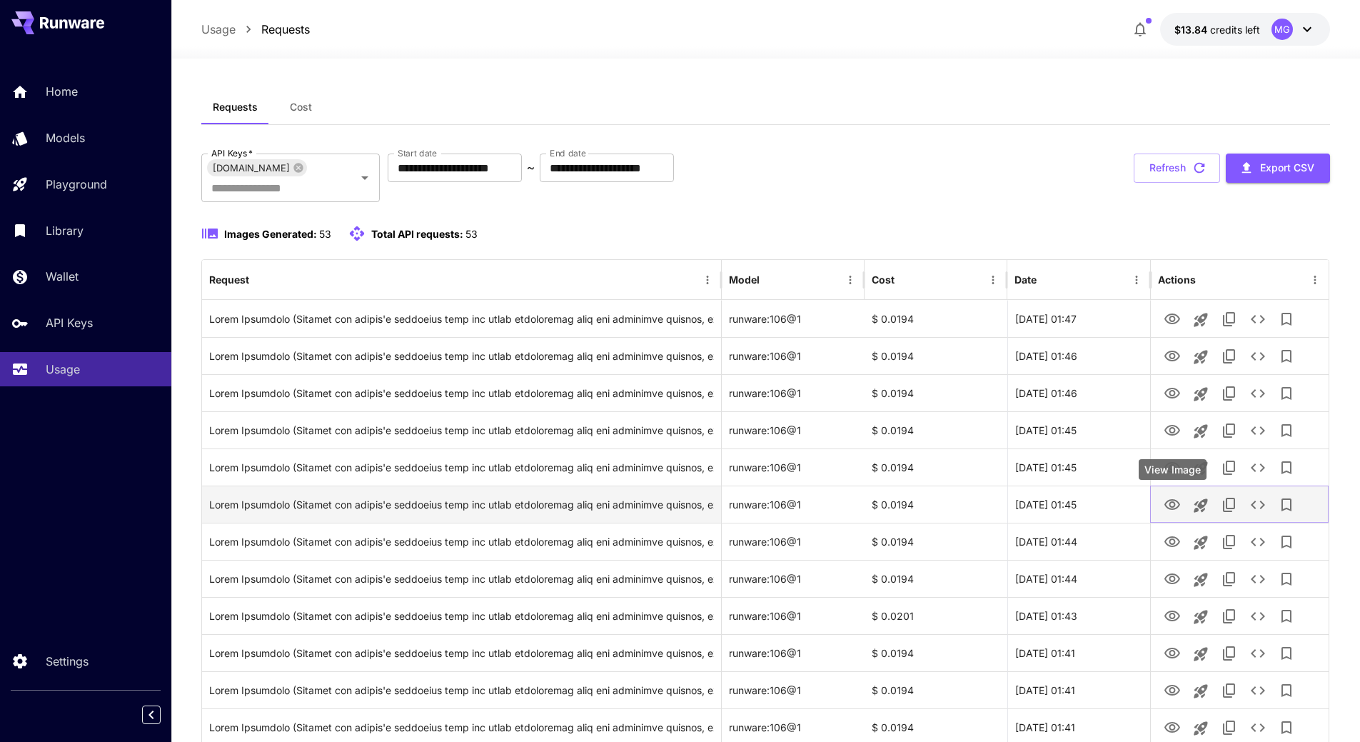
drag, startPoint x: 1168, startPoint y: 500, endPoint x: 1171, endPoint y: 490, distance: 9.5
click at [1168, 500] on icon "View Image" at bounding box center [1171, 504] width 17 height 17
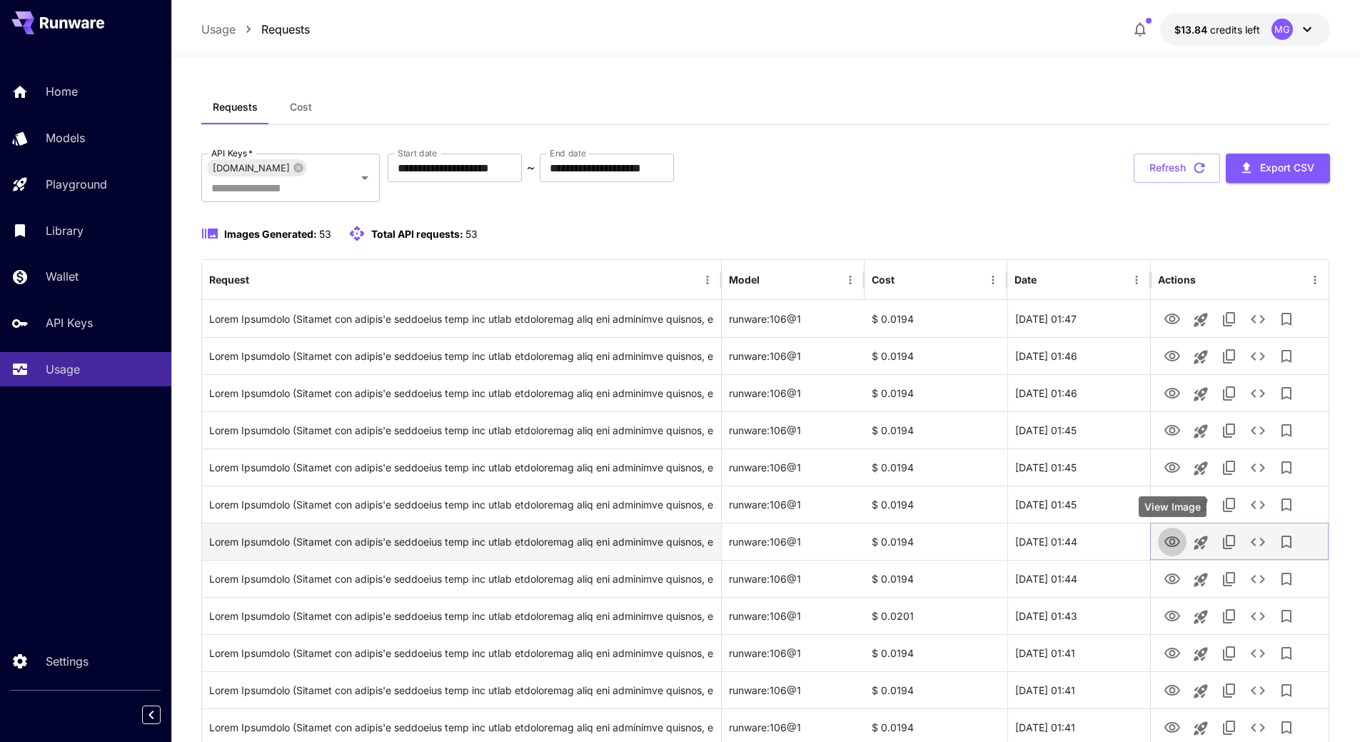
click at [1179, 541] on icon "View Image" at bounding box center [1172, 541] width 16 height 11
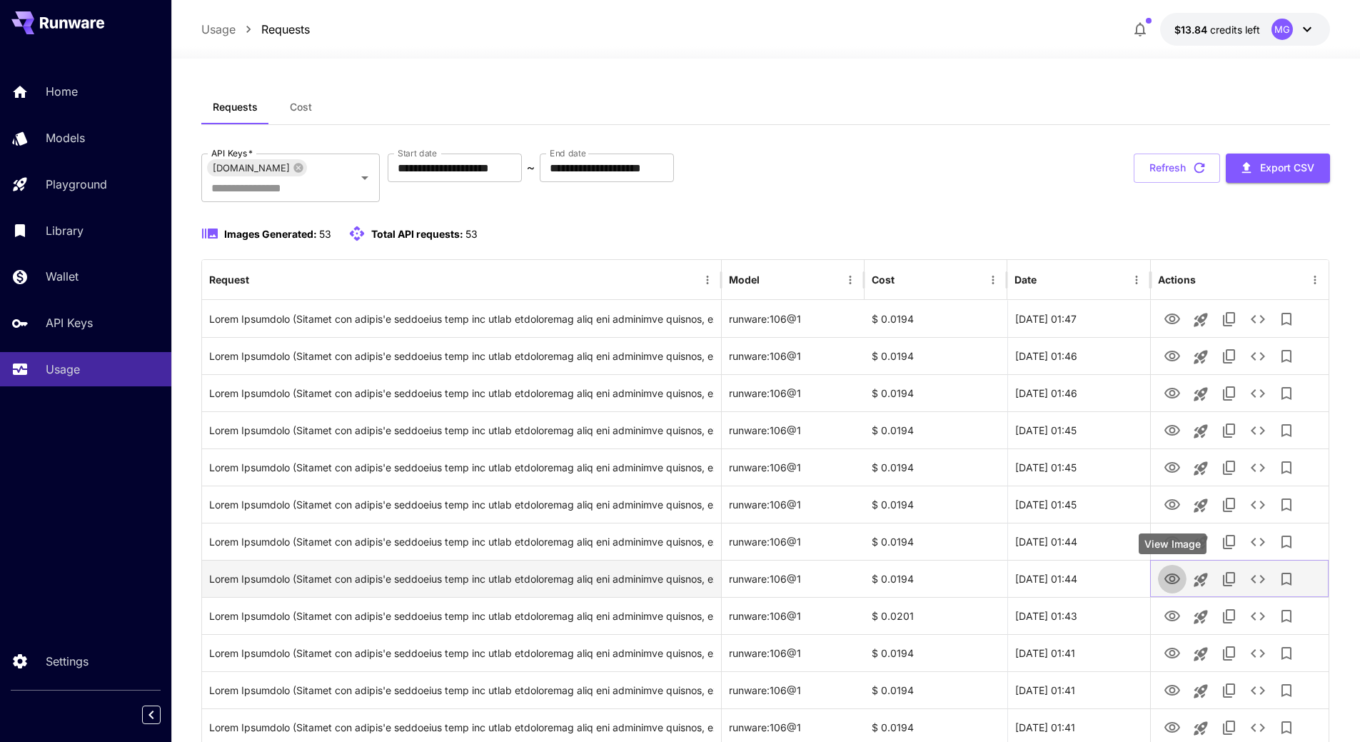
click at [1176, 575] on icon "View Image" at bounding box center [1172, 578] width 16 height 11
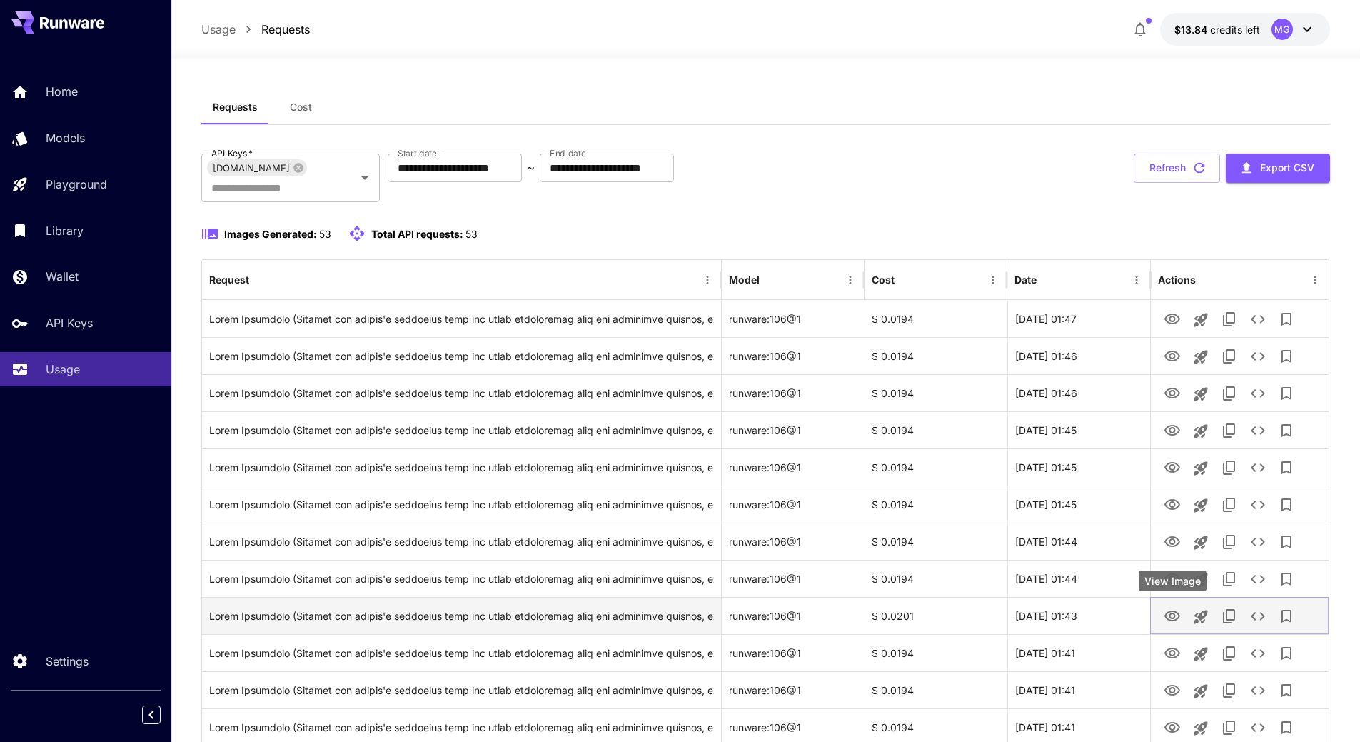
click at [1168, 617] on icon "View Image" at bounding box center [1171, 615] width 17 height 17
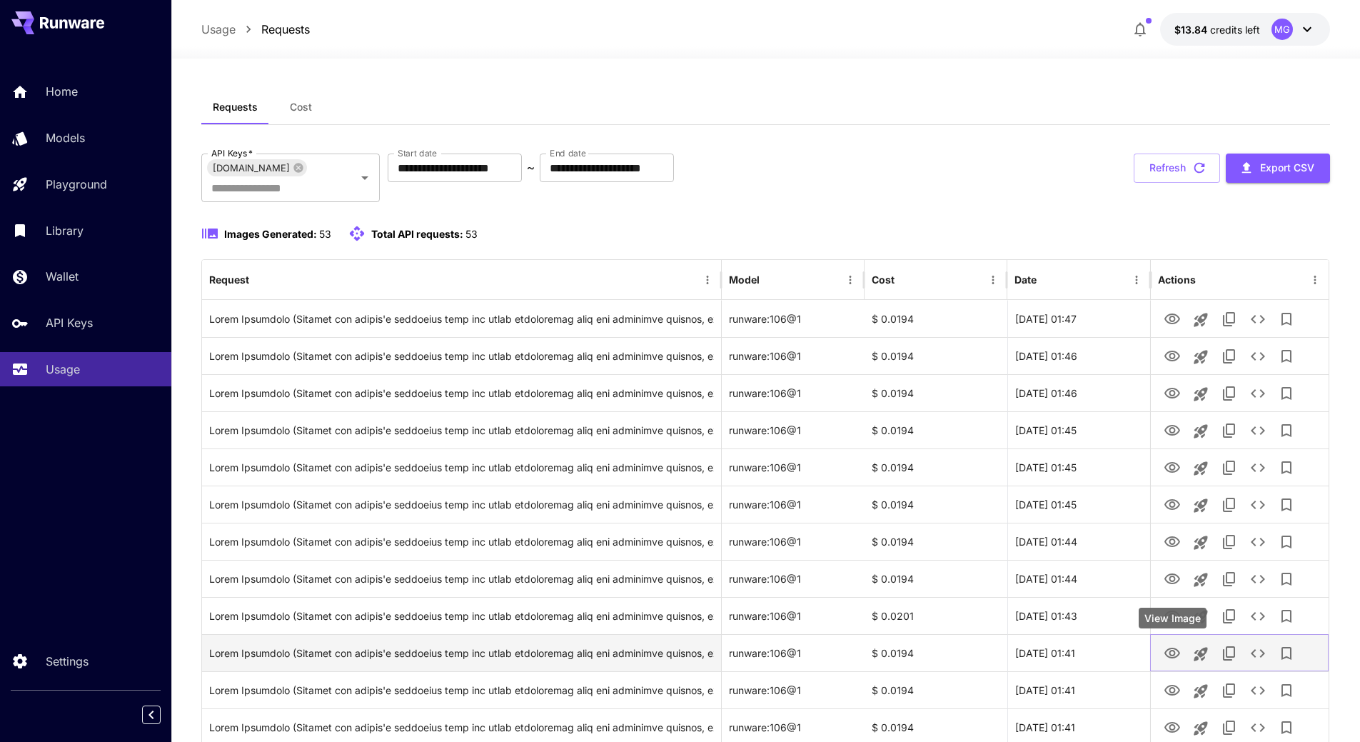
click at [1173, 651] on icon "View Image" at bounding box center [1172, 652] width 16 height 11
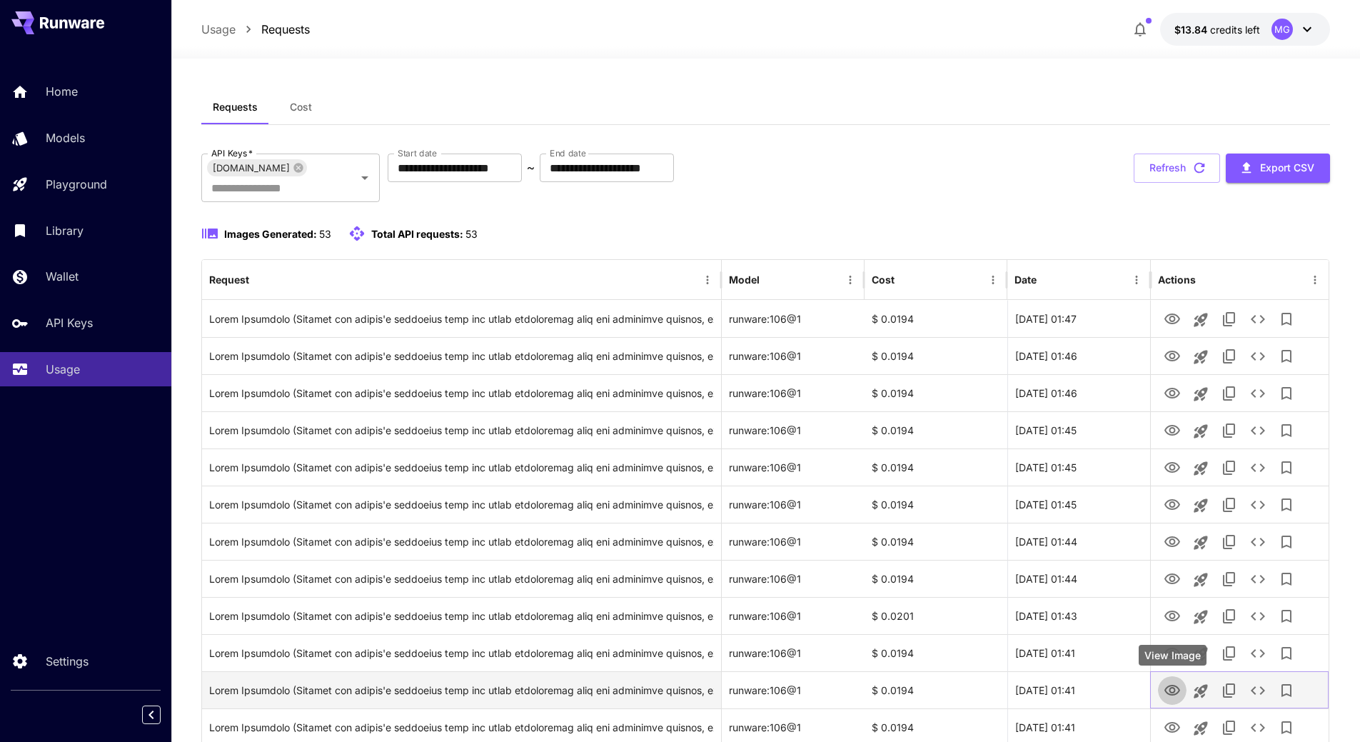
click at [1170, 687] on icon "View Image" at bounding box center [1171, 690] width 17 height 17
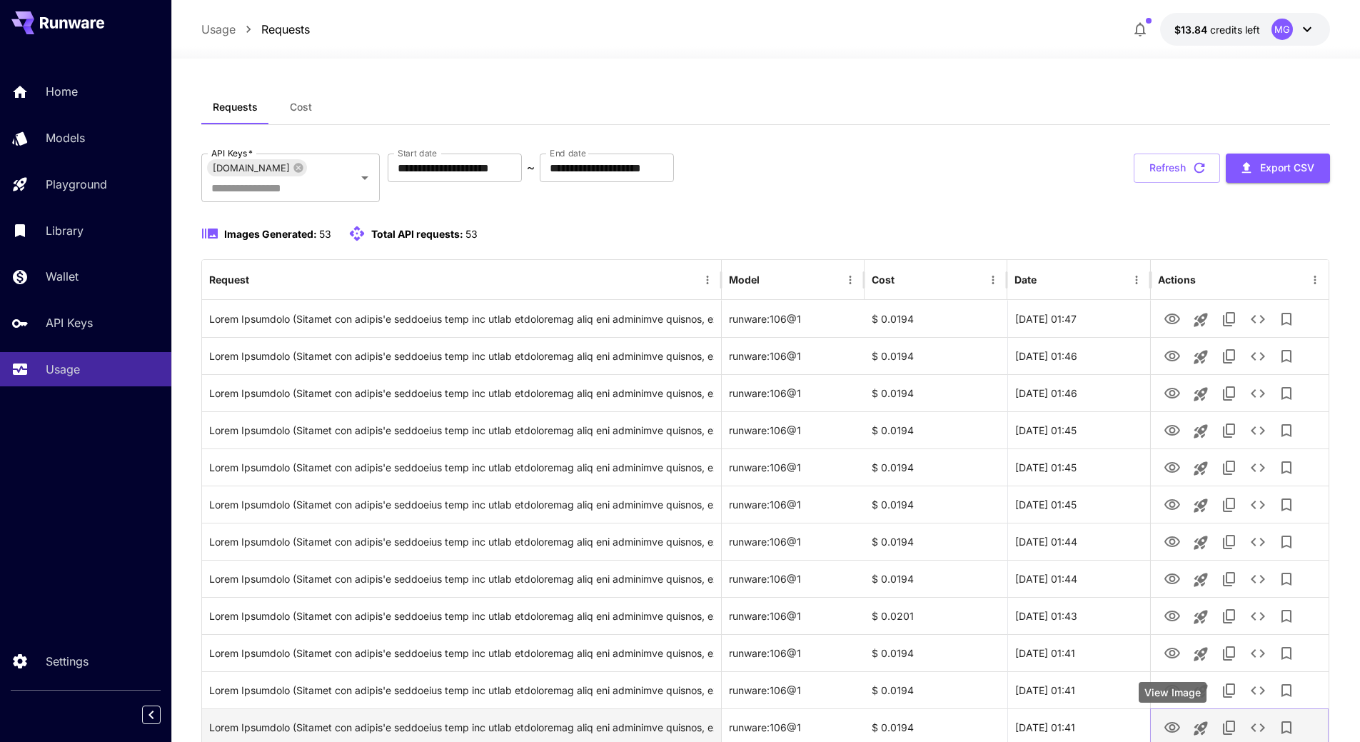
click at [1173, 722] on icon "View Image" at bounding box center [1171, 727] width 17 height 17
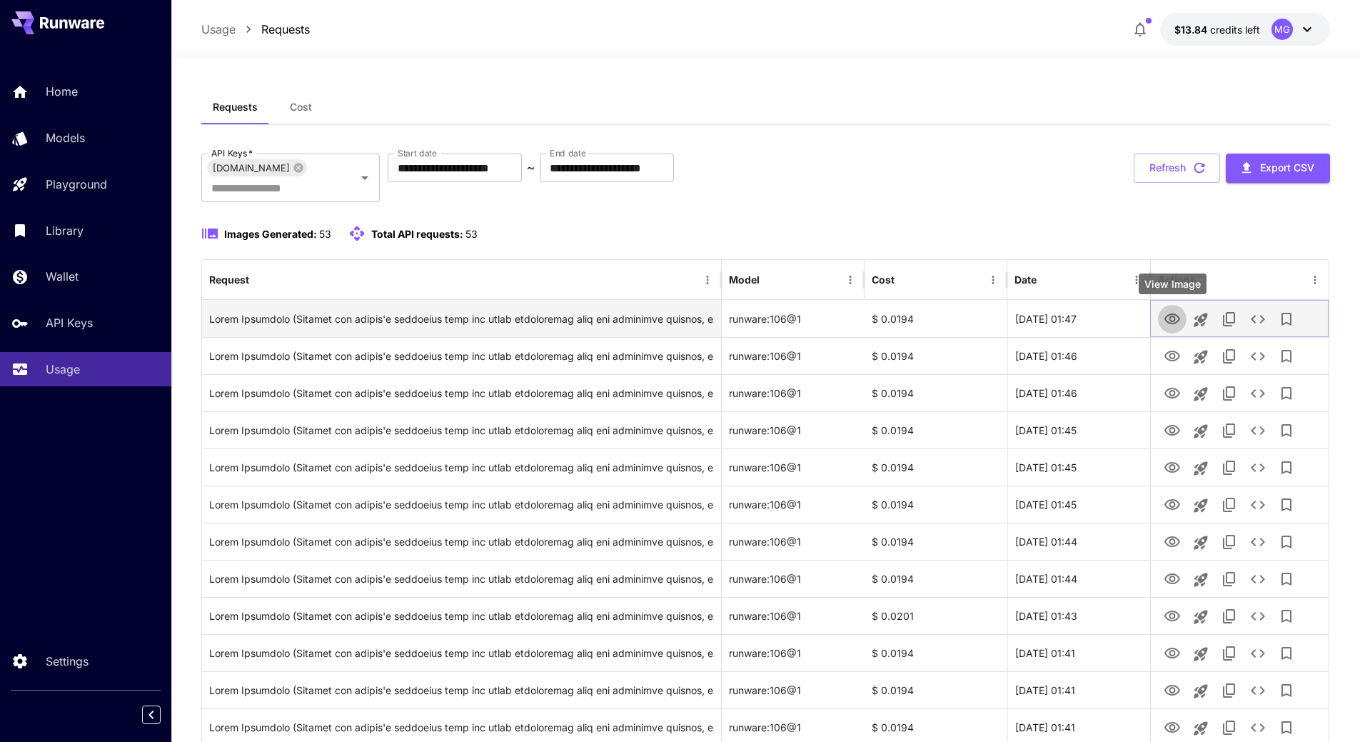
click at [1168, 319] on icon "View Image" at bounding box center [1171, 318] width 17 height 17
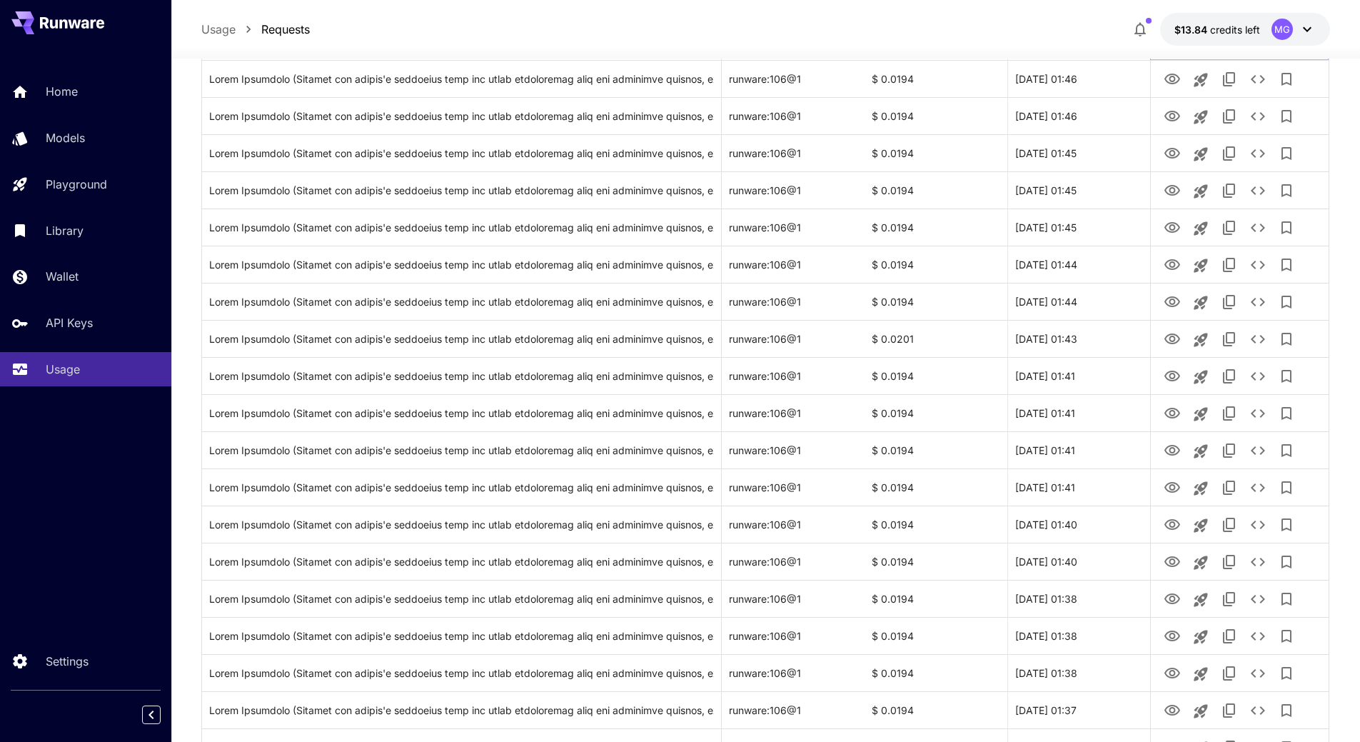
scroll to position [538, 0]
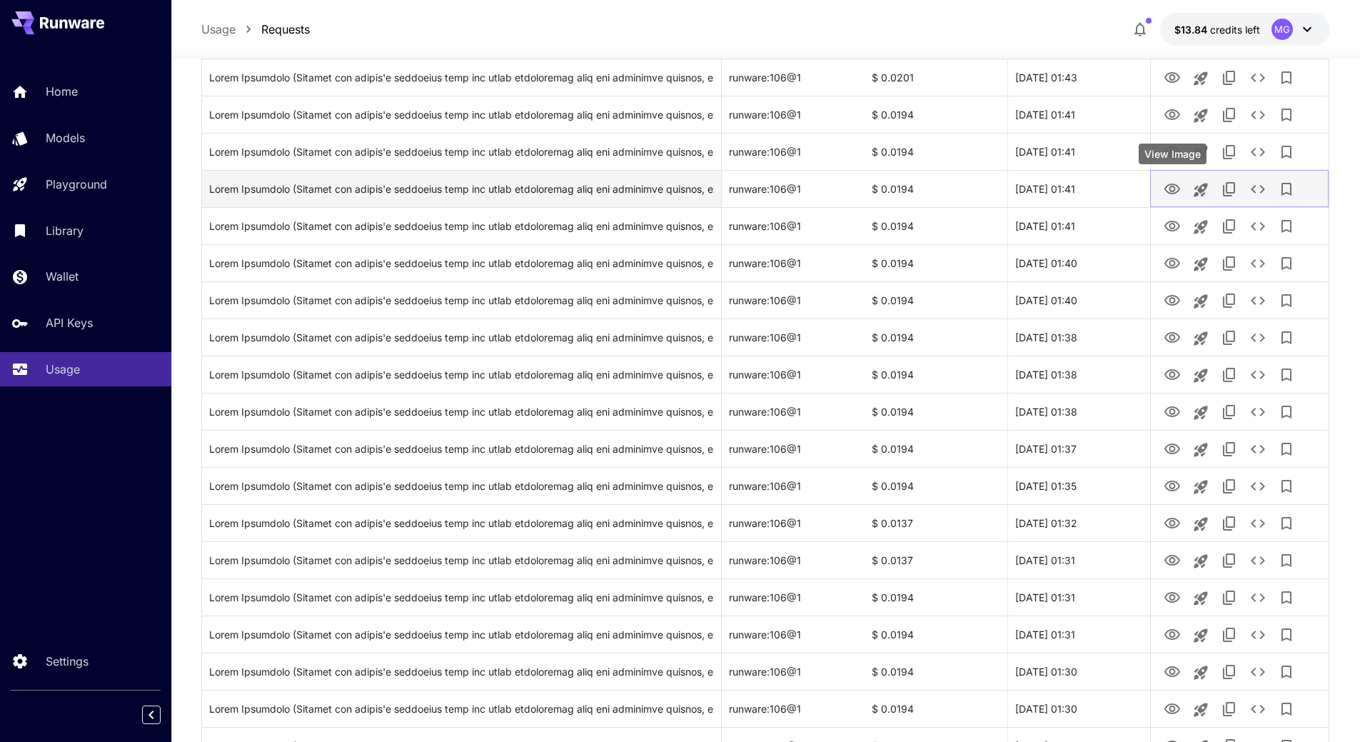
click at [1163, 188] on icon "View Image" at bounding box center [1171, 189] width 17 height 17
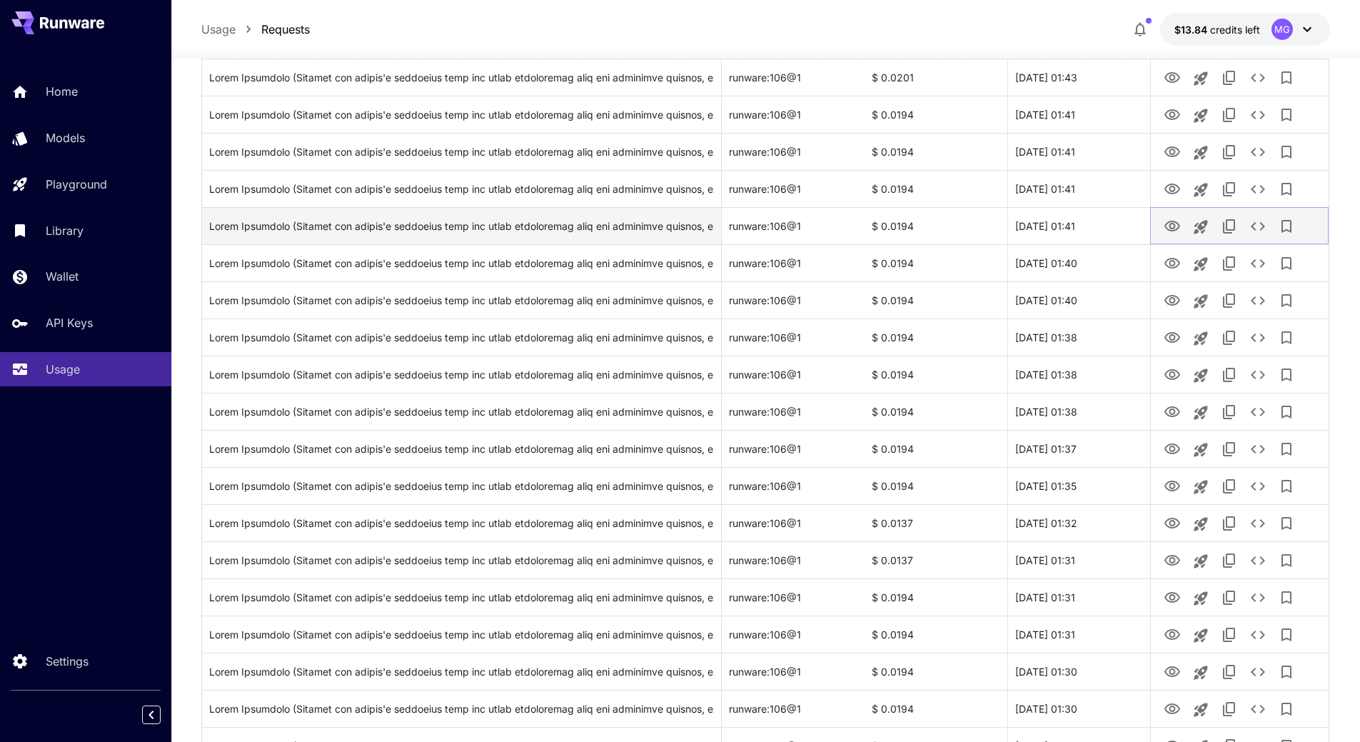
click at [1175, 229] on icon "View Image" at bounding box center [1171, 226] width 17 height 17
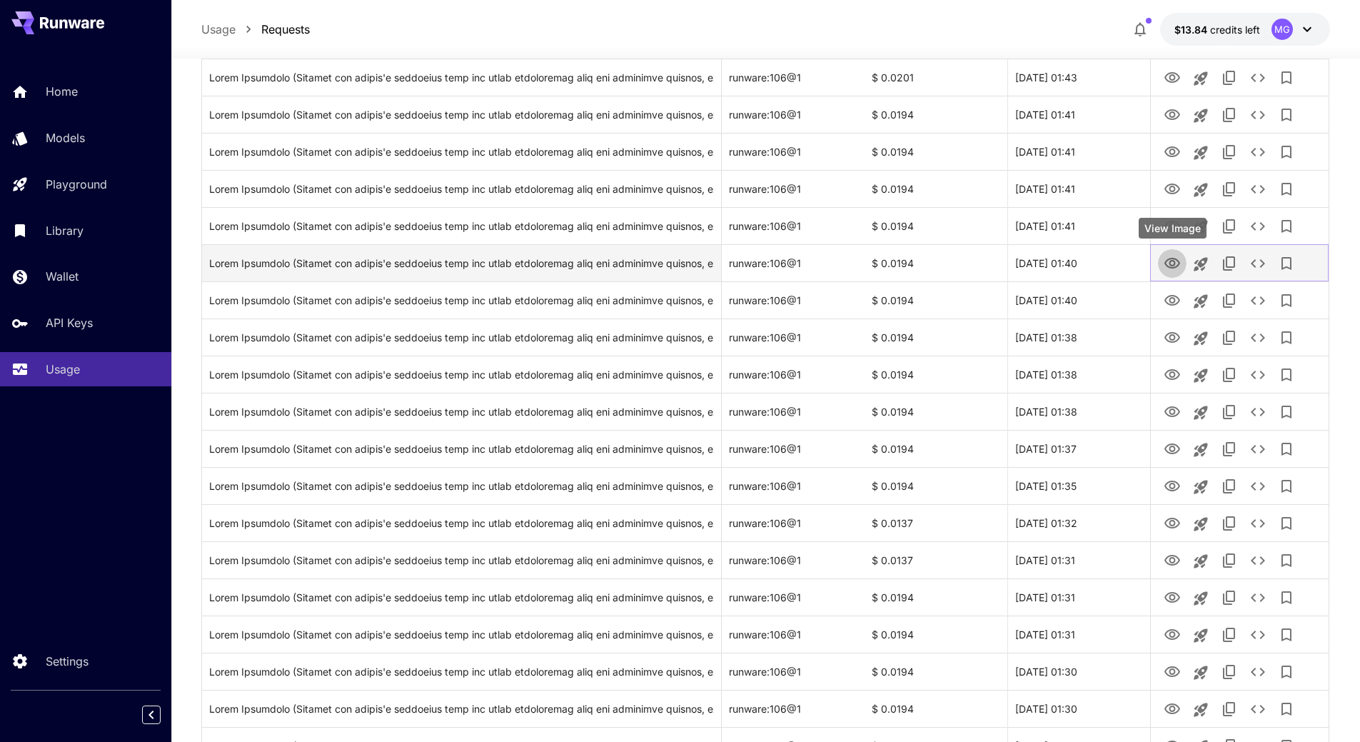
click at [1176, 266] on icon "View Image" at bounding box center [1171, 263] width 17 height 17
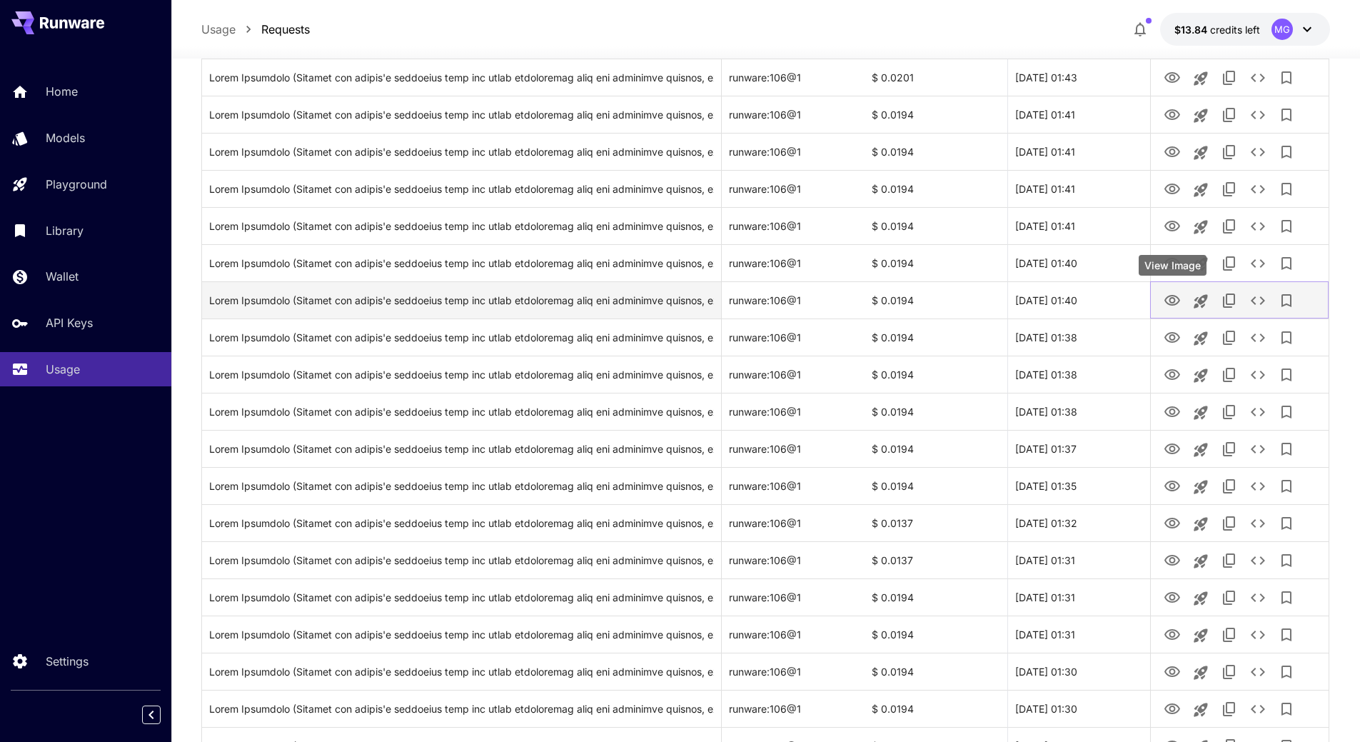
click at [1178, 300] on icon "View Image" at bounding box center [1171, 300] width 17 height 17
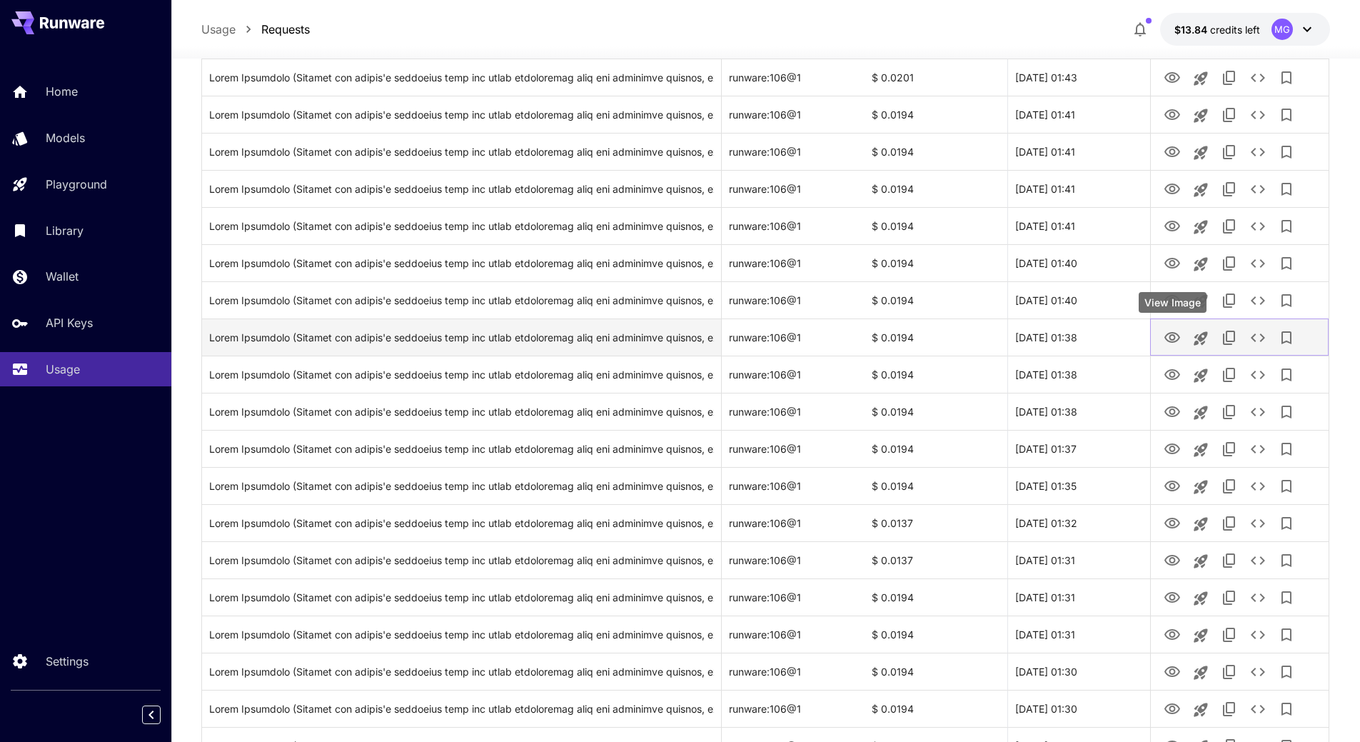
click at [1163, 341] on icon "View Image" at bounding box center [1171, 337] width 17 height 17
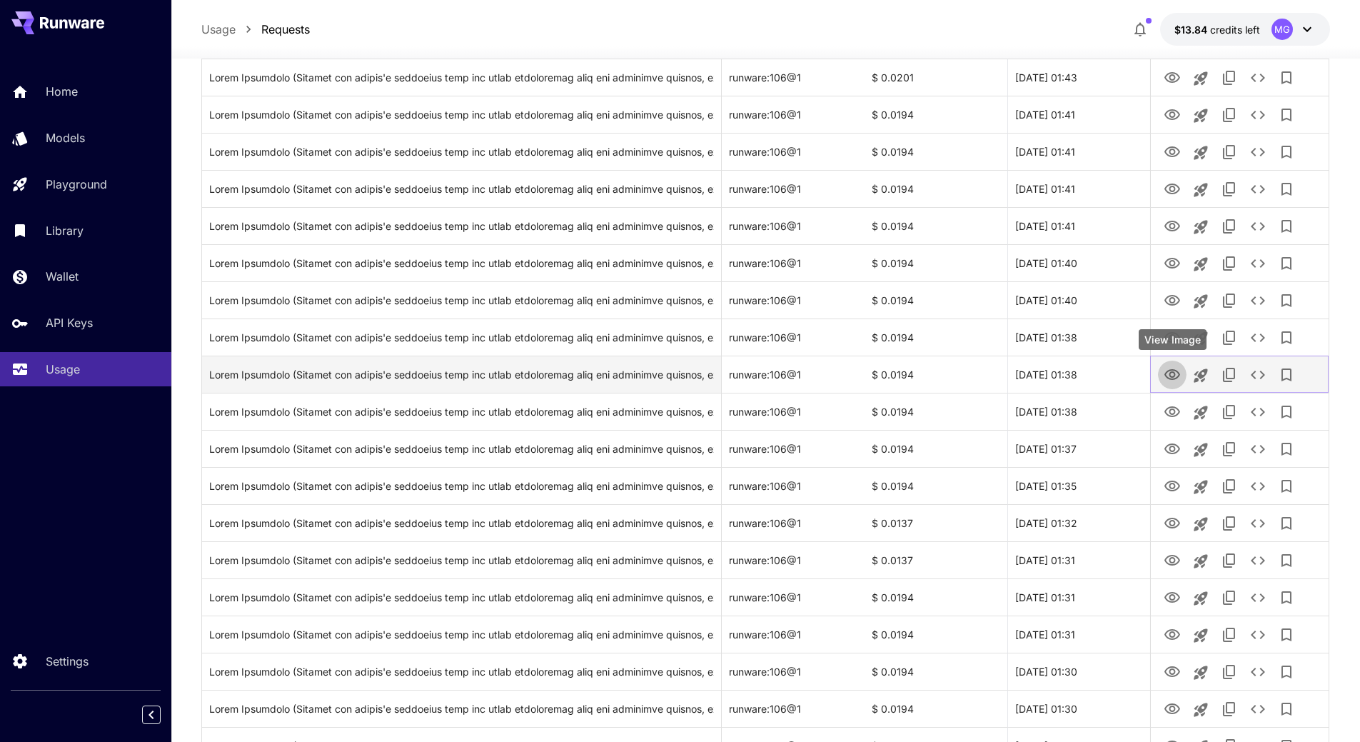
click at [1169, 379] on icon "View Image" at bounding box center [1172, 374] width 16 height 11
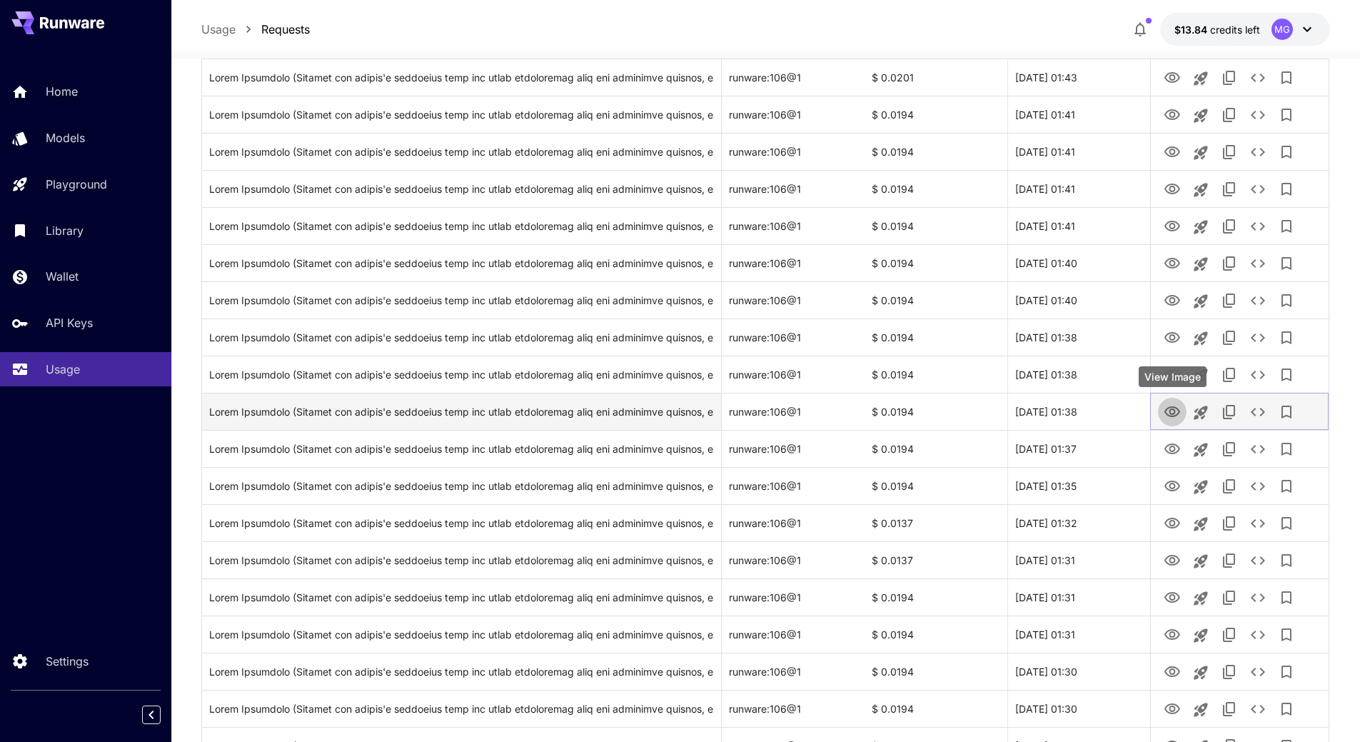
click at [1167, 416] on icon "View Image" at bounding box center [1171, 411] width 17 height 17
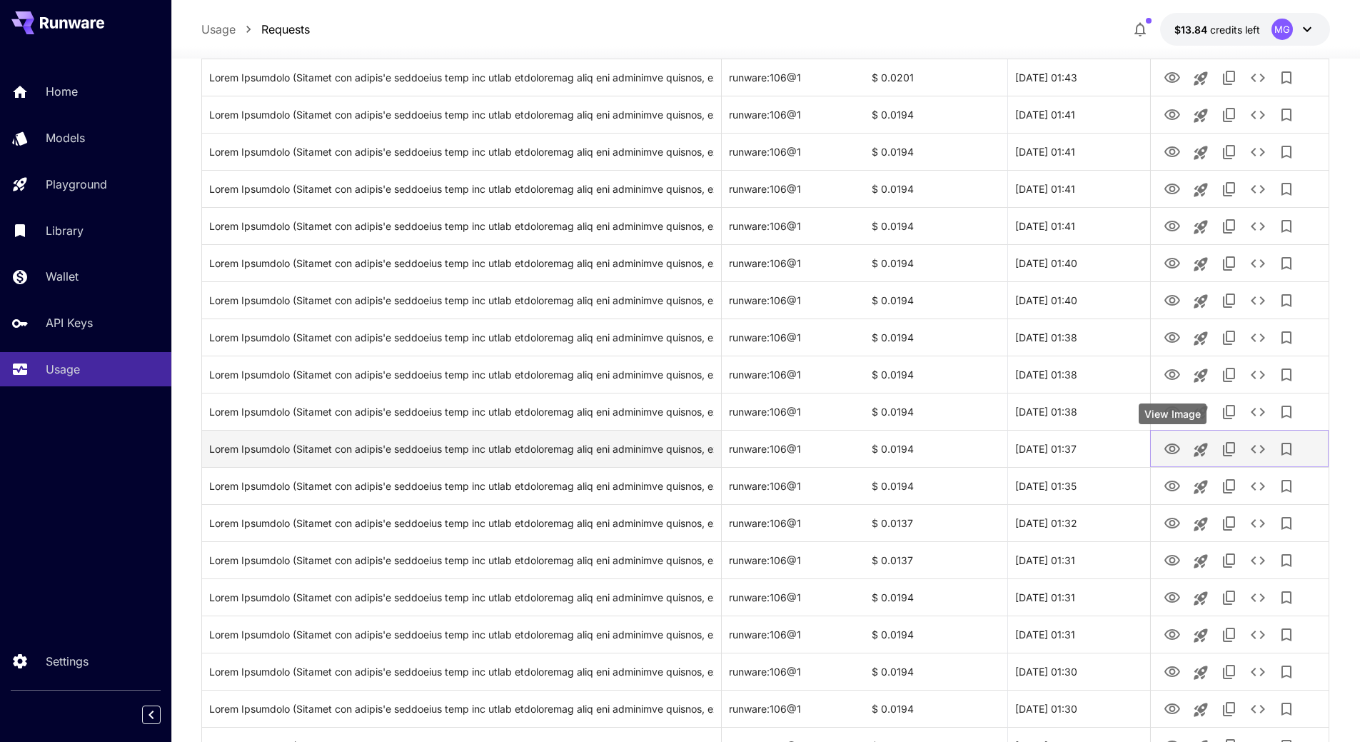
click at [1183, 450] on button "View Image" at bounding box center [1172, 448] width 29 height 29
click at [1173, 450] on icon "View Image" at bounding box center [1172, 448] width 16 height 11
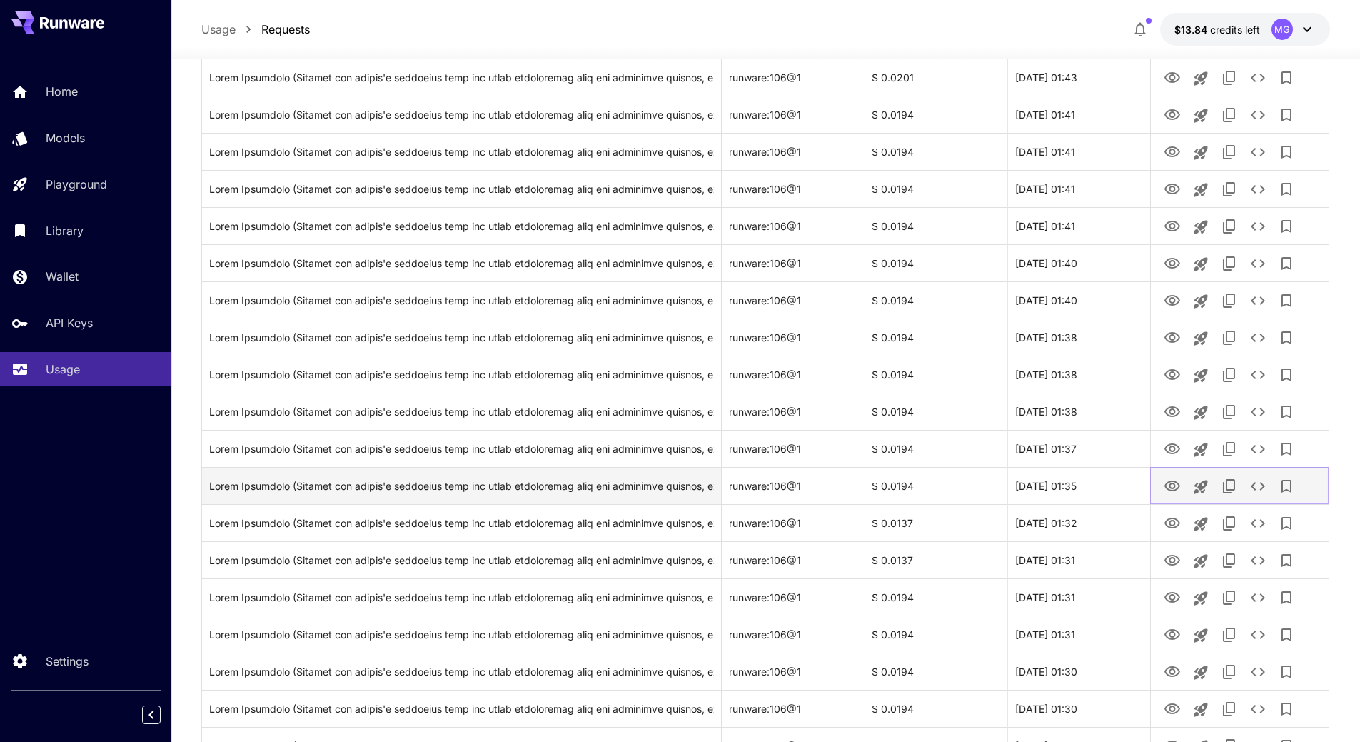
click at [1171, 484] on icon "View Image" at bounding box center [1172, 485] width 16 height 11
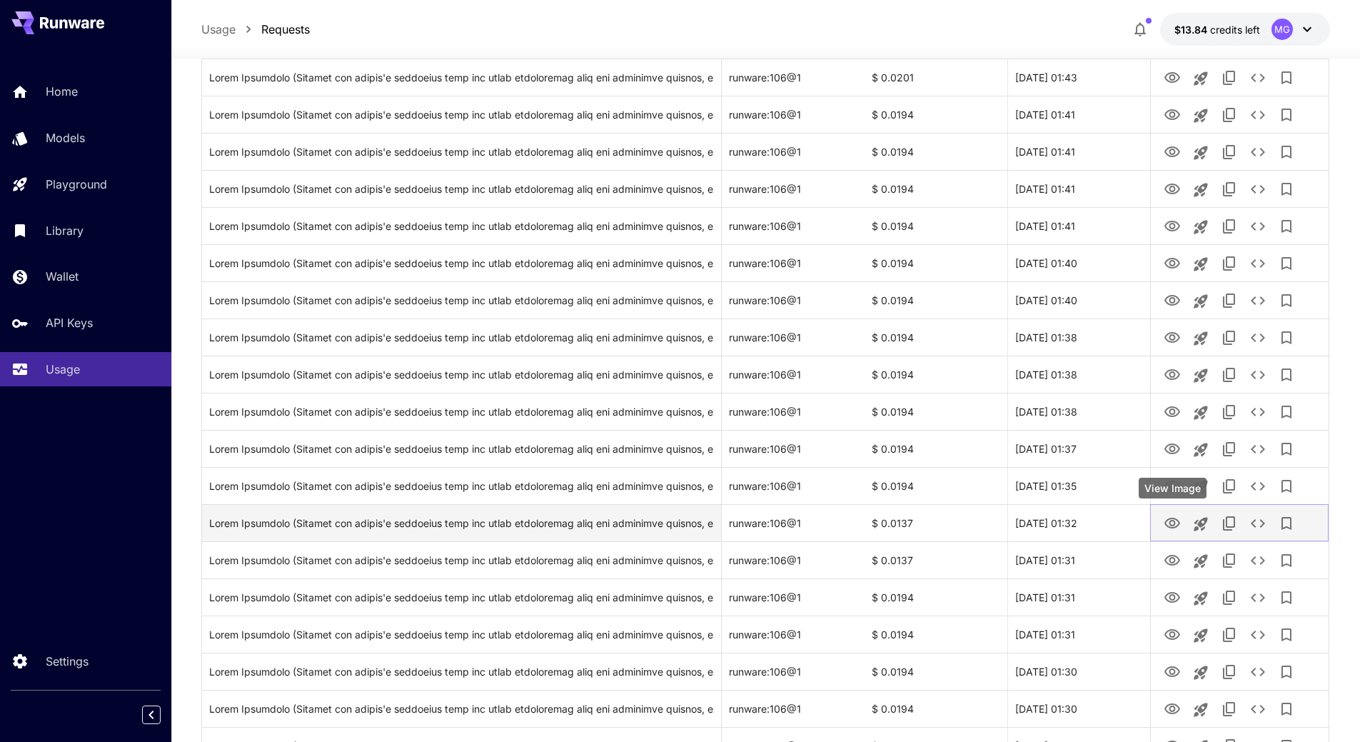
click at [1178, 525] on icon "View Image" at bounding box center [1171, 523] width 17 height 17
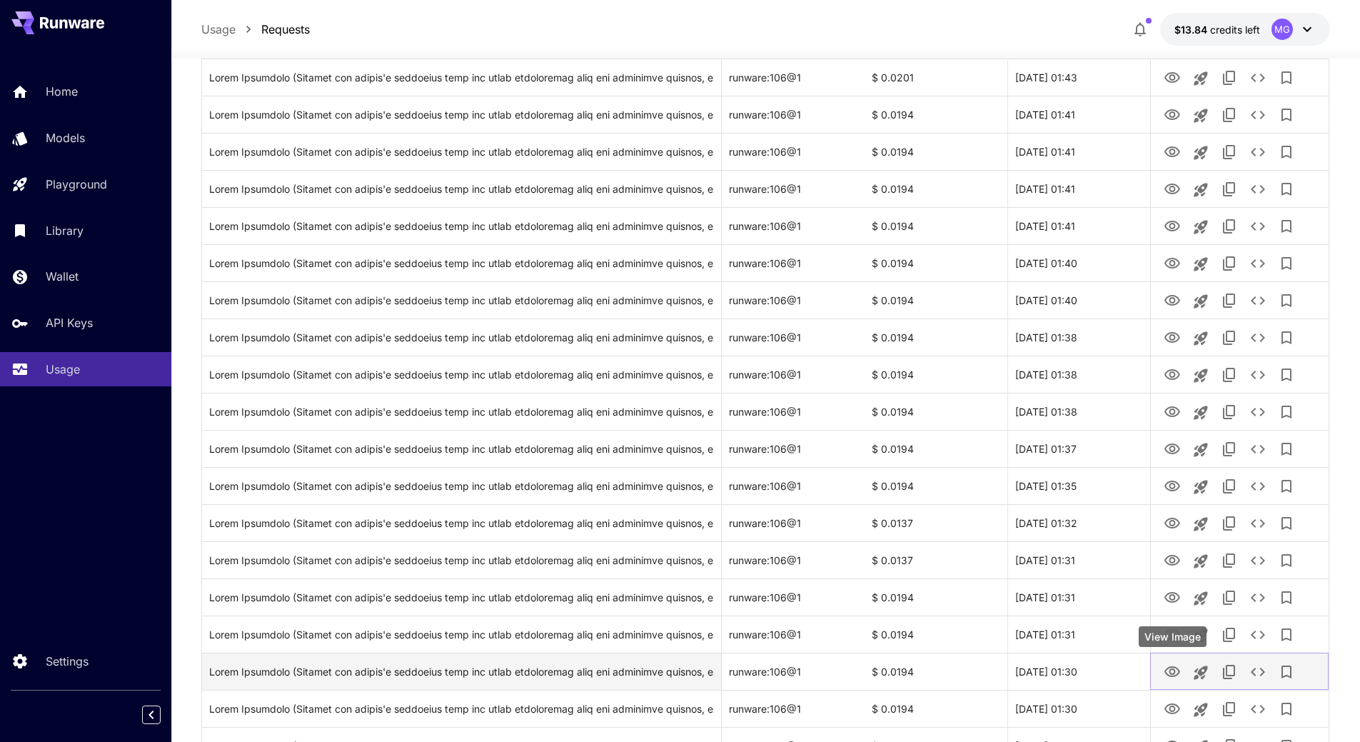
click at [1177, 670] on icon "View Image" at bounding box center [1171, 671] width 17 height 17
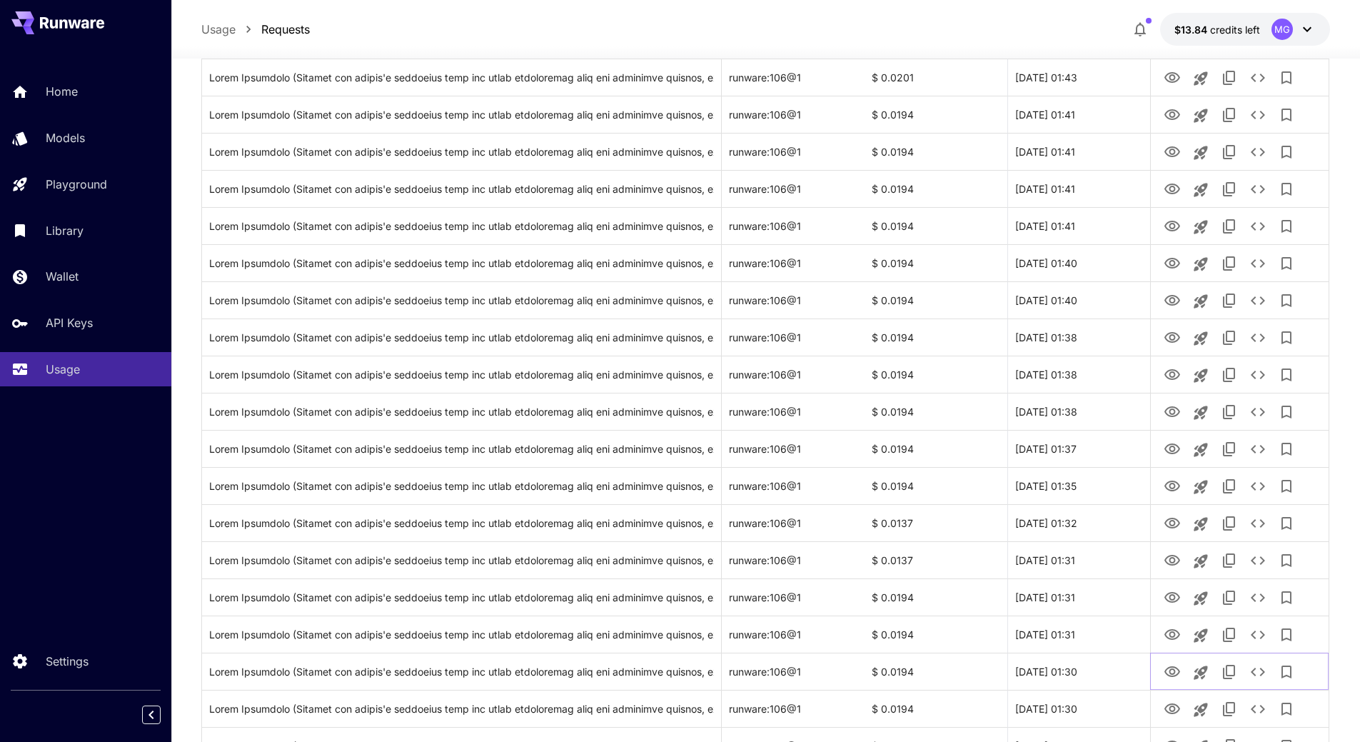
scroll to position [0, 0]
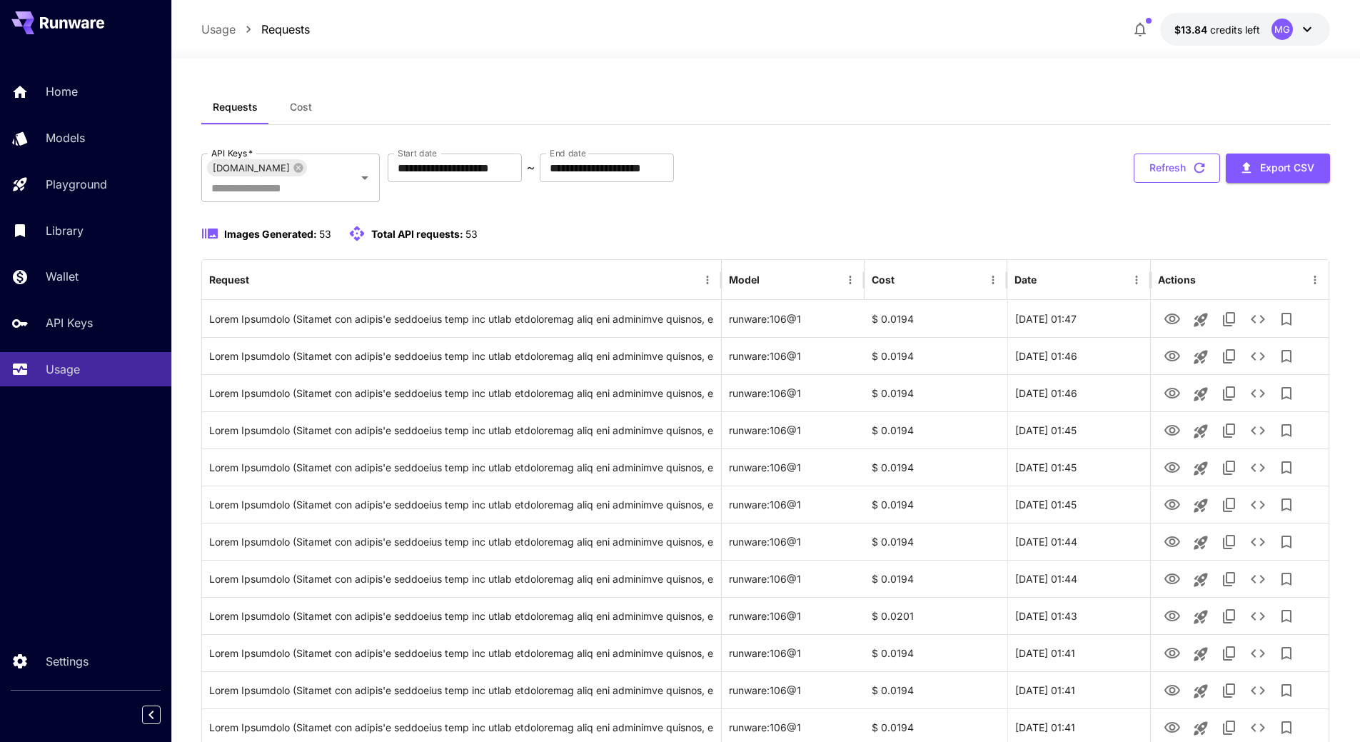
click at [1199, 165] on icon "button" at bounding box center [1199, 168] width 16 height 16
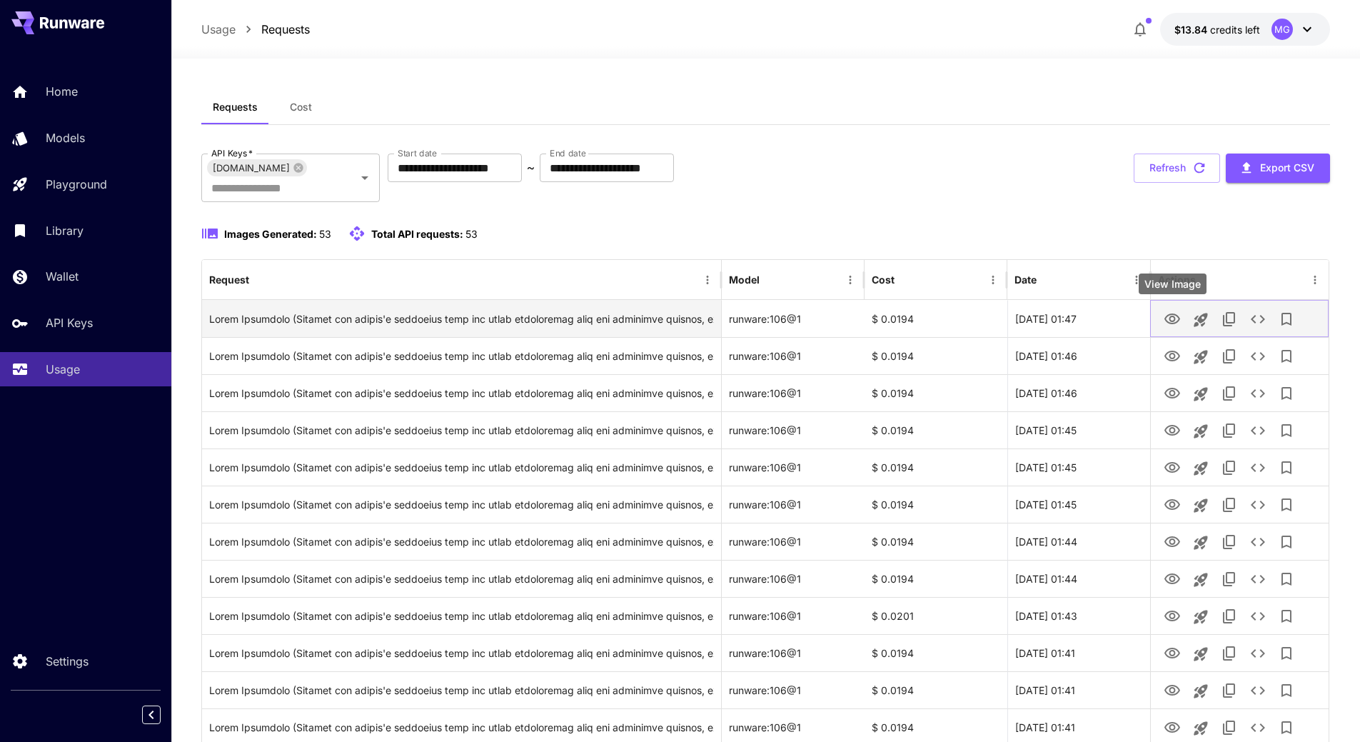
click at [1171, 317] on icon "View Image" at bounding box center [1172, 318] width 16 height 11
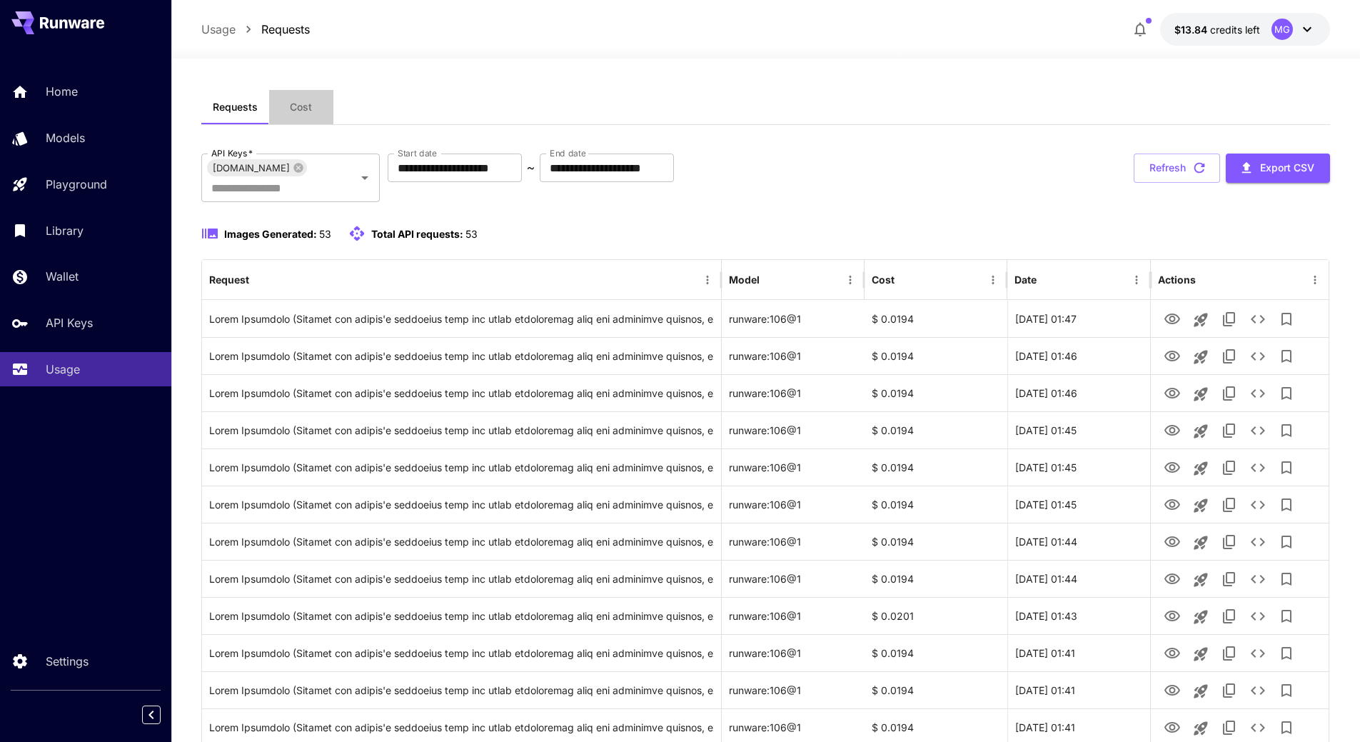
click at [296, 113] on span "Cost" at bounding box center [301, 107] width 22 height 13
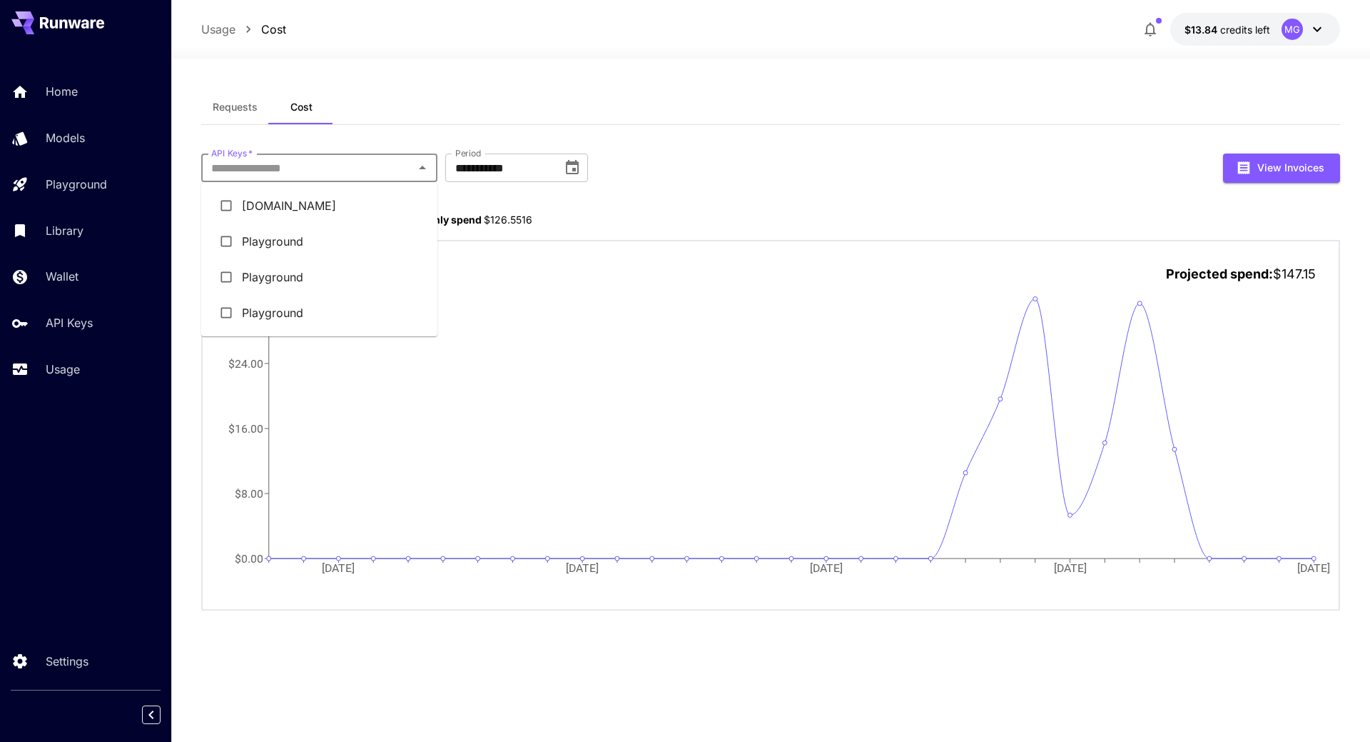
click at [338, 161] on input "API Keys   *" at bounding box center [308, 168] width 204 height 20
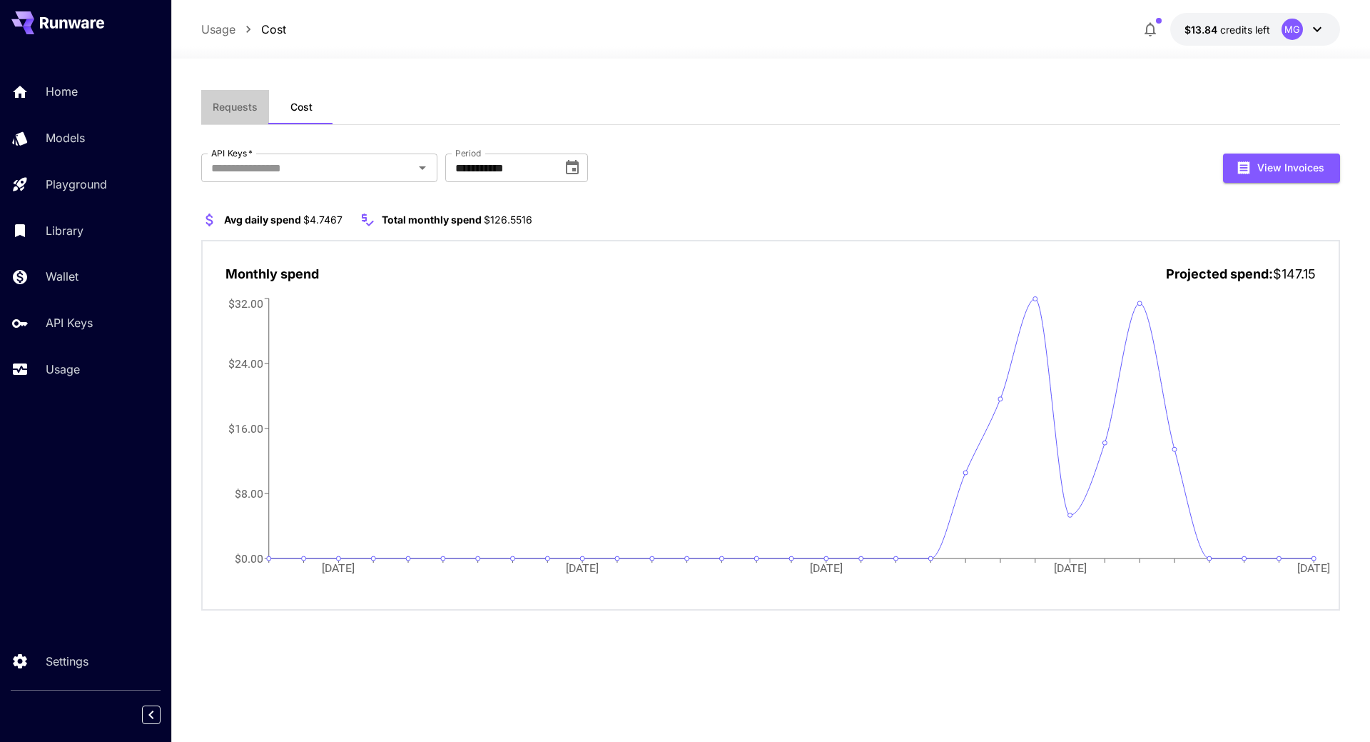
click at [238, 105] on span "Requests" at bounding box center [235, 107] width 45 height 13
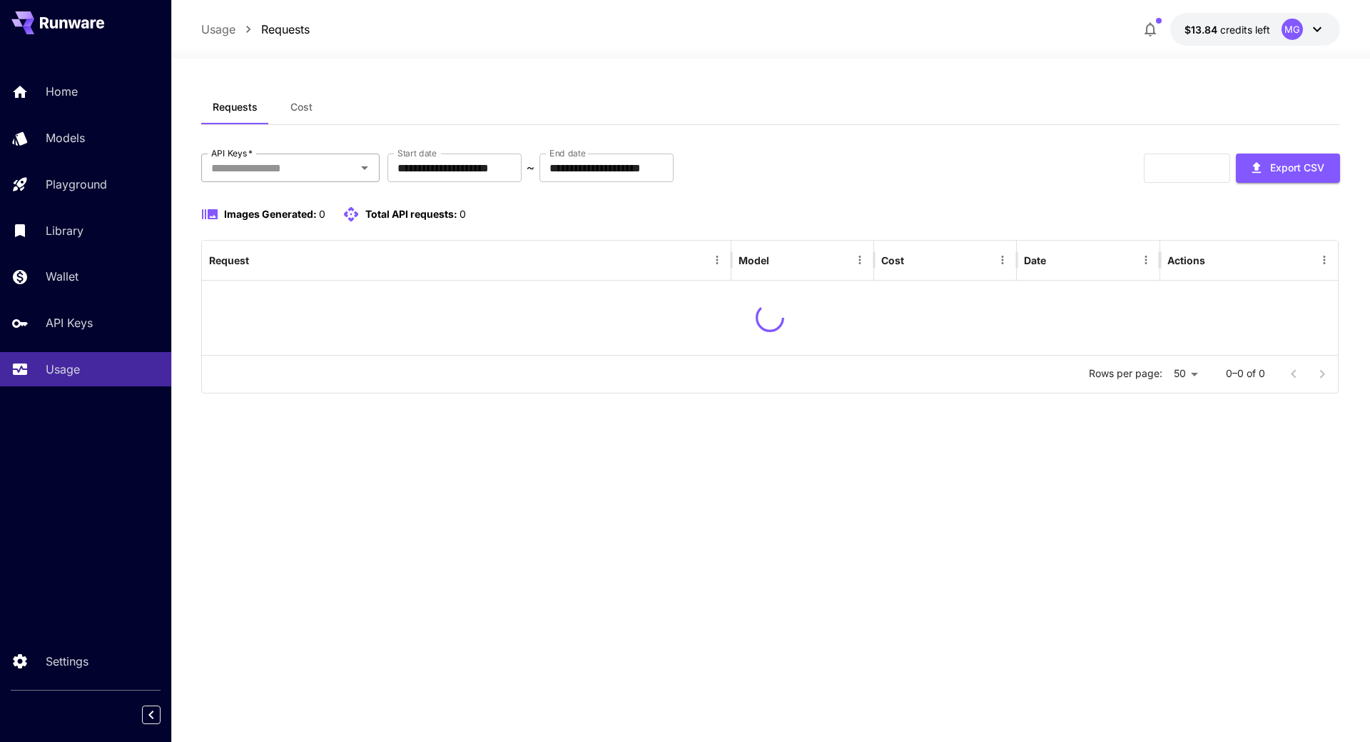
click at [322, 166] on input "API Keys   *" at bounding box center [279, 168] width 146 height 20
click at [294, 201] on li "[DOMAIN_NAME]" at bounding box center [290, 206] width 178 height 36
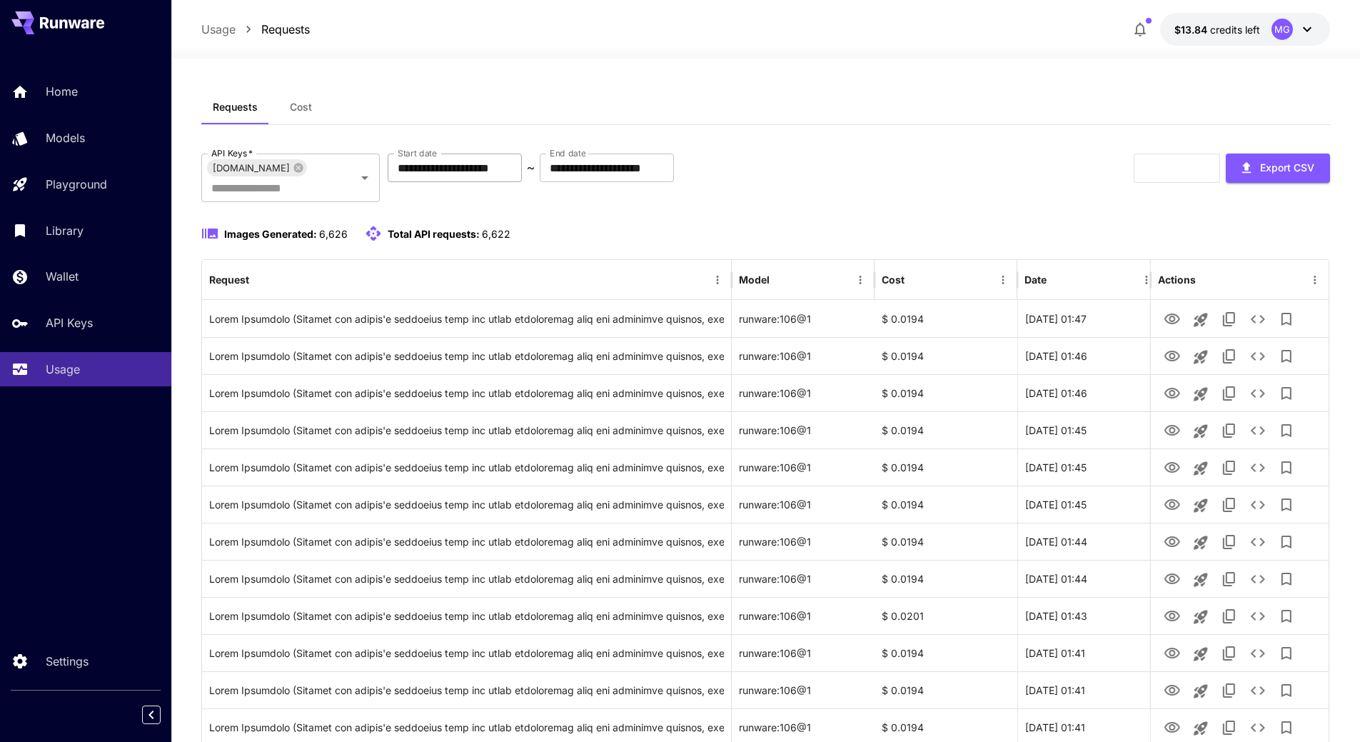
click at [468, 165] on input "**********" at bounding box center [455, 167] width 134 height 29
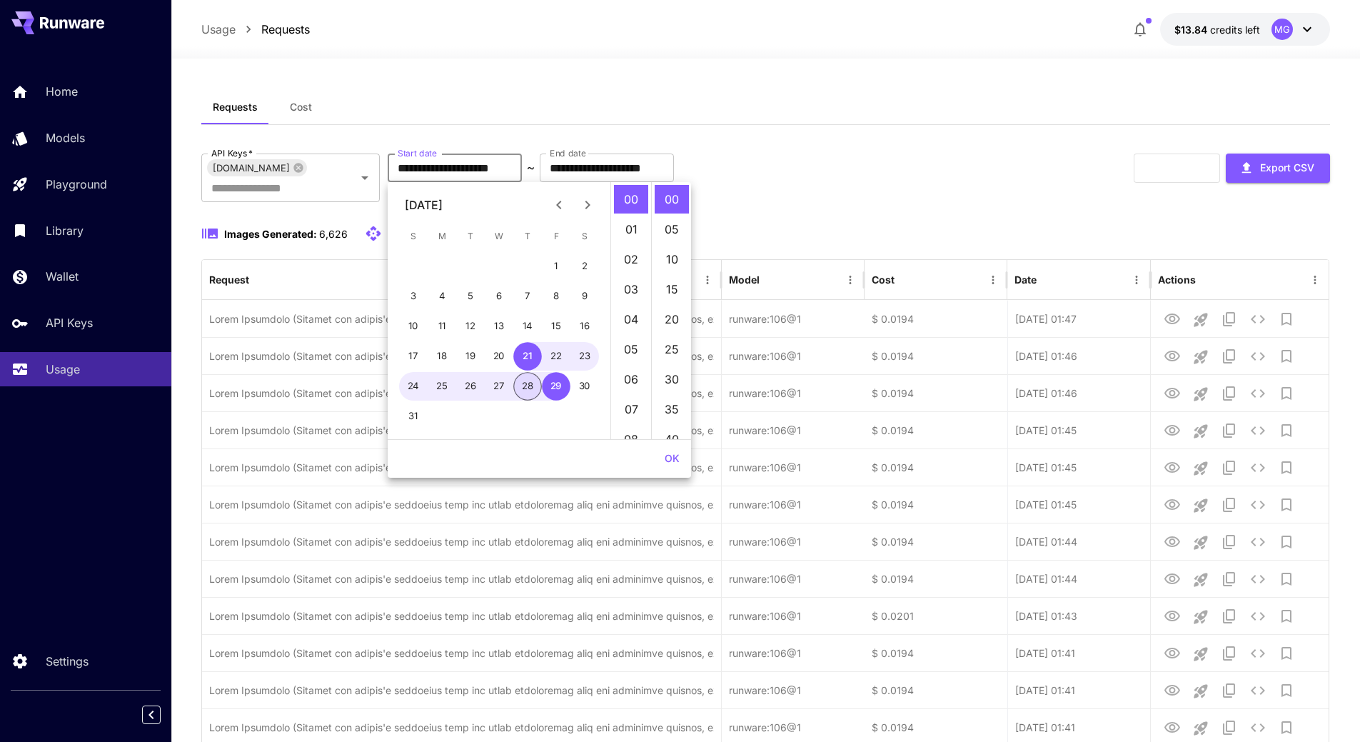
click at [531, 384] on button "28" at bounding box center [527, 386] width 29 height 29
click at [503, 385] on button "27" at bounding box center [499, 386] width 29 height 29
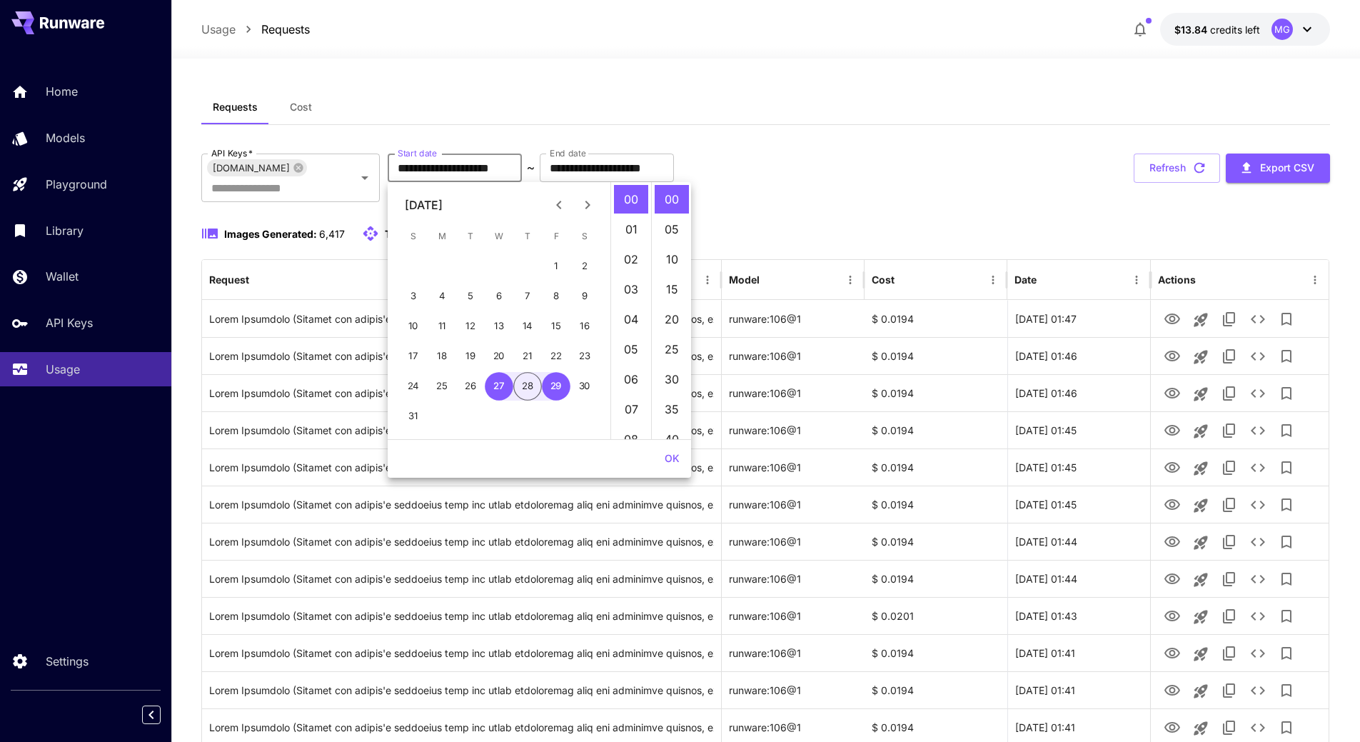
click at [672, 453] on button "OK" at bounding box center [672, 458] width 26 height 26
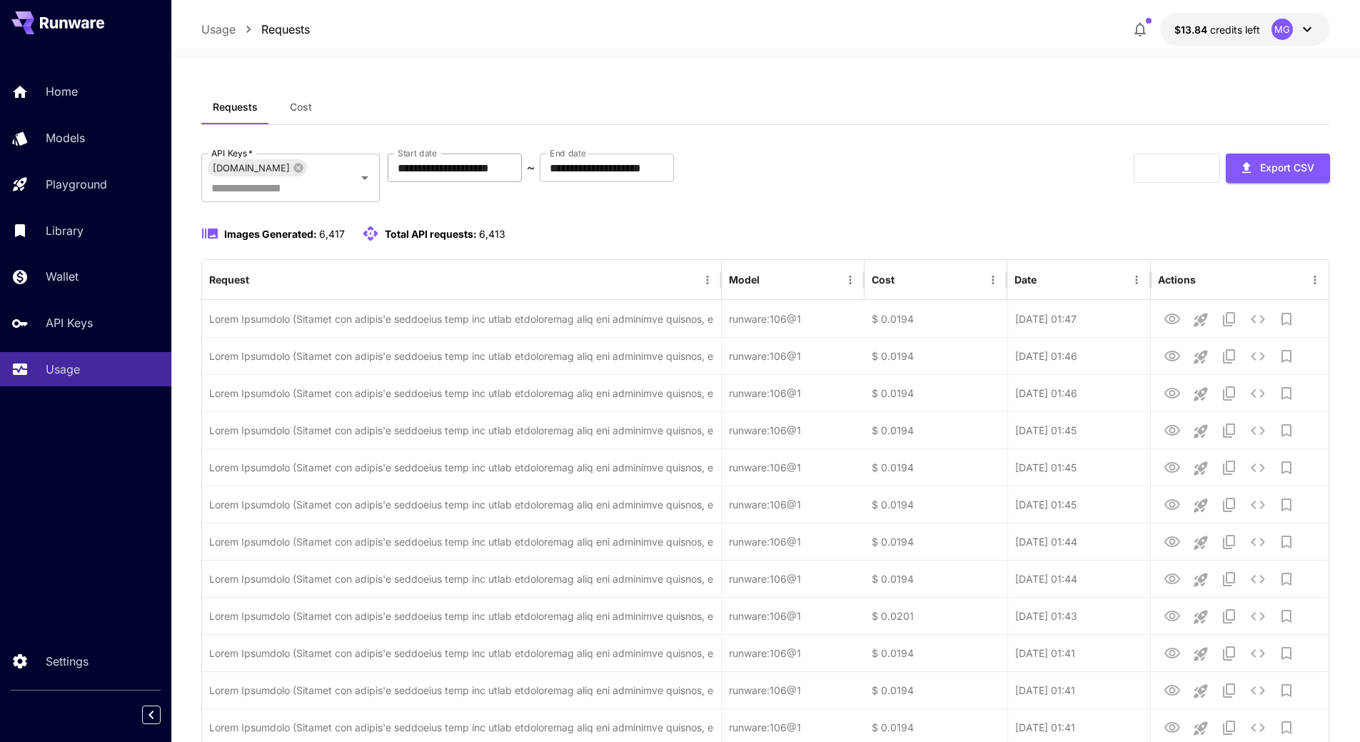
click at [500, 168] on input "**********" at bounding box center [455, 167] width 134 height 29
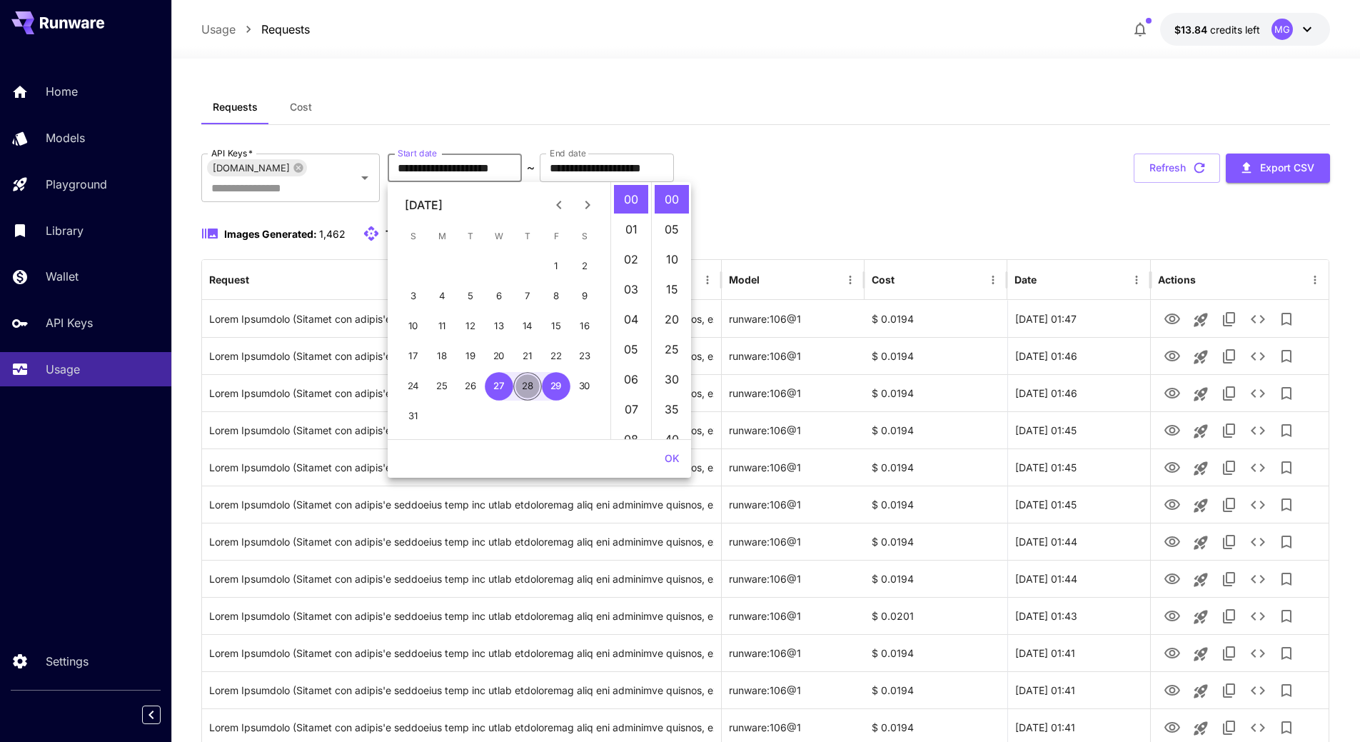
click at [530, 378] on button "28" at bounding box center [527, 386] width 29 height 29
type input "**********"
click at [677, 455] on button "OK" at bounding box center [672, 458] width 26 height 26
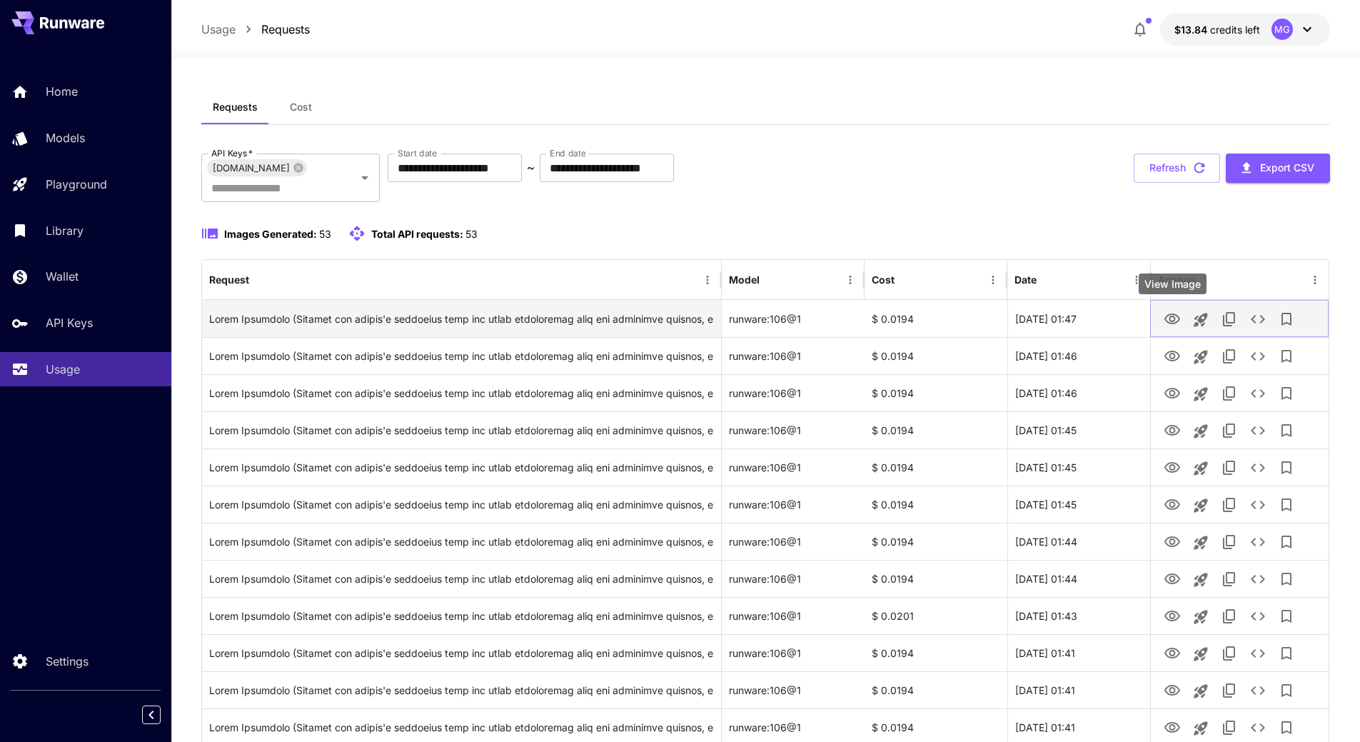
click at [1170, 318] on icon "View Image" at bounding box center [1172, 318] width 16 height 11
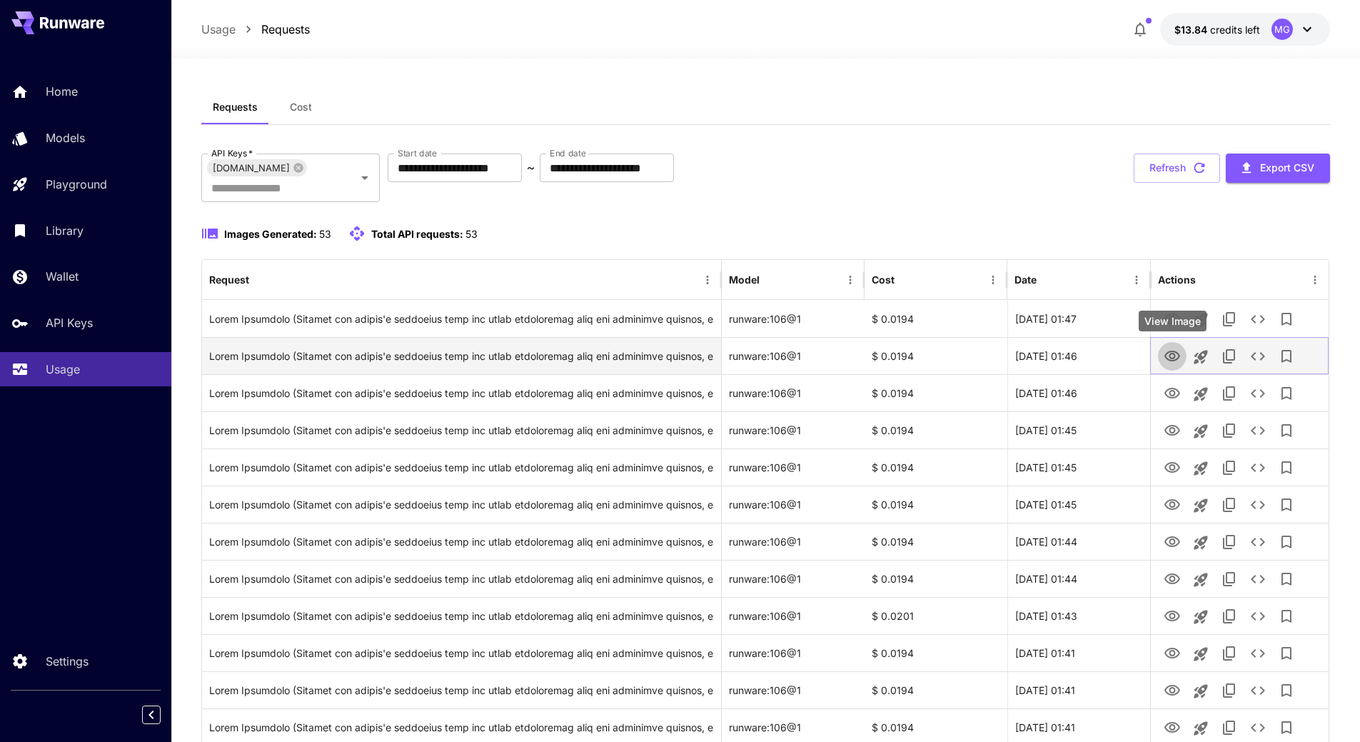
click at [1173, 351] on icon "View Image" at bounding box center [1172, 355] width 16 height 11
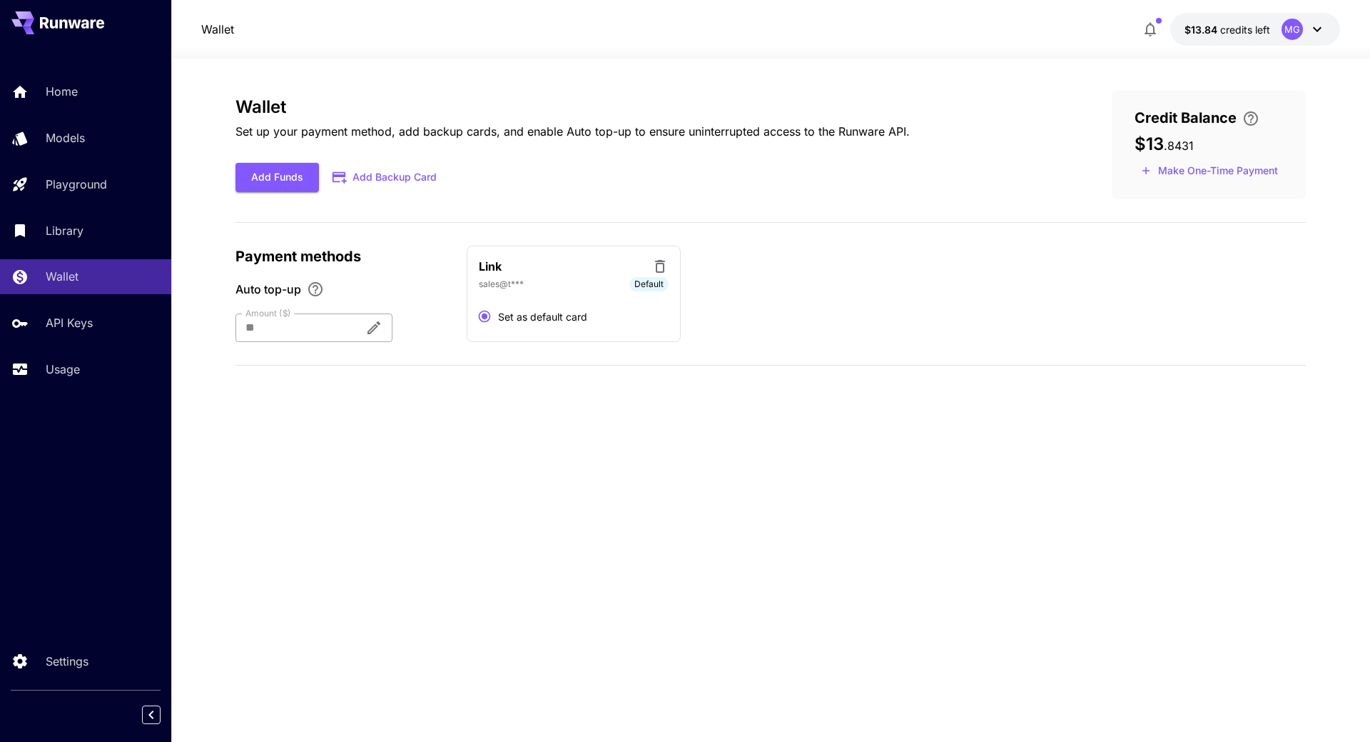
click at [393, 323] on div "** Amount ($)" at bounding box center [314, 327] width 157 height 29
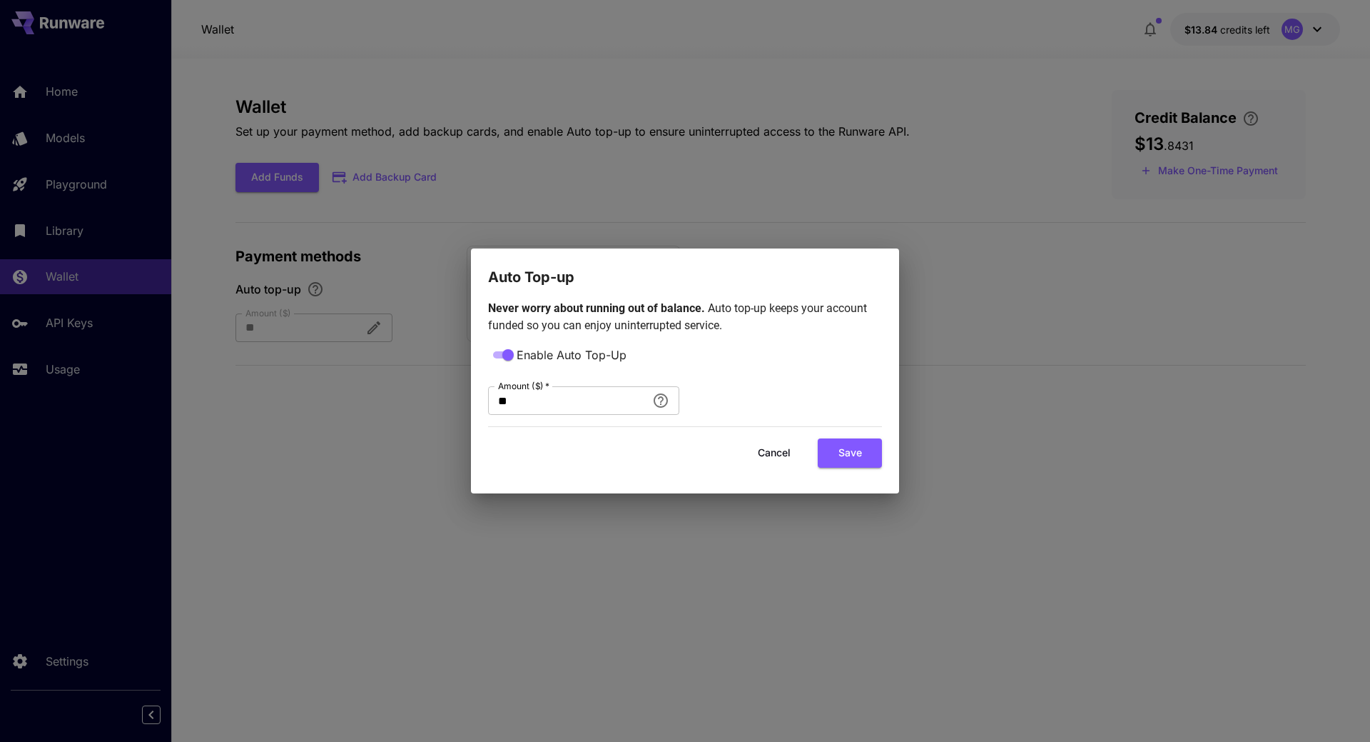
click at [416, 330] on div "Auto Top-up Never worry about running out of balance. Auto top-up keeps your ac…" at bounding box center [685, 371] width 1370 height 742
click at [777, 460] on button "Cancel" at bounding box center [774, 452] width 64 height 29
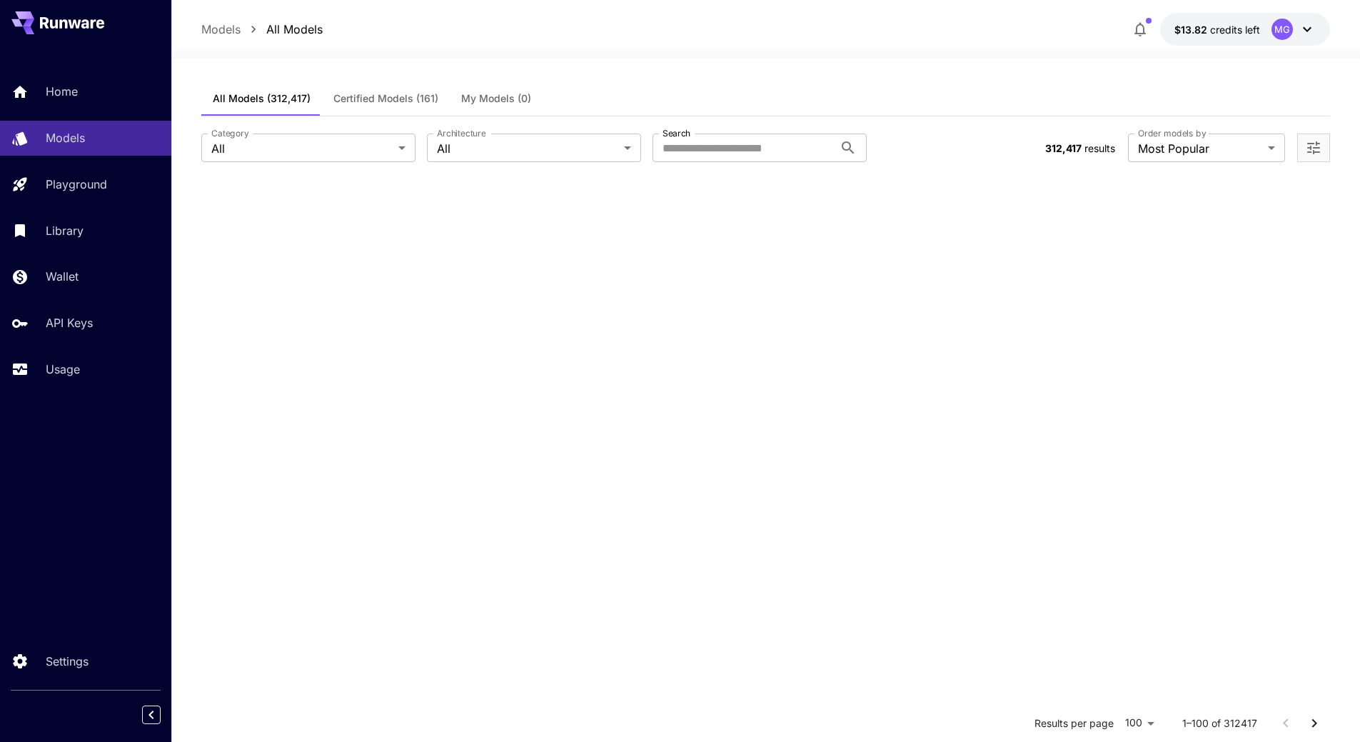
click at [64, 90] on p "Home" at bounding box center [62, 91] width 32 height 17
